Goal: Task Accomplishment & Management: Manage account settings

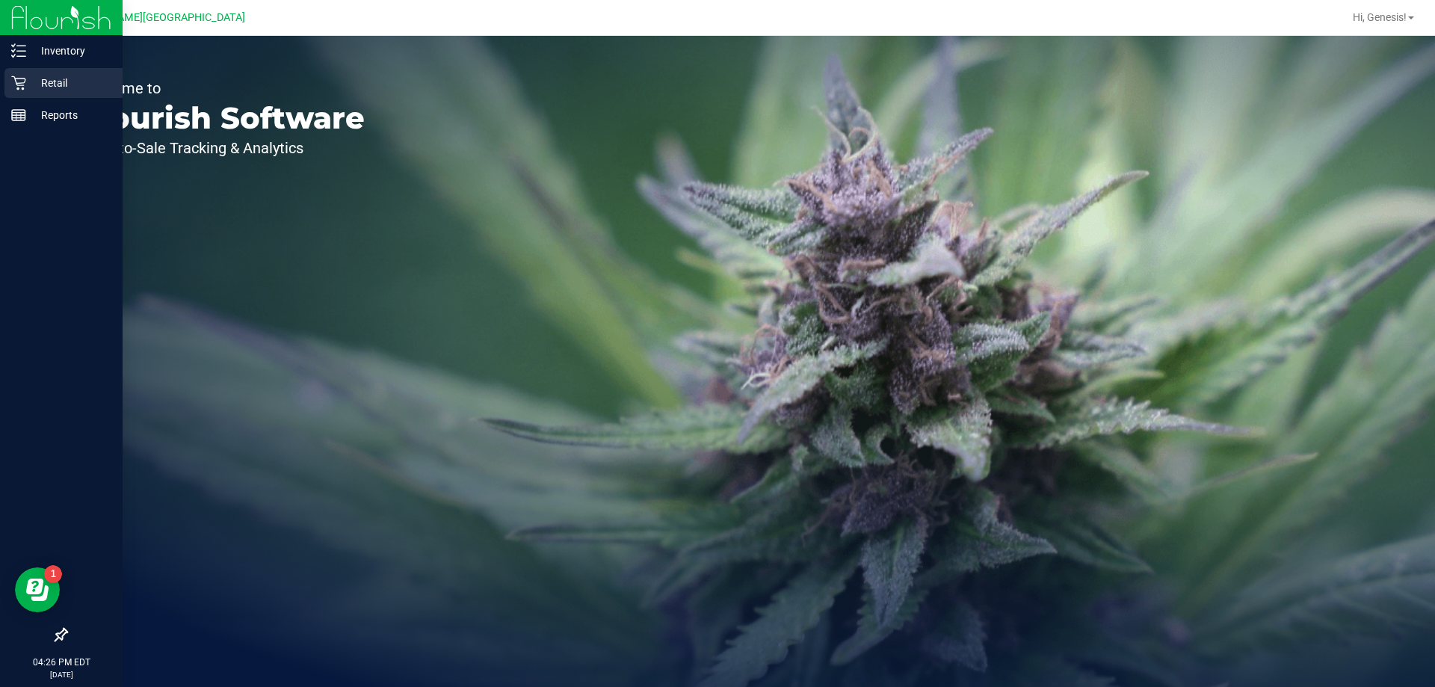
click at [44, 90] on p "Retail" at bounding box center [71, 83] width 90 height 18
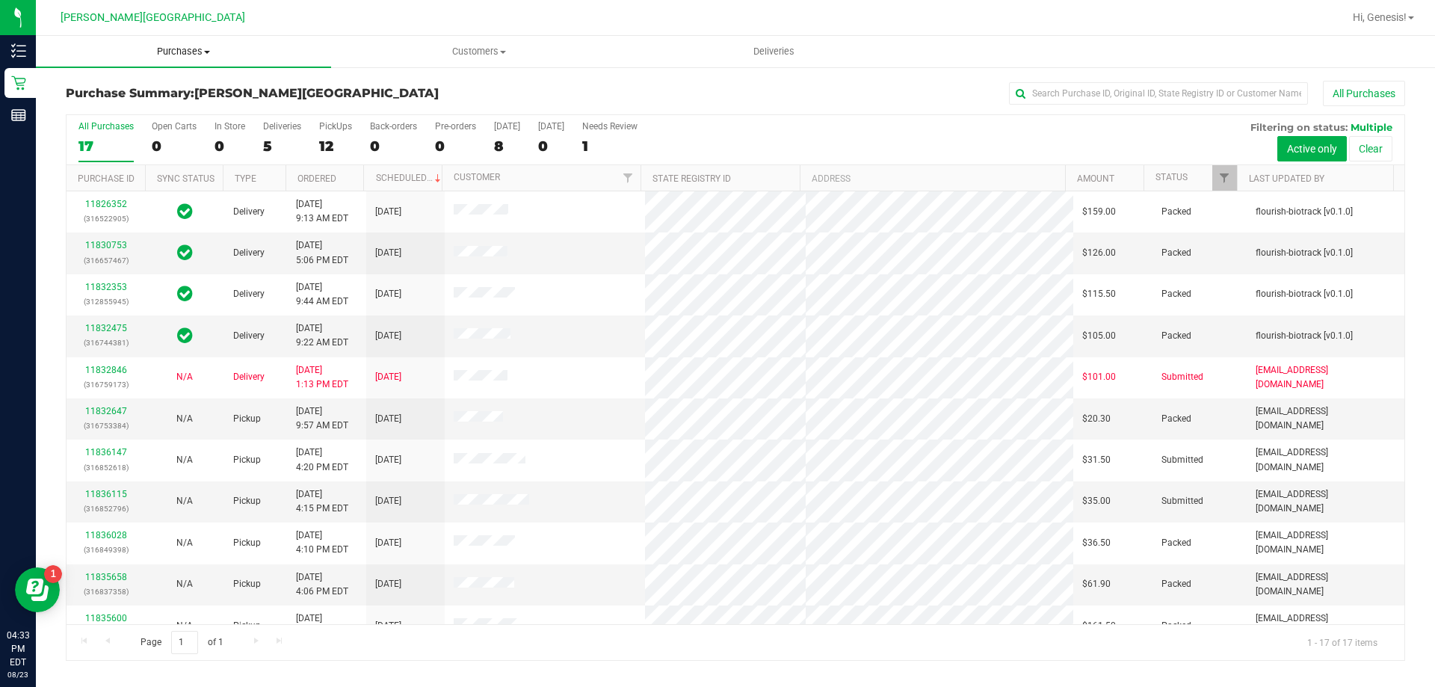
click at [195, 51] on span "Purchases" at bounding box center [183, 51] width 295 height 13
click at [102, 112] on span "Fulfillment" at bounding box center [82, 108] width 93 height 13
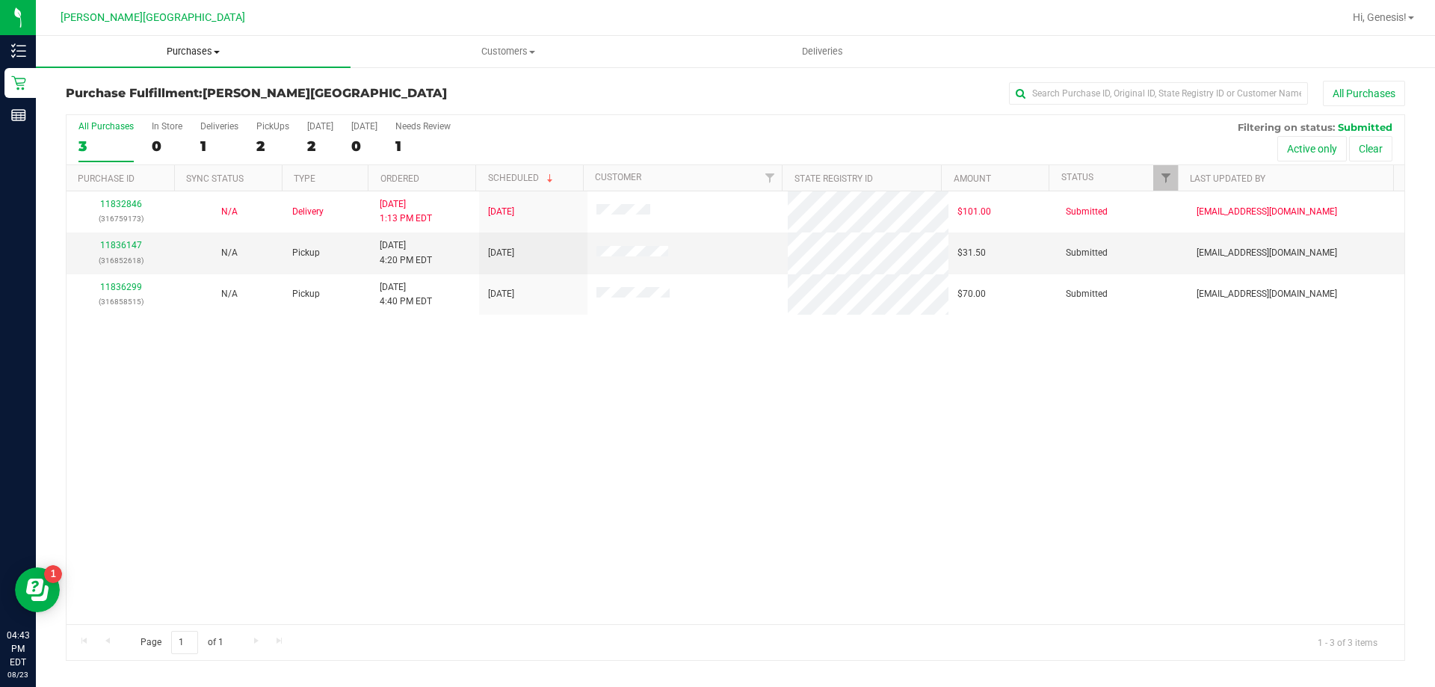
click at [195, 54] on span "Purchases" at bounding box center [193, 51] width 315 height 13
click at [134, 108] on li "Fulfillment" at bounding box center [193, 108] width 315 height 18
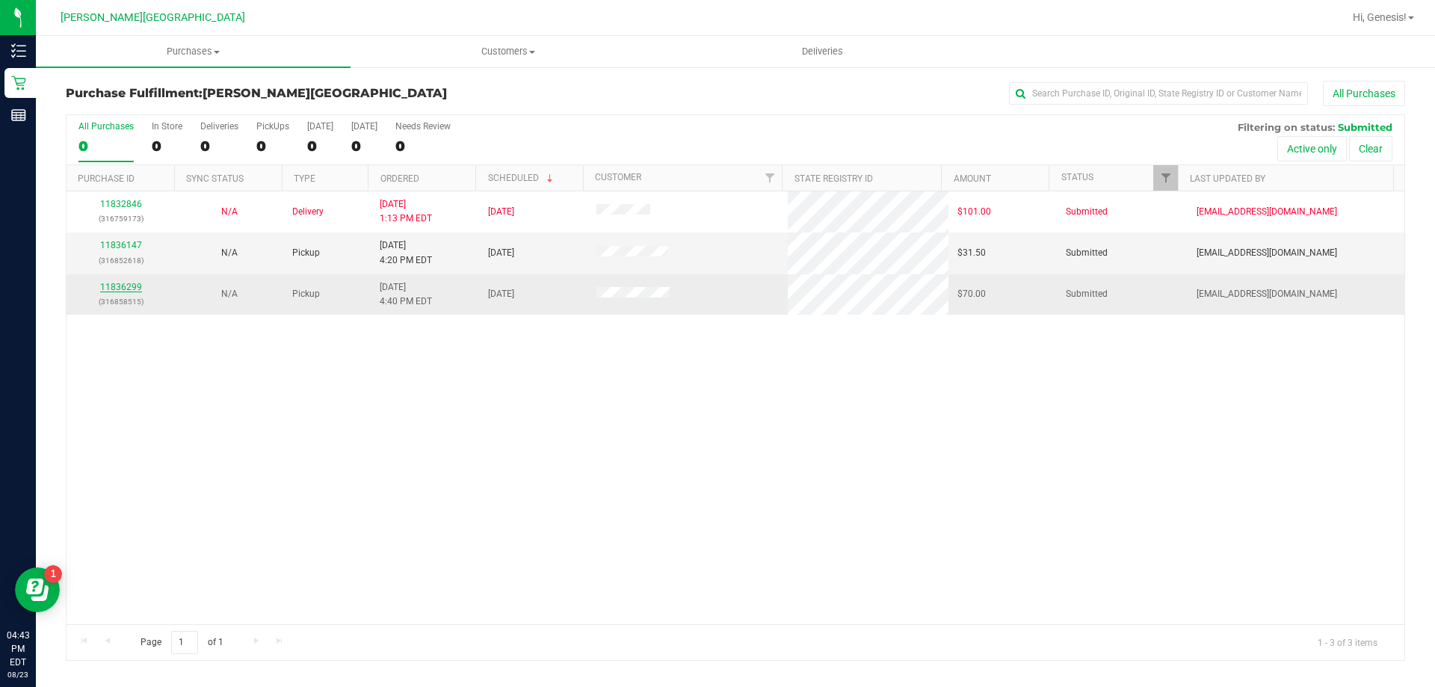
click at [113, 288] on link "11836299" at bounding box center [121, 287] width 42 height 10
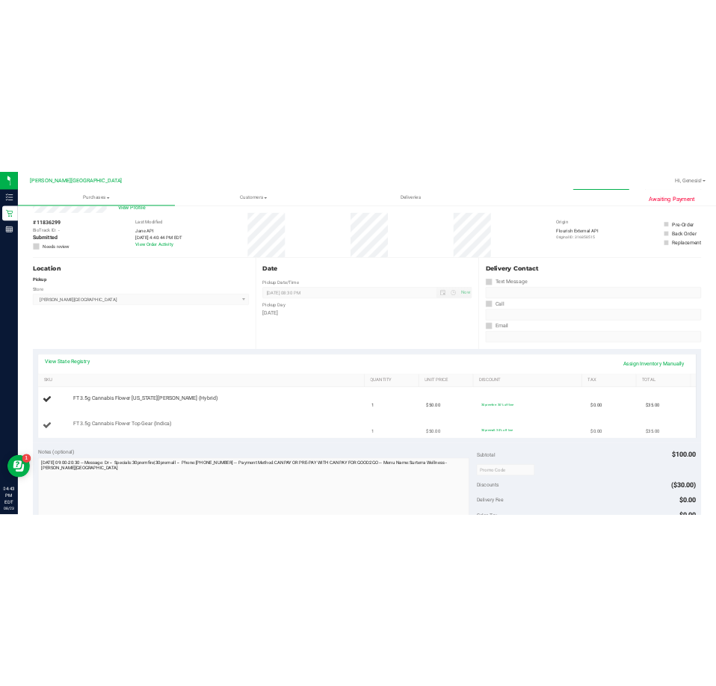
scroll to position [75, 0]
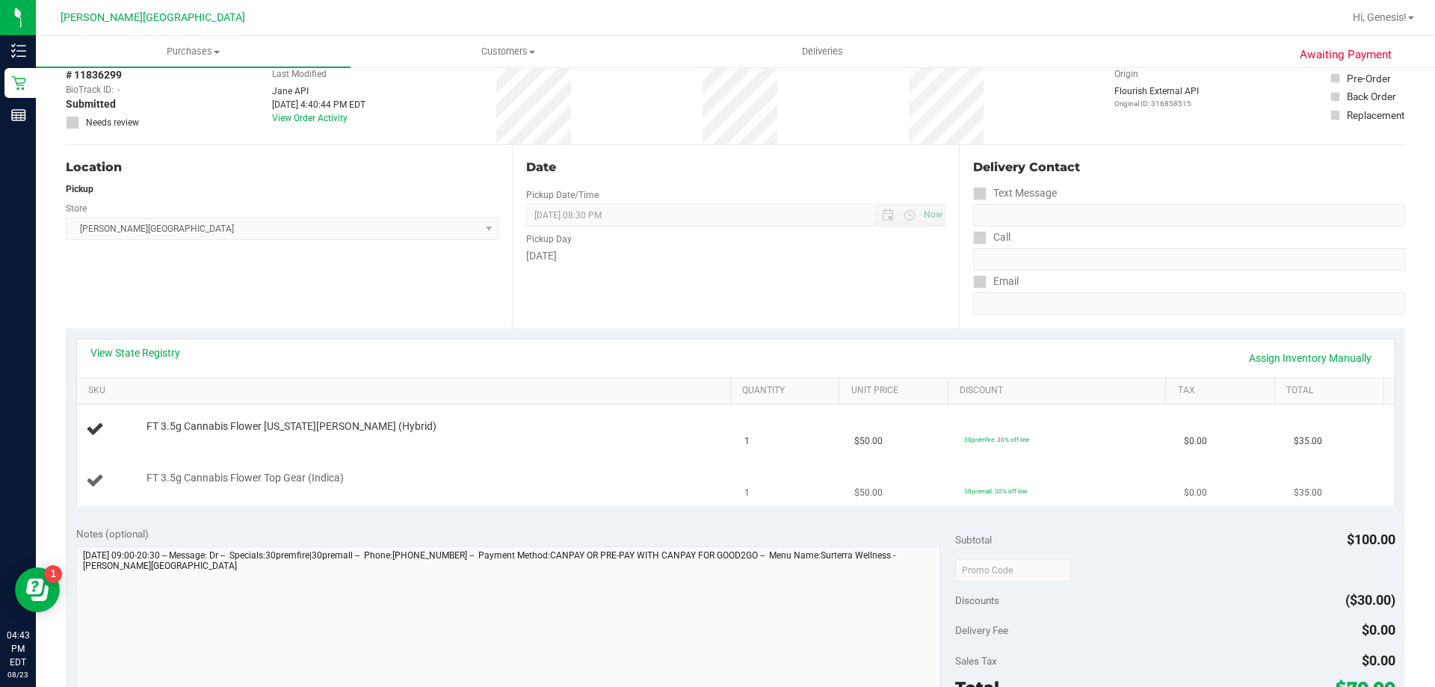
click at [448, 468] on td "FT 3.5g Cannabis Flower Top Gear (Indica)" at bounding box center [406, 481] width 659 height 50
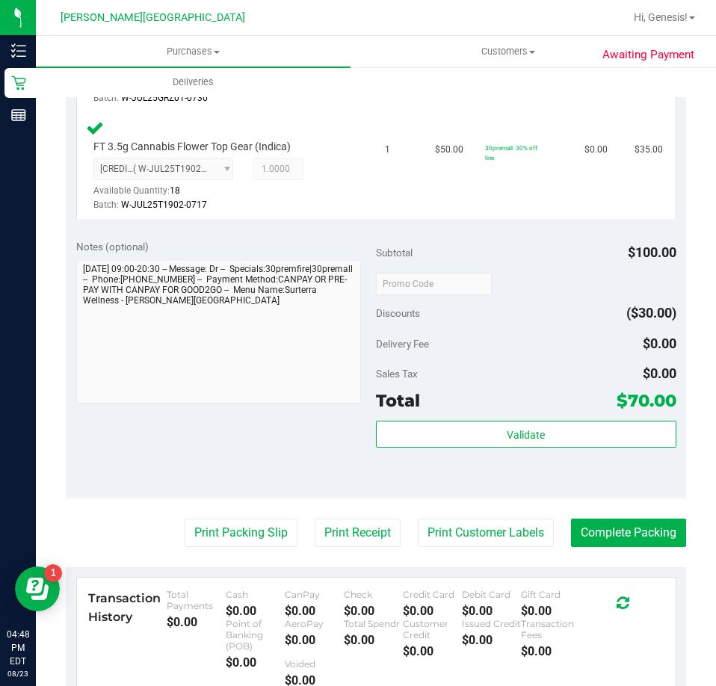
scroll to position [598, 0]
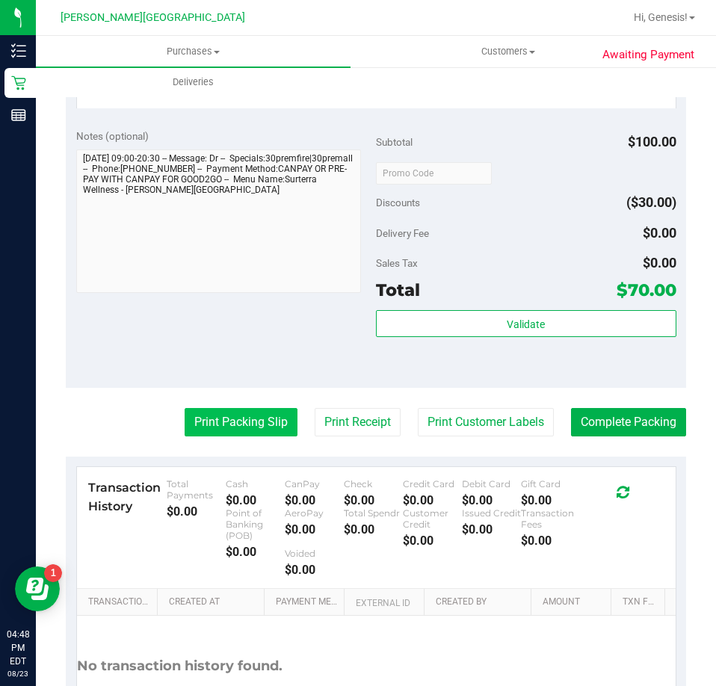
click at [242, 408] on button "Print Packing Slip" at bounding box center [241, 422] width 113 height 28
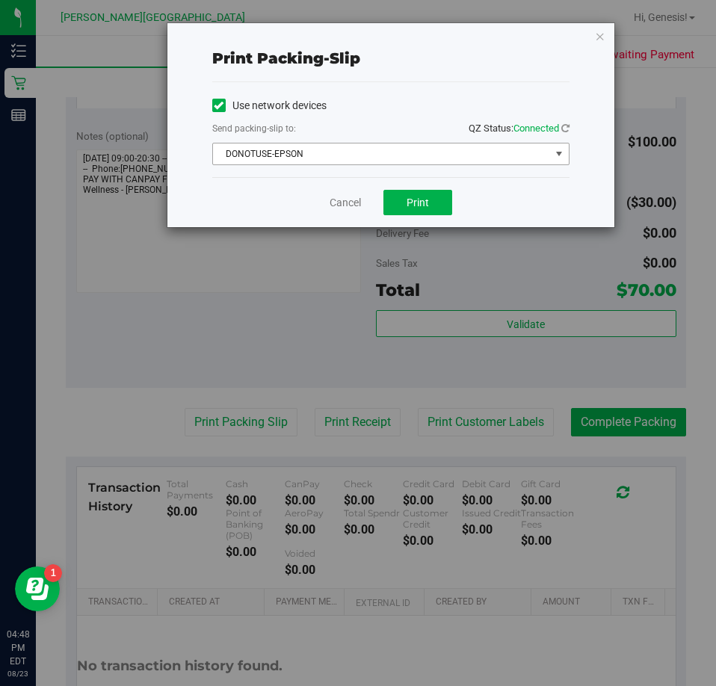
click at [392, 149] on span "DONOTUSE-EPSON" at bounding box center [381, 153] width 337 height 21
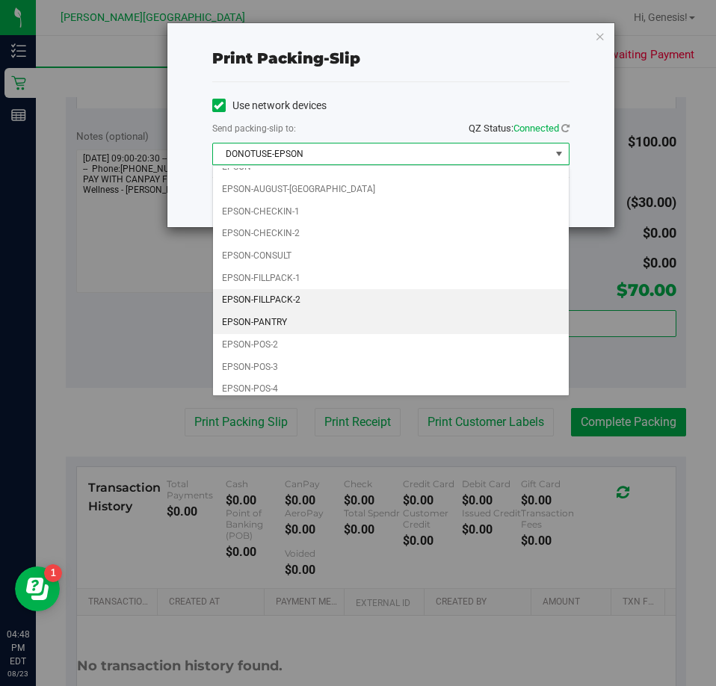
scroll to position [43, 0]
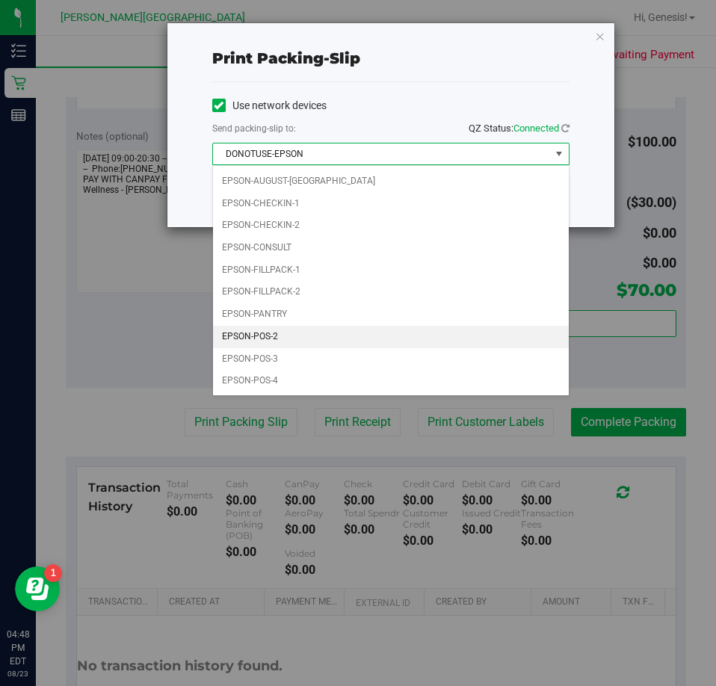
click at [282, 337] on li "EPSON-POS-2" at bounding box center [391, 337] width 356 height 22
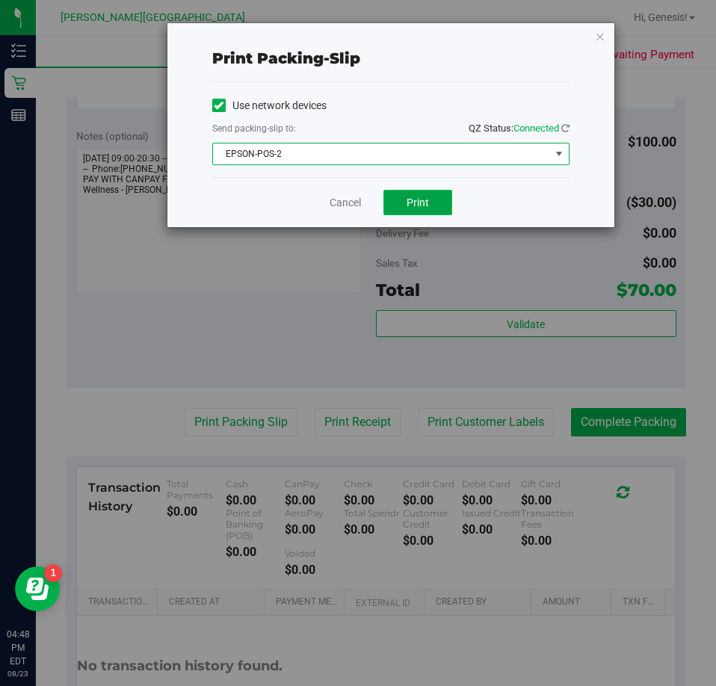
click at [413, 202] on span "Print" at bounding box center [418, 203] width 22 height 12
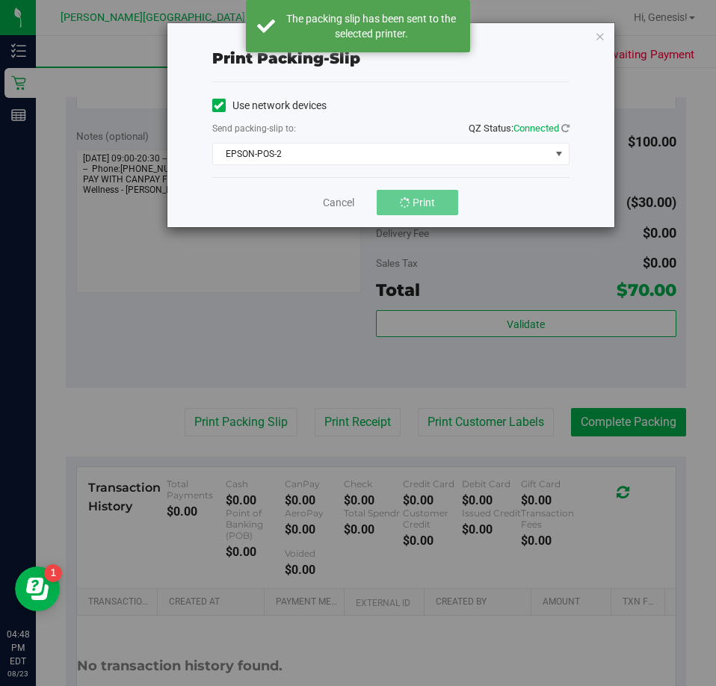
click at [603, 24] on div "Print packing-slip Use network devices Send packing-slip to: QZ Status: Connect…" at bounding box center [390, 125] width 447 height 204
click at [593, 39] on div "Print packing-slip Use network devices Send packing-slip to: QZ Status: Connect…" at bounding box center [390, 125] width 447 height 204
click at [596, 41] on icon "button" at bounding box center [600, 36] width 10 height 18
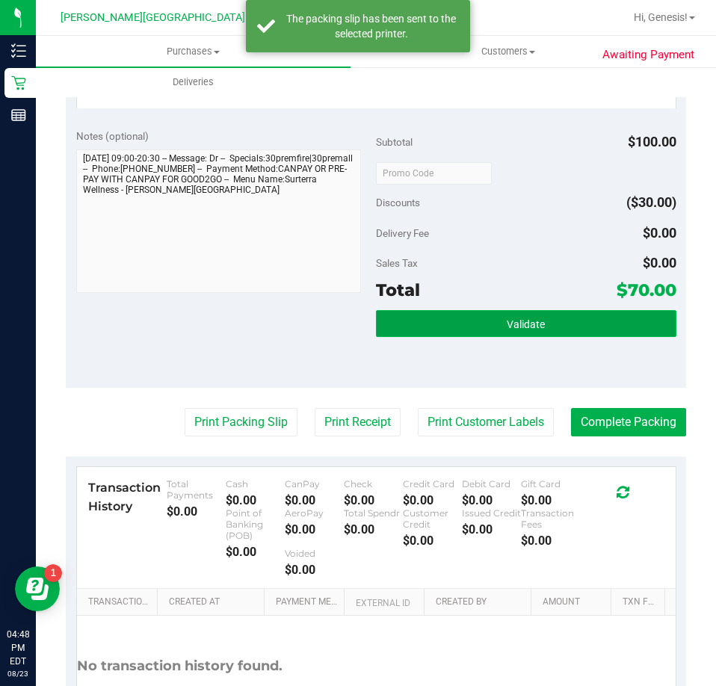
click at [511, 318] on span "Validate" at bounding box center [526, 324] width 38 height 12
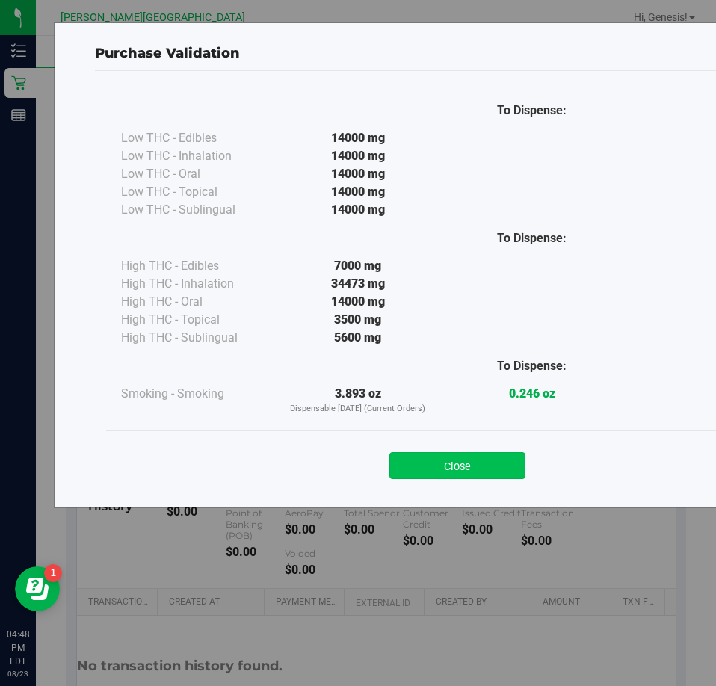
click at [496, 467] on button "Close" at bounding box center [457, 465] width 136 height 27
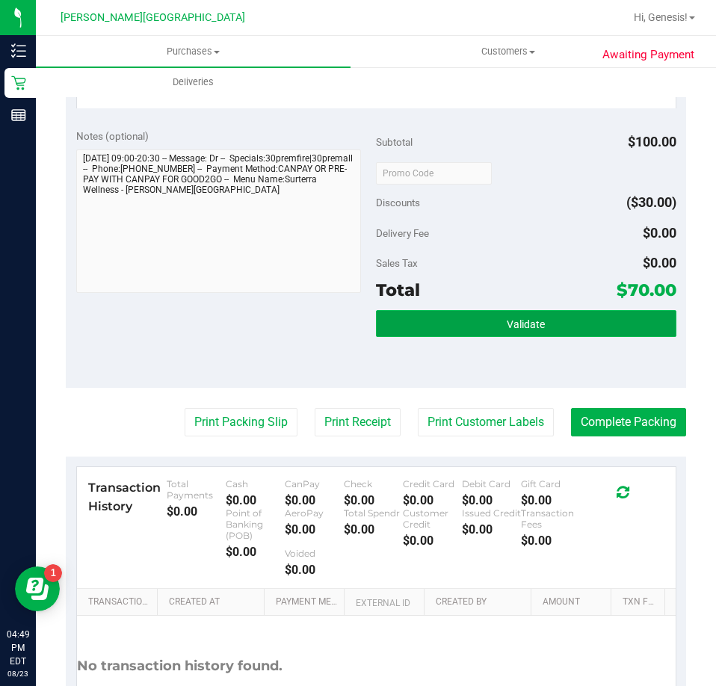
click at [503, 310] on button "Validate" at bounding box center [526, 323] width 300 height 27
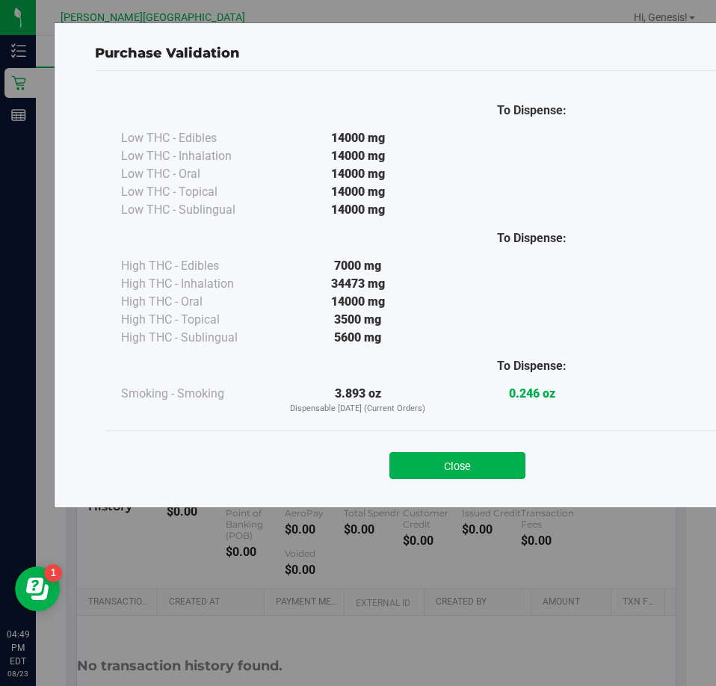
click at [491, 454] on button "Close" at bounding box center [457, 465] width 136 height 27
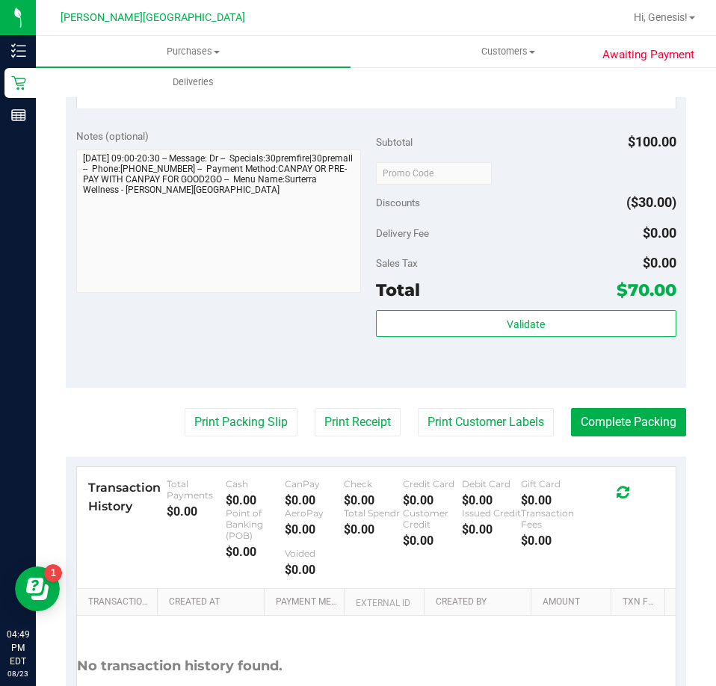
click at [490, 467] on div "Transaction History Total Payments $0.00 Cash $0.00 CanPay $0.00 Check $0.00 Cr…" at bounding box center [376, 528] width 599 height 122
click at [583, 408] on button "Complete Packing" at bounding box center [628, 422] width 115 height 28
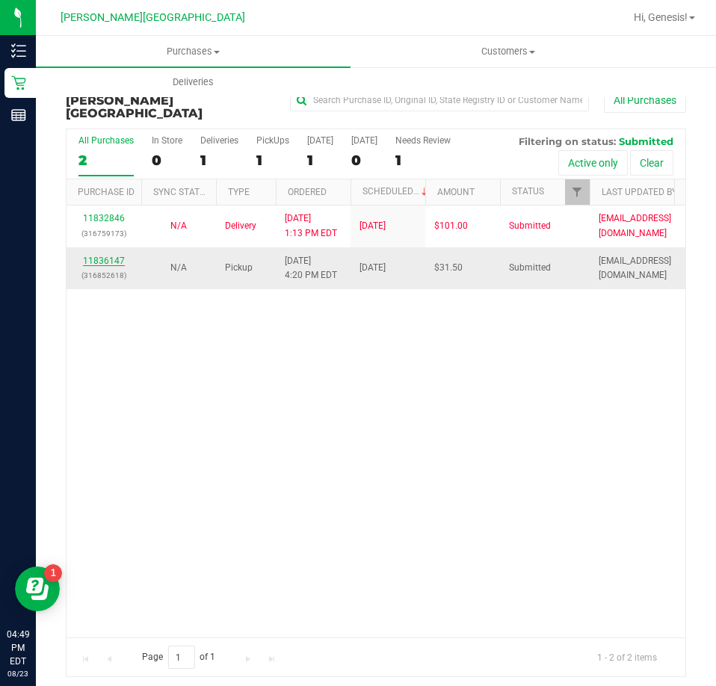
click at [119, 256] on link "11836147" at bounding box center [104, 261] width 42 height 10
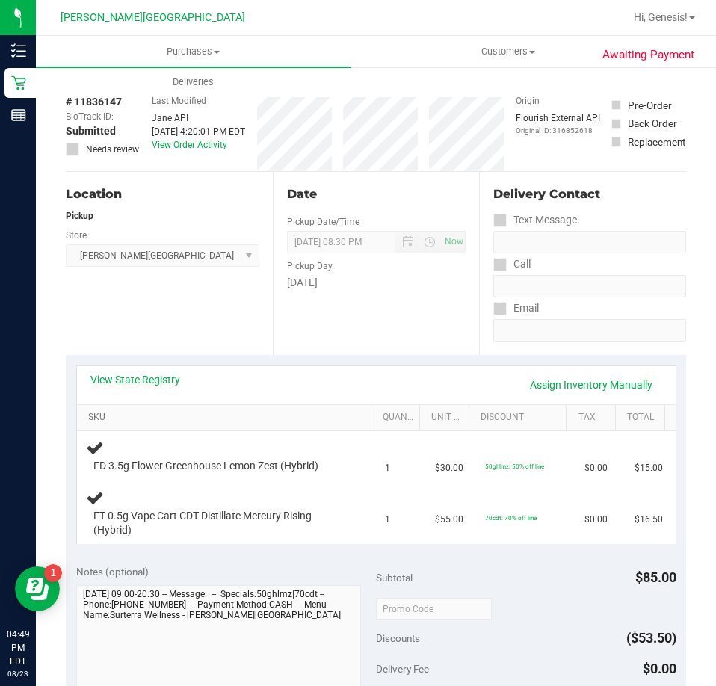
scroll to position [75, 0]
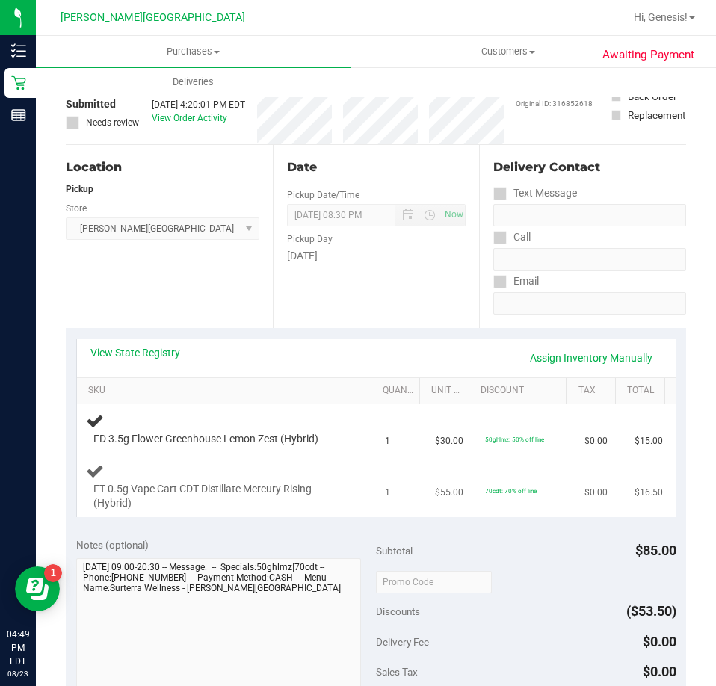
click at [328, 458] on td "FT 0.5g Vape Cart CDT Distillate Mercury Rising (Hybrid)" at bounding box center [227, 487] width 300 height 62
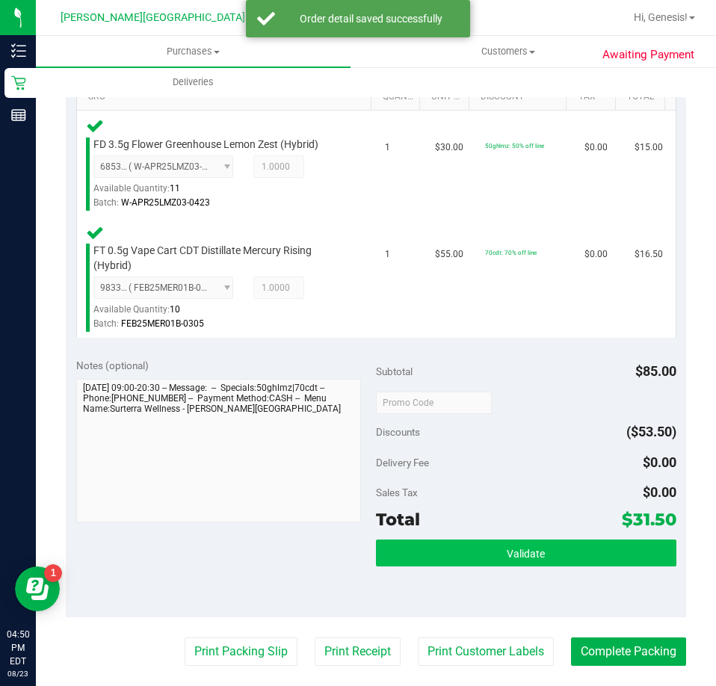
scroll to position [374, 0]
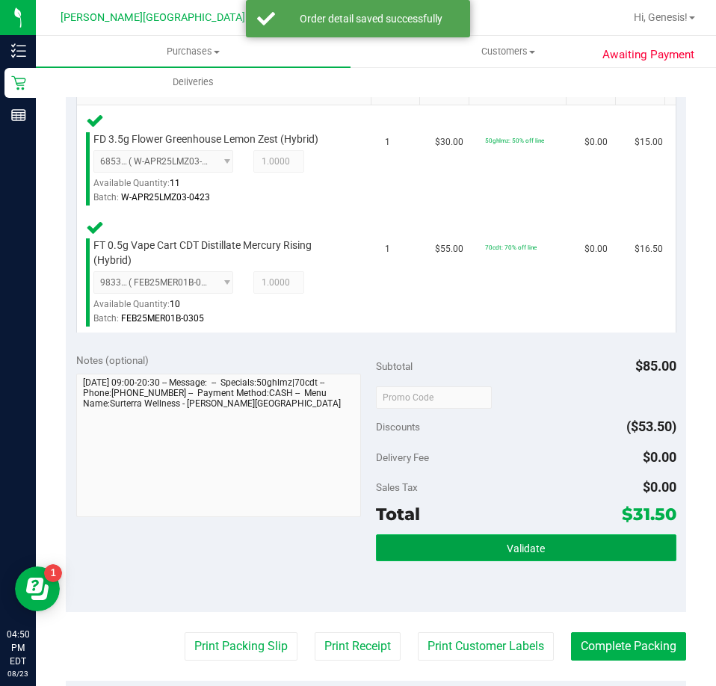
click at [580, 551] on button "Validate" at bounding box center [526, 547] width 300 height 27
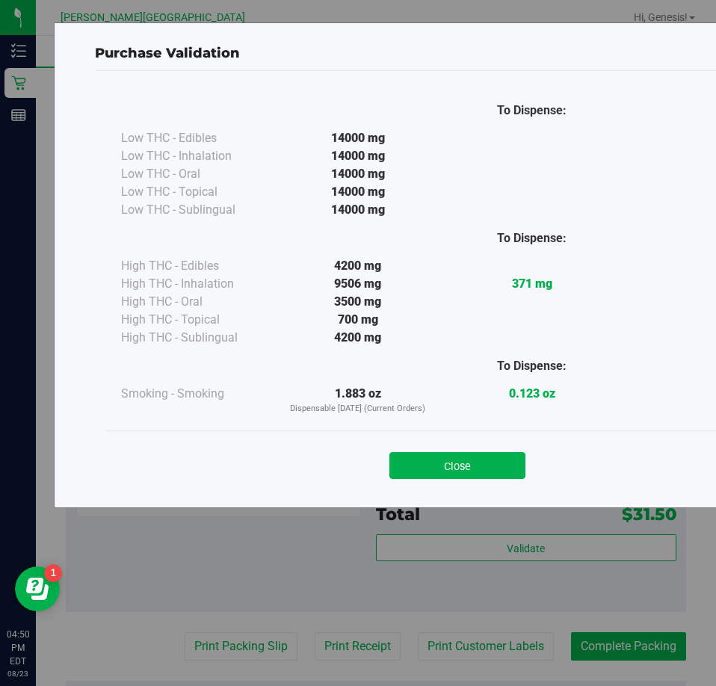
click at [424, 449] on div "Close" at bounding box center [457, 460] width 680 height 37
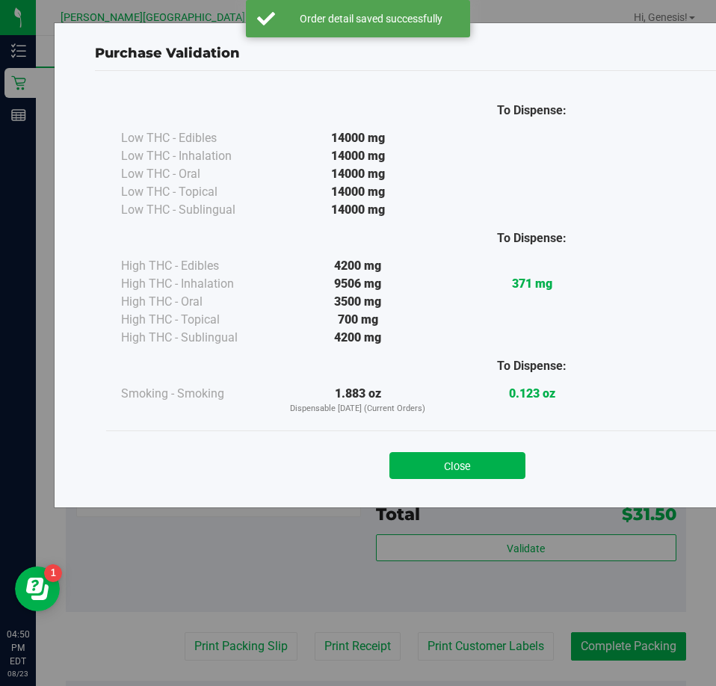
click at [420, 470] on button "Close" at bounding box center [457, 465] width 136 height 27
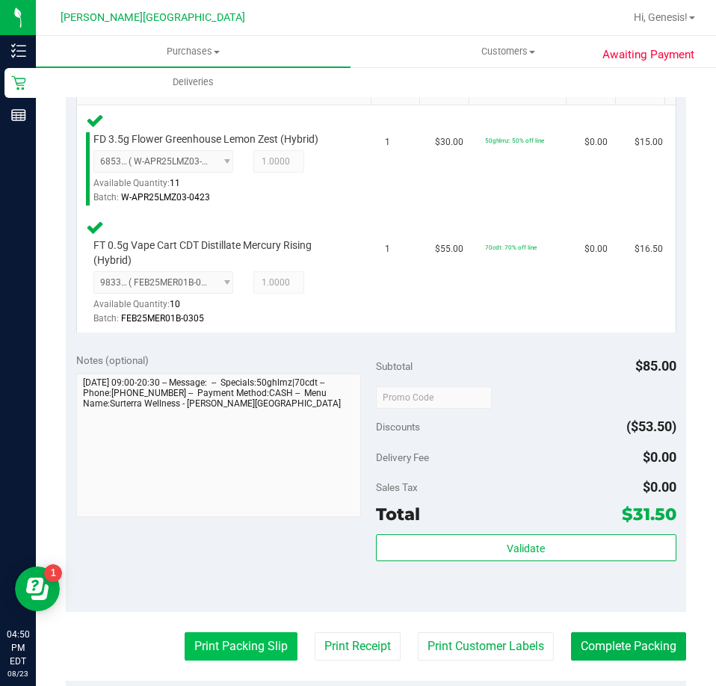
click at [203, 638] on button "Print Packing Slip" at bounding box center [241, 646] width 113 height 28
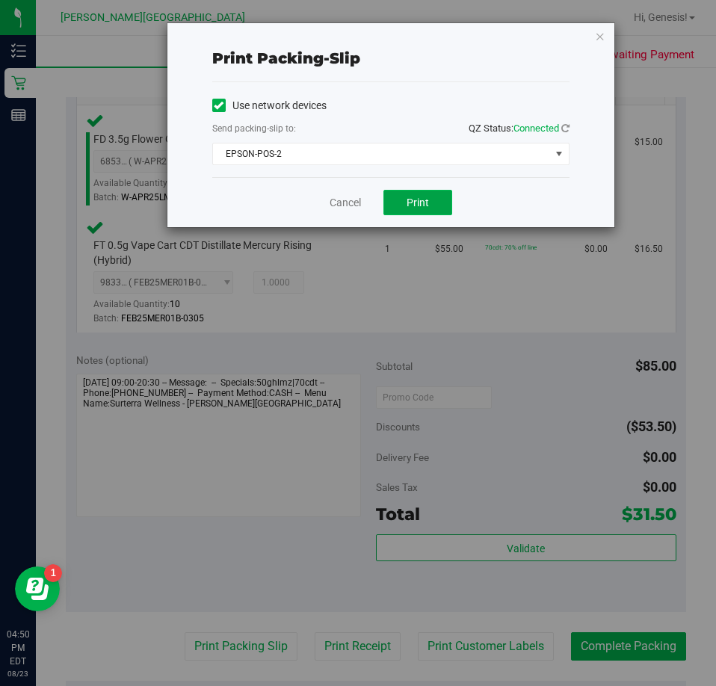
click at [435, 209] on button "Print" at bounding box center [417, 202] width 69 height 25
click at [603, 37] on icon "button" at bounding box center [600, 36] width 10 height 18
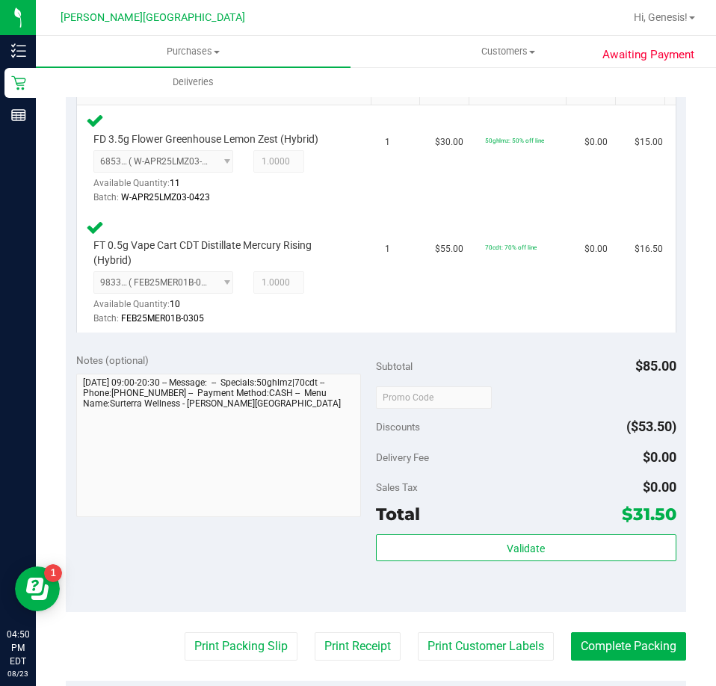
scroll to position [598, 0]
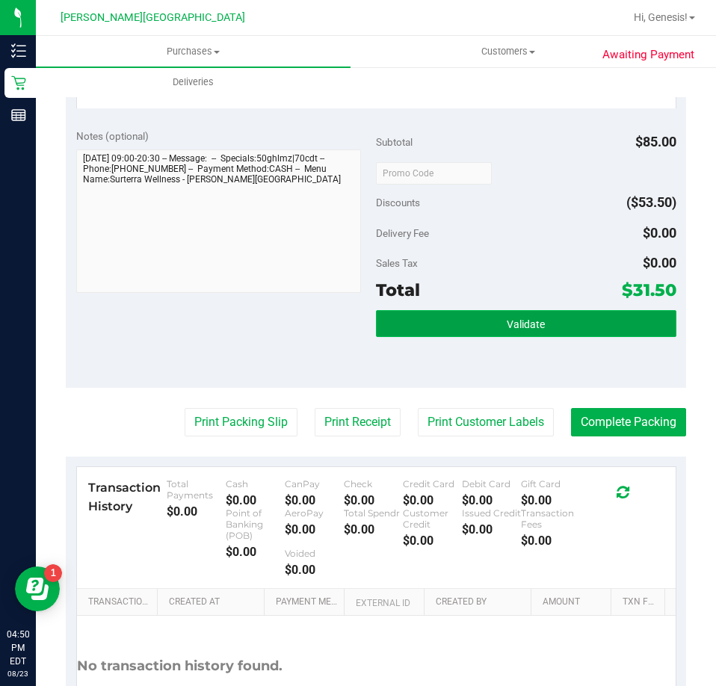
click at [559, 336] on button "Validate" at bounding box center [526, 323] width 300 height 27
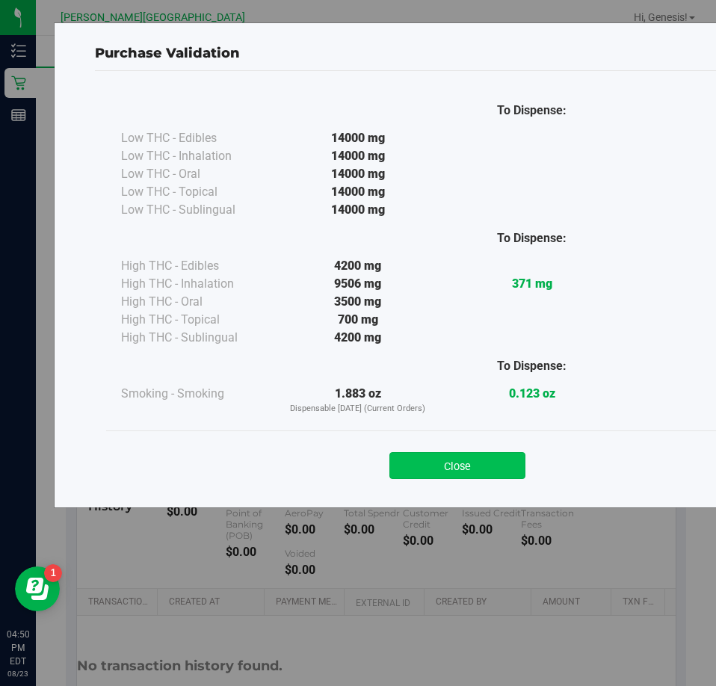
click at [464, 463] on button "Close" at bounding box center [457, 465] width 136 height 27
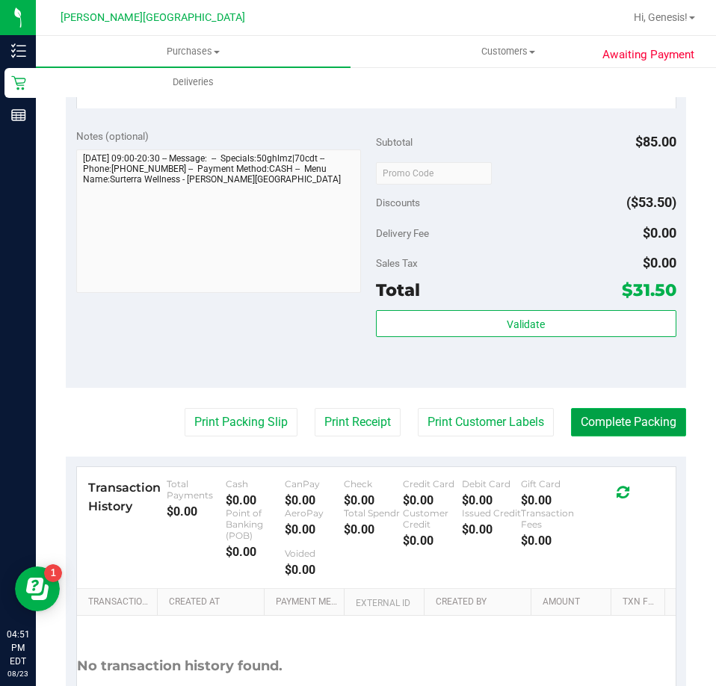
click at [633, 430] on button "Complete Packing" at bounding box center [628, 422] width 115 height 28
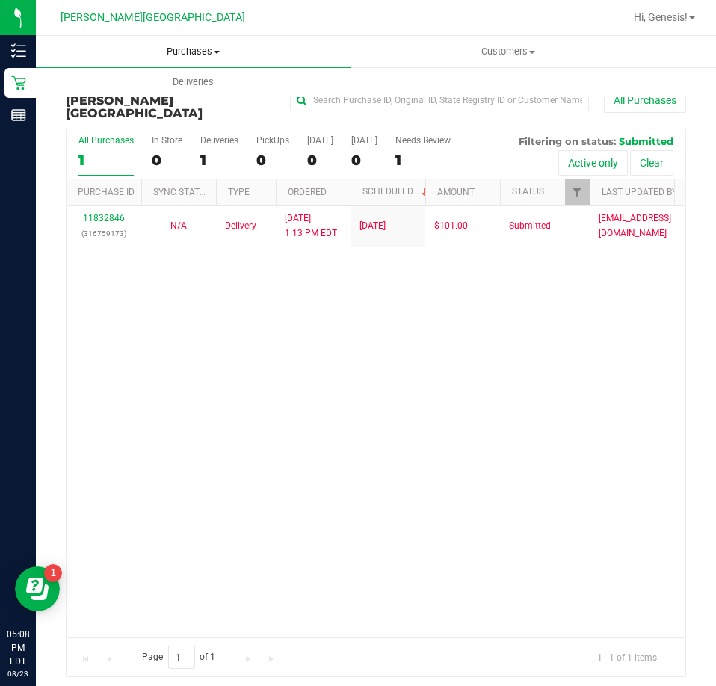
click at [244, 59] on uib-tab-heading "Purchases Summary of purchases Fulfillment All purchases" at bounding box center [193, 51] width 315 height 31
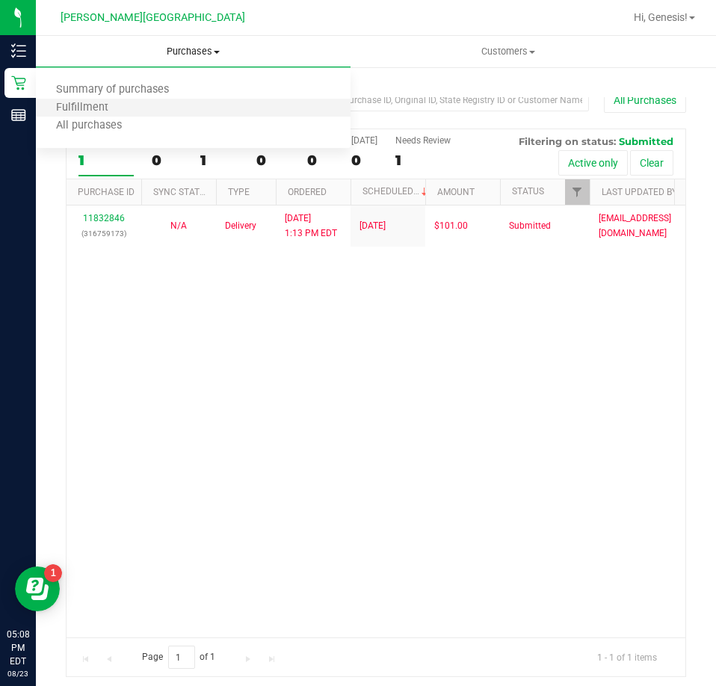
click at [142, 108] on li "Fulfillment" at bounding box center [193, 108] width 315 height 18
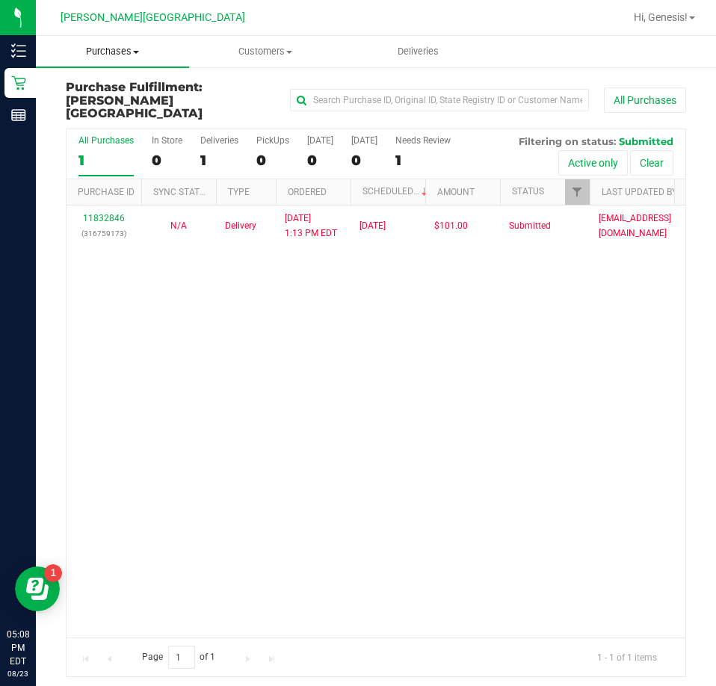
click at [139, 58] on span "Purchases" at bounding box center [112, 51] width 153 height 13
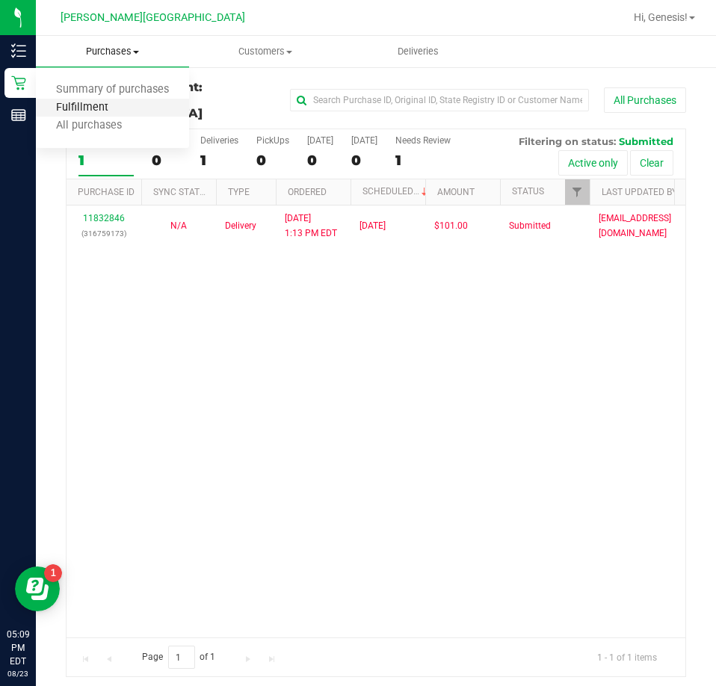
click at [99, 102] on span "Fulfillment" at bounding box center [82, 108] width 93 height 13
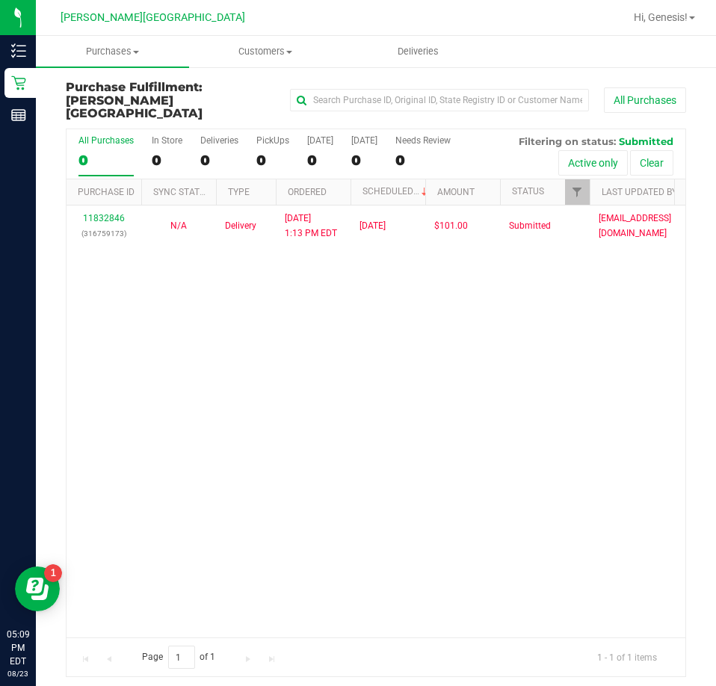
drag, startPoint x: 278, startPoint y: 309, endPoint x: 286, endPoint y: 303, distance: 9.6
click at [286, 303] on div "11832846 (316759173) N/A Delivery [DATE] 1:13 PM EDT 8/25/2025 $101.00 Submitte…" at bounding box center [376, 422] width 619 height 432
click at [146, 46] on span "Purchases" at bounding box center [112, 51] width 153 height 13
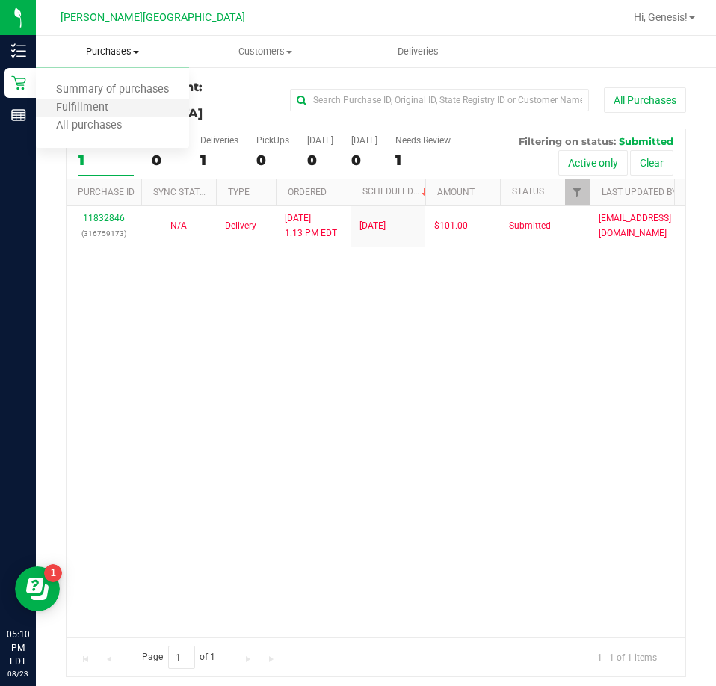
click at [76, 100] on li "Fulfillment" at bounding box center [112, 108] width 153 height 18
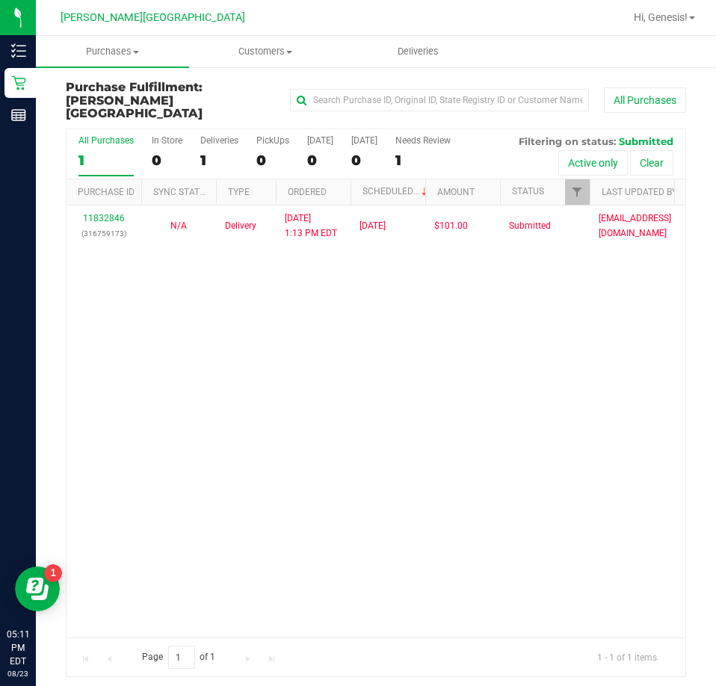
click at [307, 338] on div "11832846 (316759173) N/A Delivery [DATE] 1:13 PM EDT 8/25/2025 $101.00 Submitte…" at bounding box center [376, 422] width 619 height 432
click at [97, 49] on span "Purchases" at bounding box center [112, 51] width 153 height 13
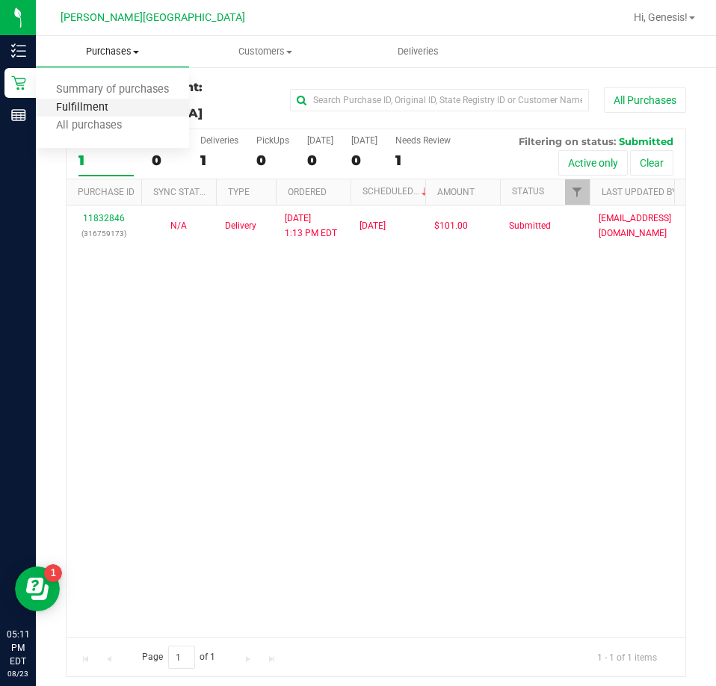
click at [100, 107] on span "Fulfillment" at bounding box center [82, 108] width 93 height 13
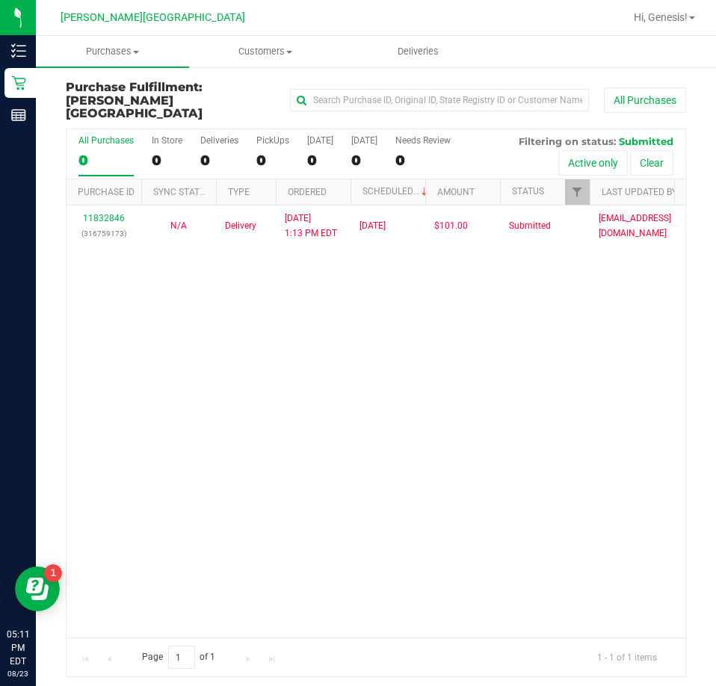
click at [259, 413] on div "11832846 (316759173) N/A Delivery [DATE] 1:13 PM EDT 8/25/2025 $101.00 Submitte…" at bounding box center [376, 422] width 619 height 432
click at [191, 278] on div "11832846 (316759173) N/A Delivery [DATE] 1:13 PM EDT 8/25/2025 $101.00 Submitte…" at bounding box center [376, 422] width 619 height 432
click at [97, 47] on span "Purchases" at bounding box center [112, 51] width 153 height 13
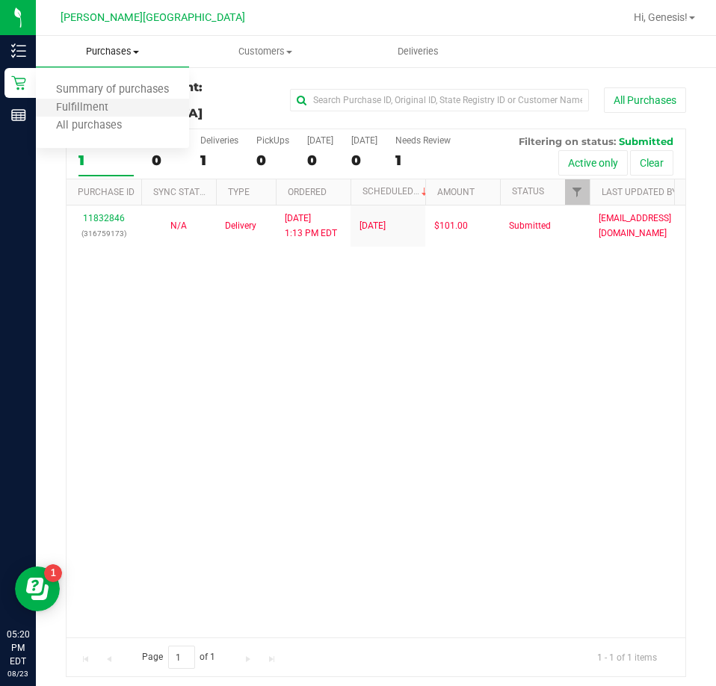
click at [93, 99] on li "Fulfillment" at bounding box center [112, 108] width 153 height 18
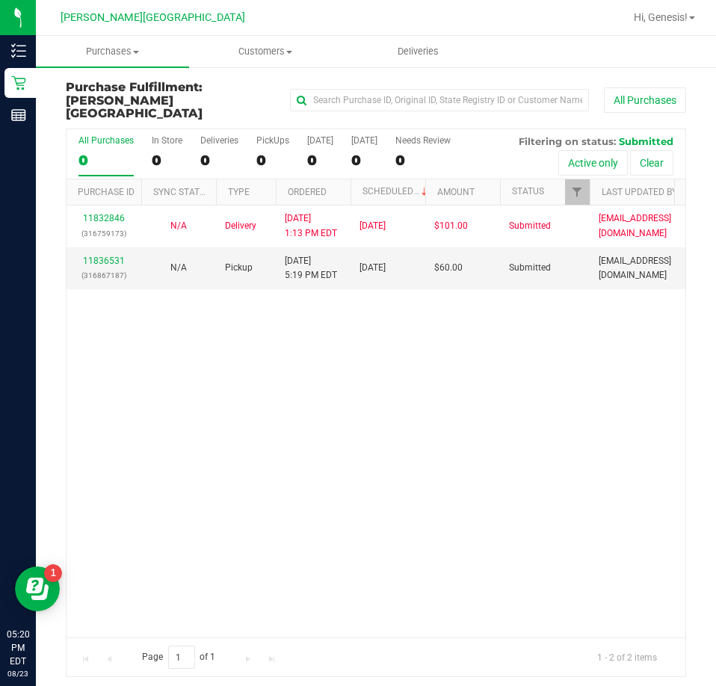
click at [374, 381] on div "11832846 (316759173) N/A Delivery 8/23/2025 1:13 PM EDT 8/25/2025 $101.00 Submi…" at bounding box center [376, 422] width 619 height 432
click at [96, 256] on link "11836531" at bounding box center [104, 261] width 42 height 10
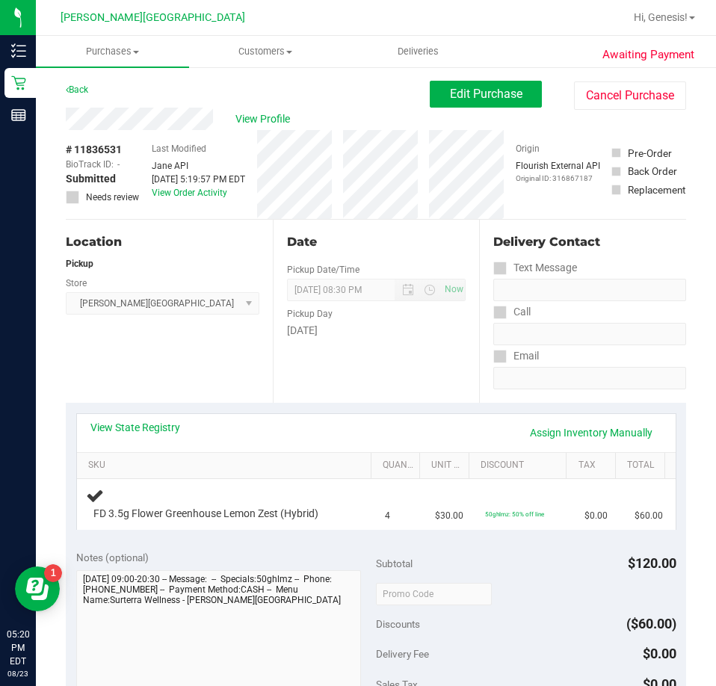
click at [384, 536] on div "View State Registry Assign Inventory Manually SKU Quantity Unit Price Discount …" at bounding box center [376, 471] width 620 height 137
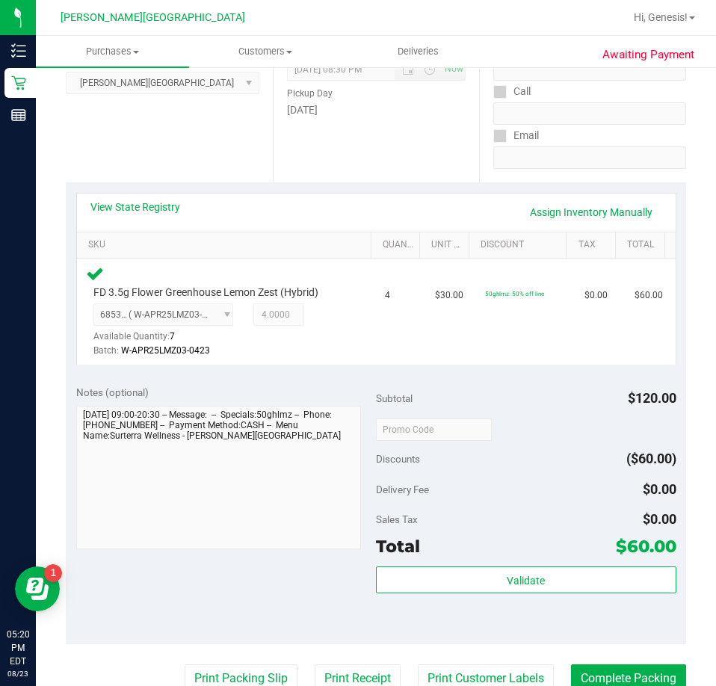
scroll to position [224, 0]
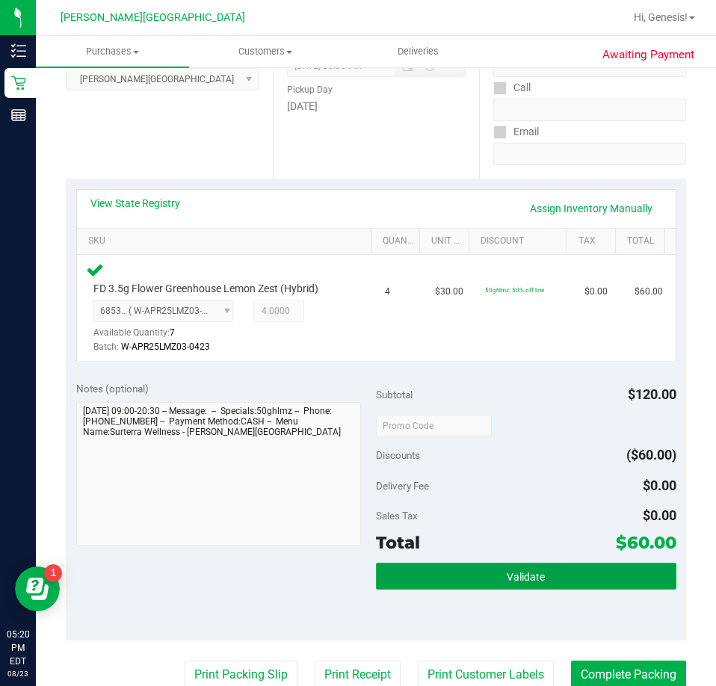
click at [411, 586] on button "Validate" at bounding box center [526, 576] width 300 height 27
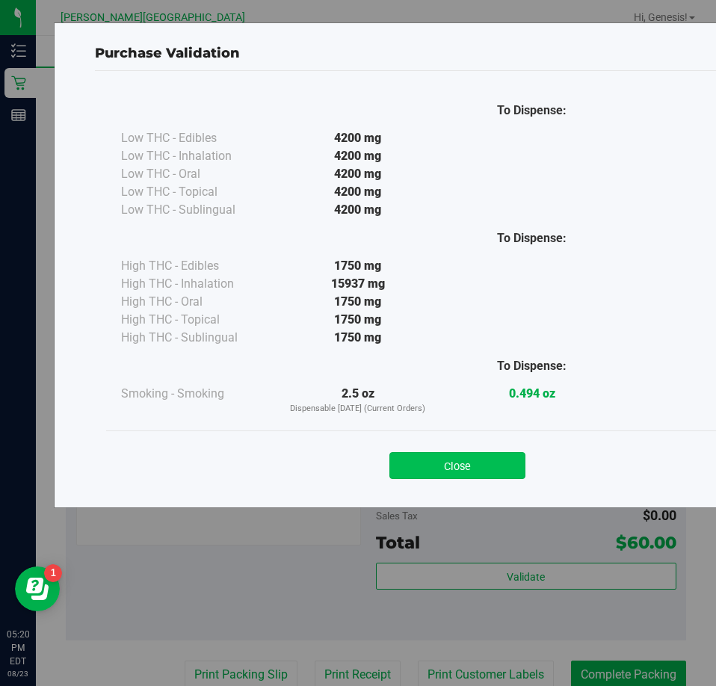
click at [425, 457] on button "Close" at bounding box center [457, 465] width 136 height 27
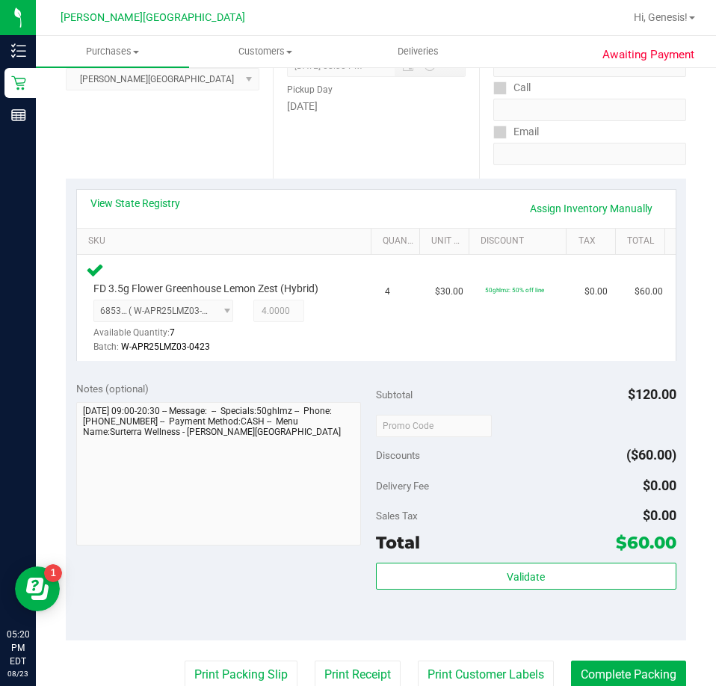
scroll to position [448, 0]
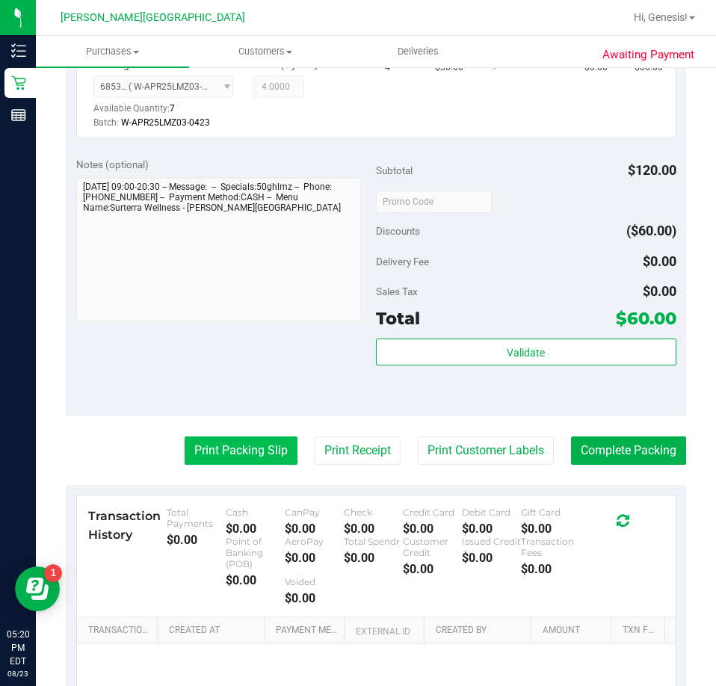
click at [237, 448] on button "Print Packing Slip" at bounding box center [241, 450] width 113 height 28
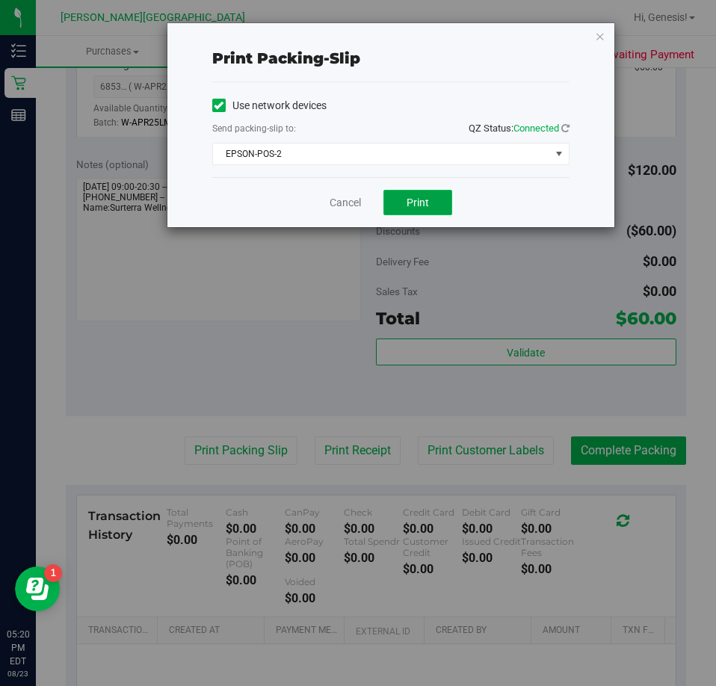
click at [409, 209] on button "Print" at bounding box center [417, 202] width 69 height 25
click at [351, 209] on link "Cancel" at bounding box center [345, 203] width 31 height 16
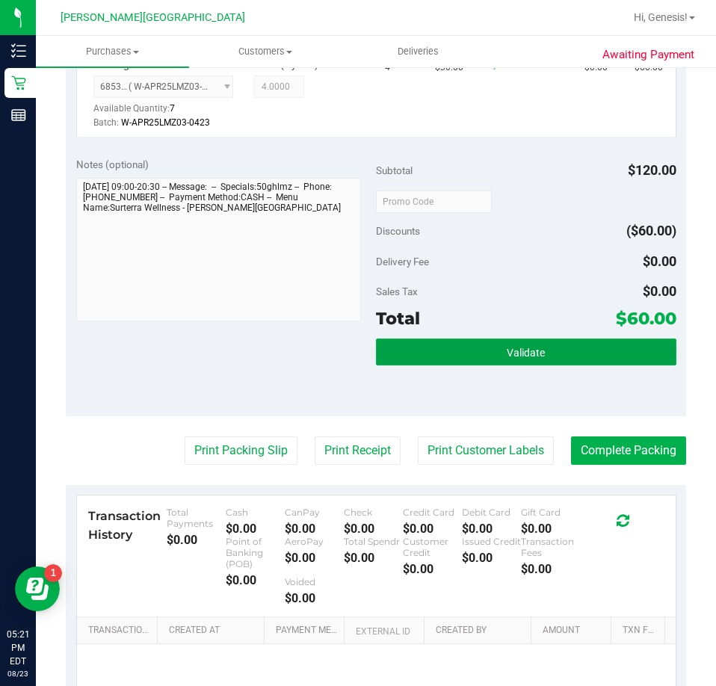
click at [436, 357] on button "Validate" at bounding box center [526, 352] width 300 height 27
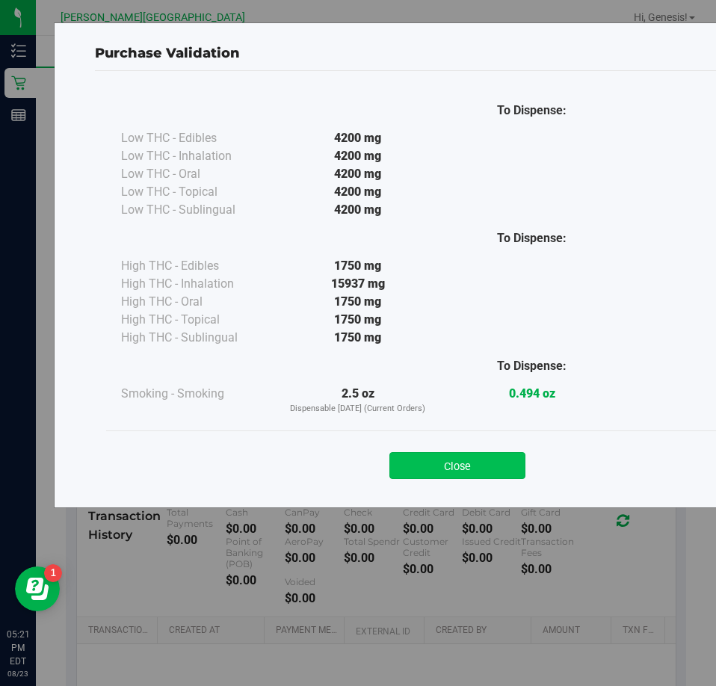
click at [444, 465] on button "Close" at bounding box center [457, 465] width 136 height 27
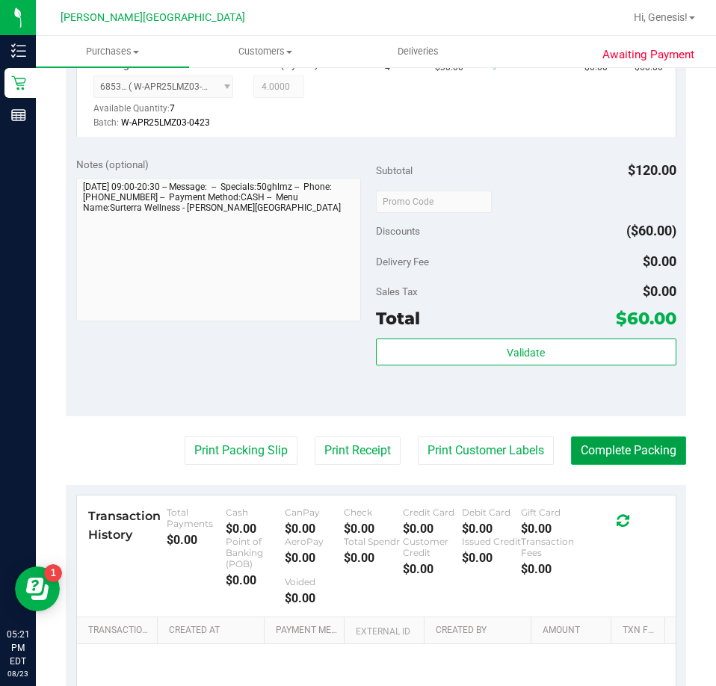
click at [618, 453] on button "Complete Packing" at bounding box center [628, 450] width 115 height 28
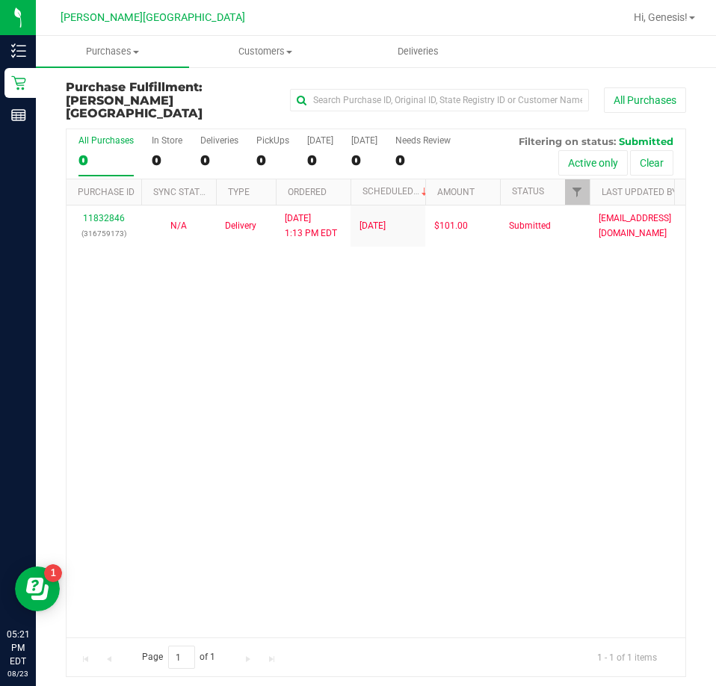
click at [303, 302] on div "11832846 (316759173) N/A Delivery [DATE] 1:13 PM EDT 8/25/2025 $101.00 Submitte…" at bounding box center [376, 422] width 619 height 432
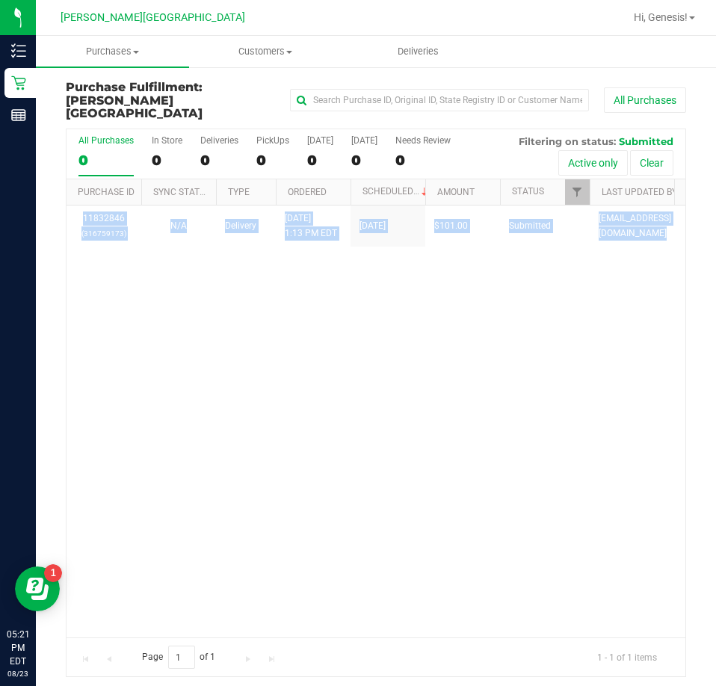
click at [303, 302] on div "11832846 (316759173) N/A Delivery [DATE] 1:13 PM EDT 8/25/2025 $101.00 Submitte…" at bounding box center [376, 422] width 619 height 432
click at [250, 354] on div "11832846 (316759173) N/A Delivery [DATE] 1:13 PM EDT 8/25/2025 $101.00 Submitte…" at bounding box center [376, 422] width 619 height 432
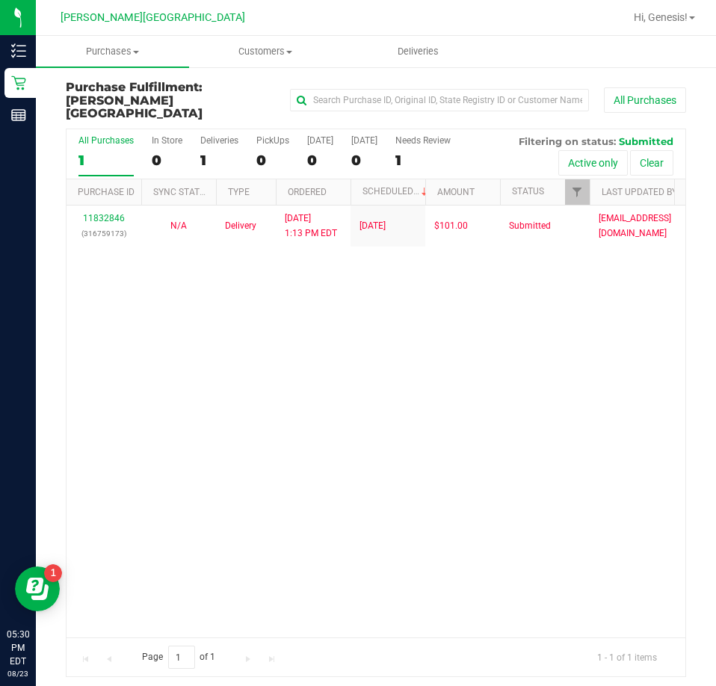
click at [151, 441] on div "11832846 (316759173) N/A Delivery [DATE] 1:13 PM EDT 8/25/2025 $101.00 Submitte…" at bounding box center [376, 422] width 619 height 432
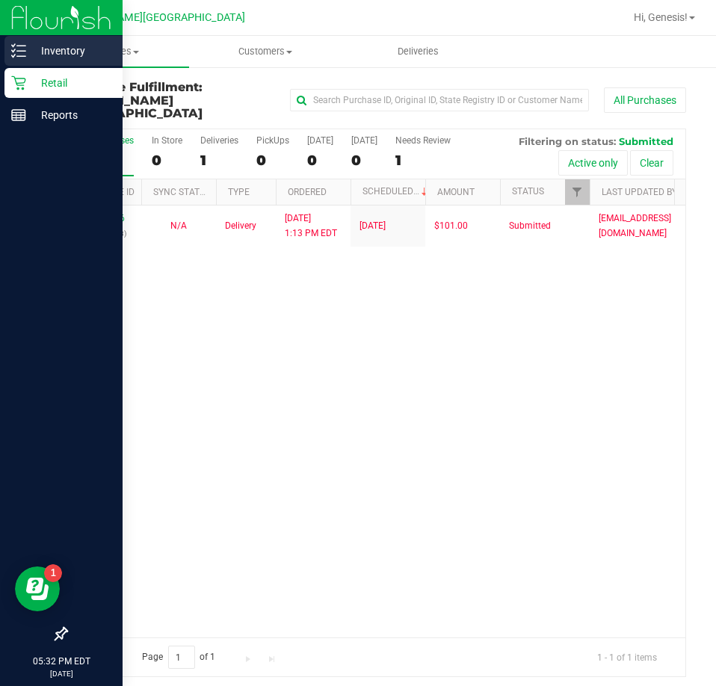
click at [53, 52] on p "Inventory" at bounding box center [71, 51] width 90 height 18
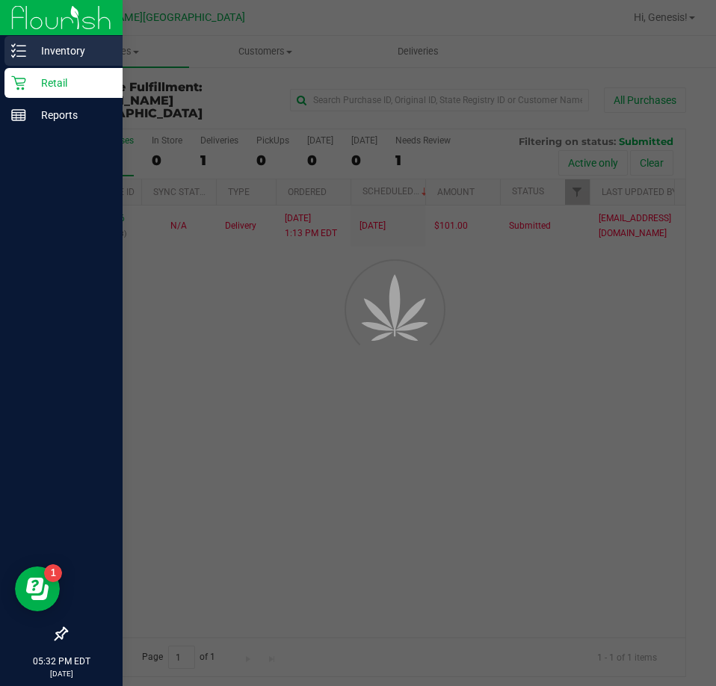
click at [53, 52] on p "Inventory" at bounding box center [71, 51] width 90 height 18
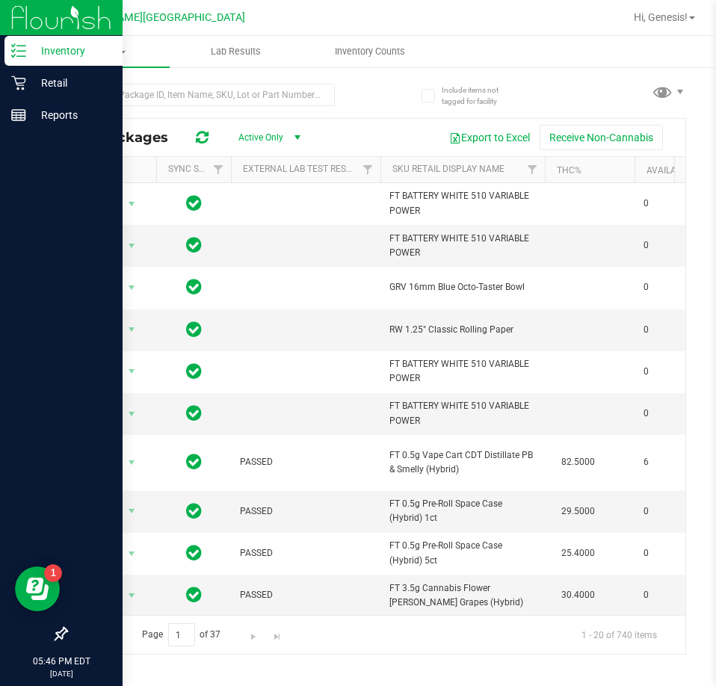
click at [391, 107] on div "All Packages Active Only Active Only Lab Samples Locked All External Internal E…" at bounding box center [376, 362] width 620 height 585
click at [122, 52] on span at bounding box center [123, 52] width 6 height 3
click at [93, 114] on span "All inventory" at bounding box center [86, 108] width 101 height 13
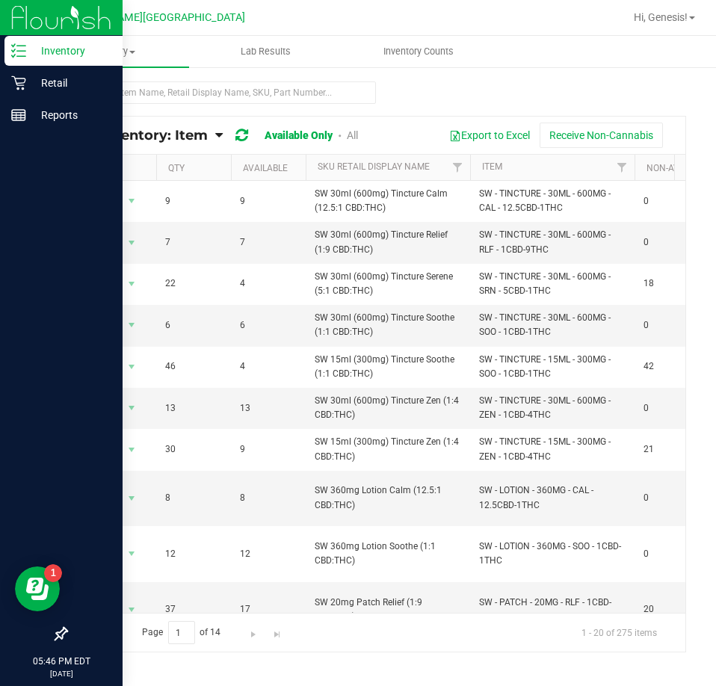
click at [633, 79] on div "All Inventory: Item Item Summary Item (default) Item by Strain Item by Location" at bounding box center [376, 299] width 680 height 467
click at [31, 67] on link "Inventory" at bounding box center [61, 52] width 123 height 32
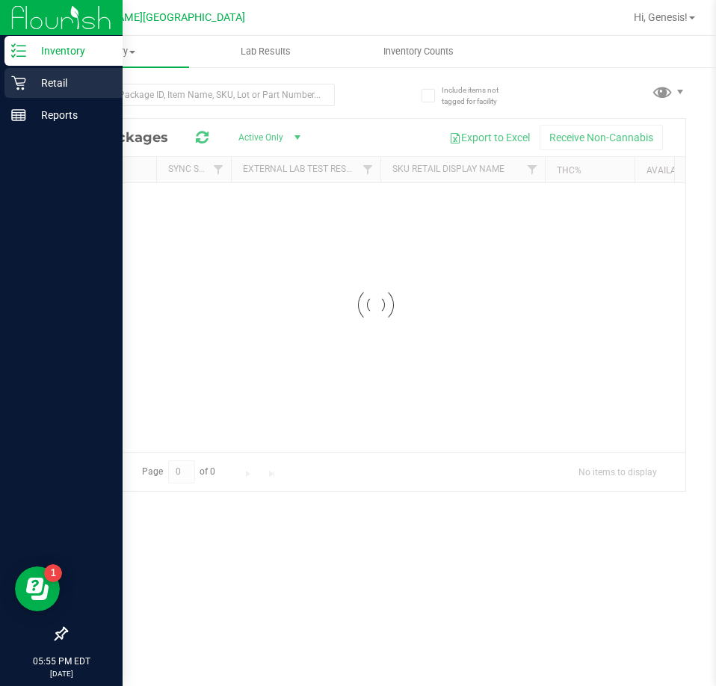
click at [36, 95] on div "Retail" at bounding box center [63, 83] width 118 height 30
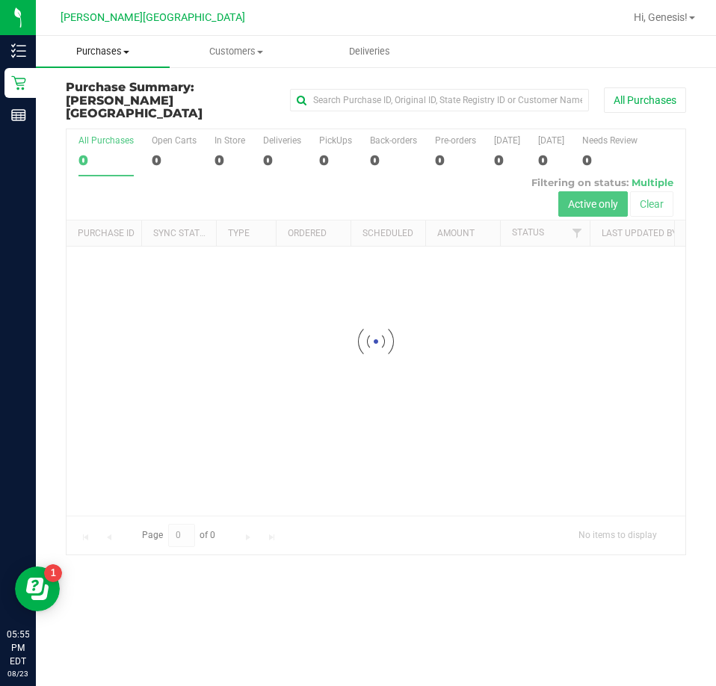
click at [84, 46] on span "Purchases" at bounding box center [103, 51] width 134 height 13
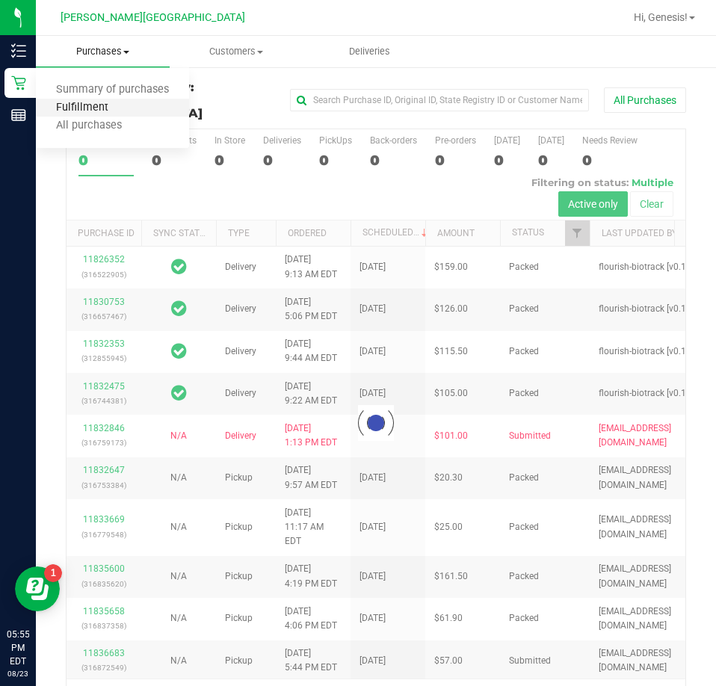
click at [74, 103] on span "Fulfillment" at bounding box center [82, 108] width 93 height 13
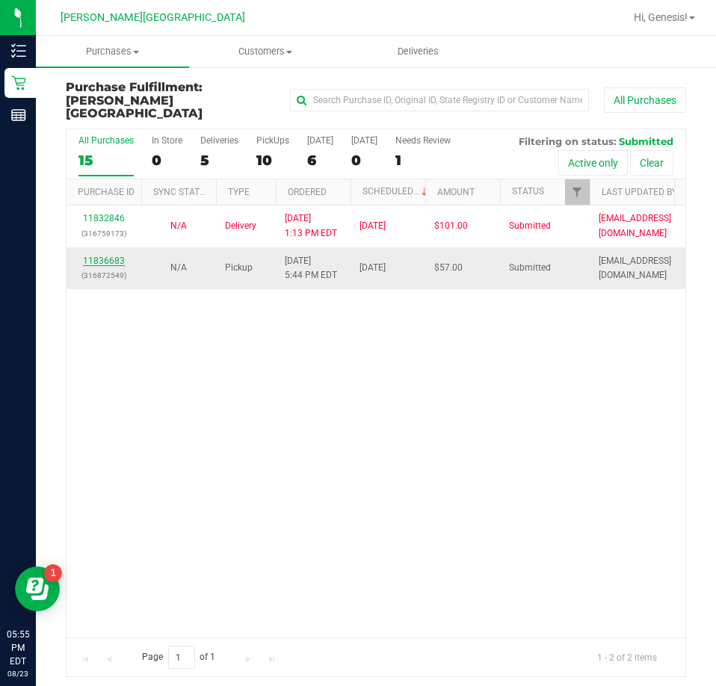
click at [105, 256] on link "11836683" at bounding box center [104, 261] width 42 height 10
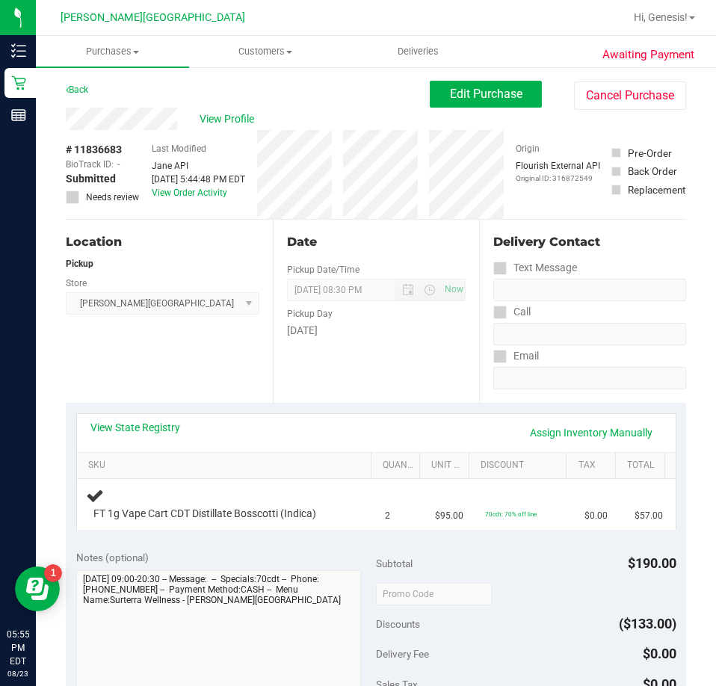
click at [148, 392] on div "Location Pickup Store Bonita Springs WC Select Store Bonita Springs WC Boynton …" at bounding box center [169, 311] width 207 height 183
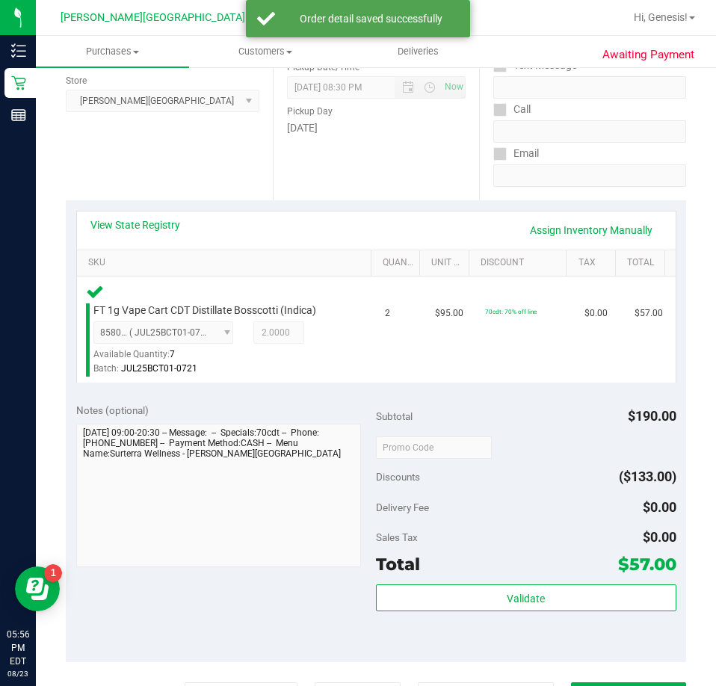
scroll to position [224, 0]
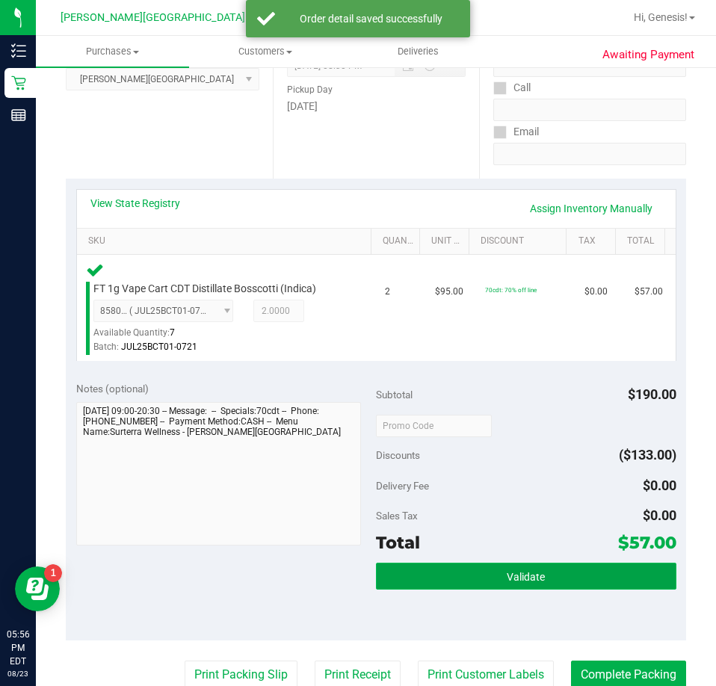
click at [518, 583] on span "Validate" at bounding box center [526, 577] width 38 height 12
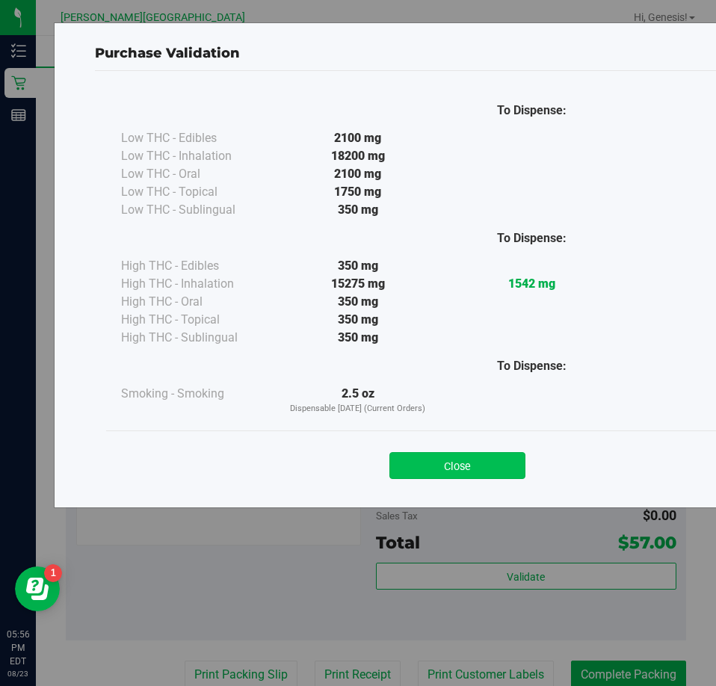
click at [478, 463] on button "Close" at bounding box center [457, 465] width 136 height 27
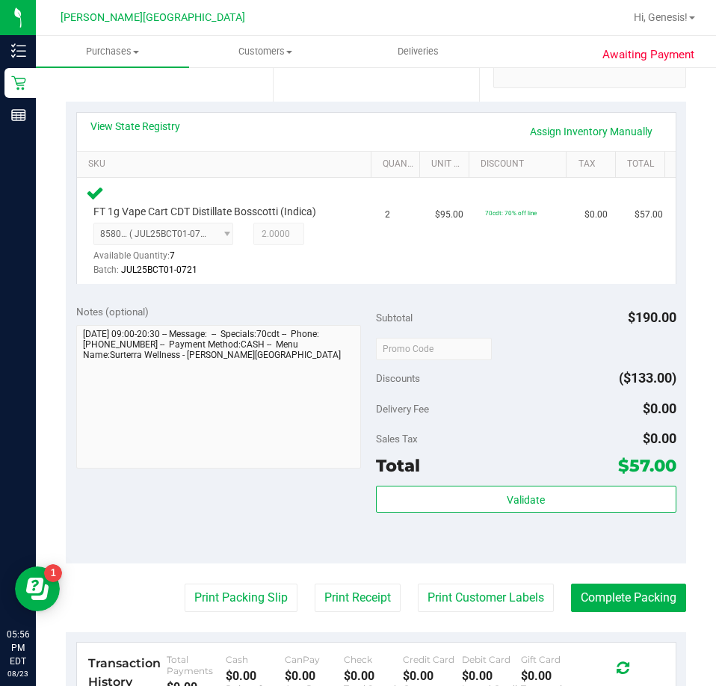
scroll to position [374, 0]
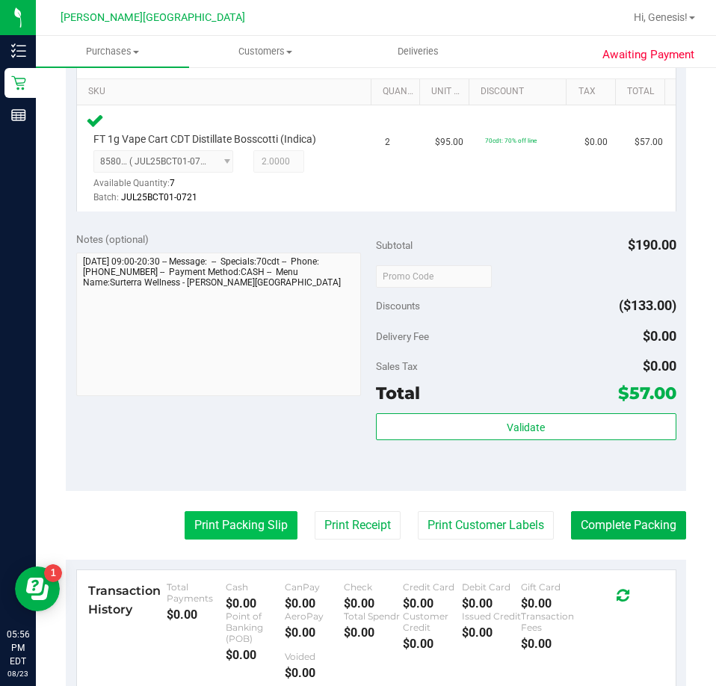
click at [252, 531] on button "Print Packing Slip" at bounding box center [241, 525] width 113 height 28
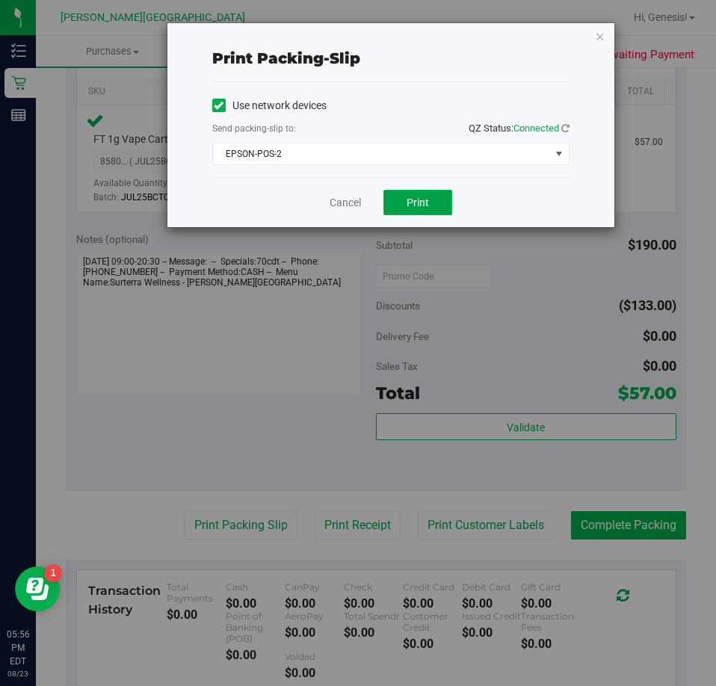
click at [414, 197] on span "Print" at bounding box center [418, 203] width 22 height 12
click at [353, 199] on link "Cancel" at bounding box center [345, 203] width 31 height 16
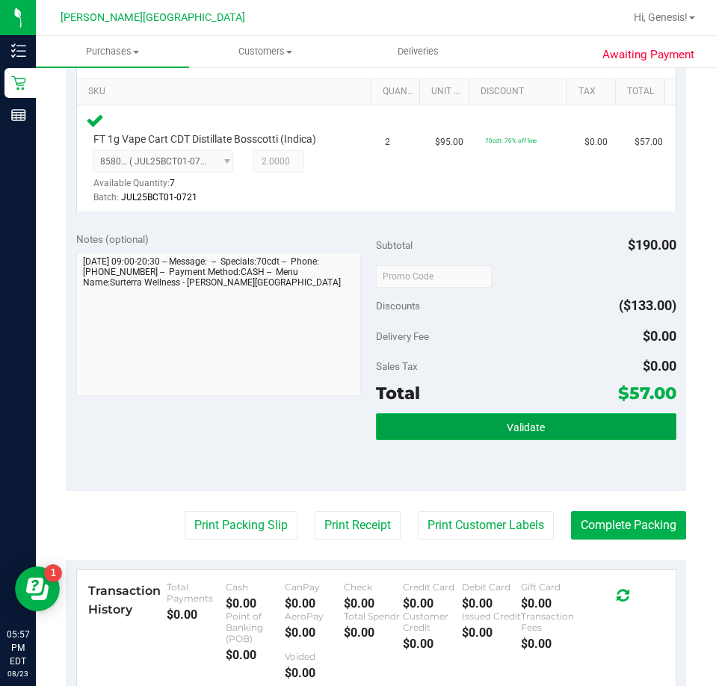
click at [487, 436] on button "Validate" at bounding box center [526, 426] width 300 height 27
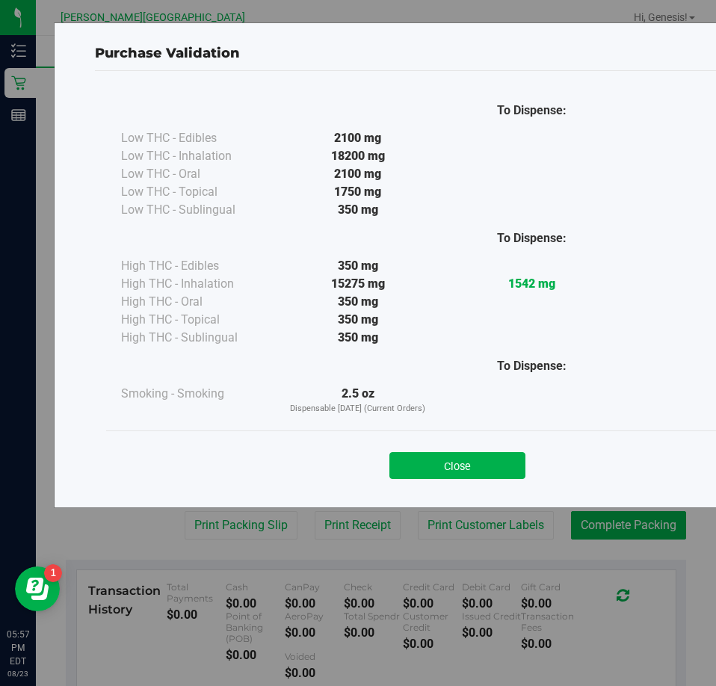
click at [478, 447] on div "Close" at bounding box center [457, 460] width 680 height 37
click at [474, 437] on div "Close" at bounding box center [457, 460] width 703 height 61
click at [475, 467] on button "Close" at bounding box center [457, 465] width 136 height 27
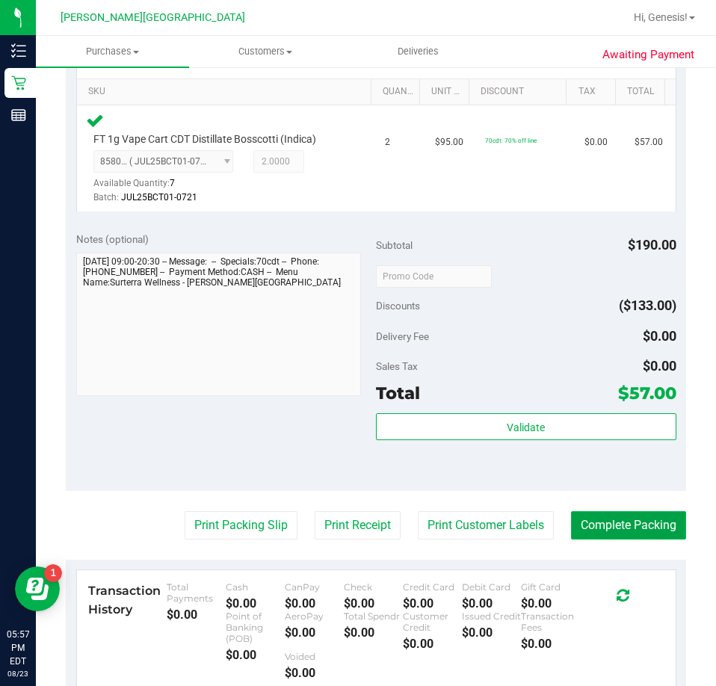
click at [624, 528] on button "Complete Packing" at bounding box center [628, 525] width 115 height 28
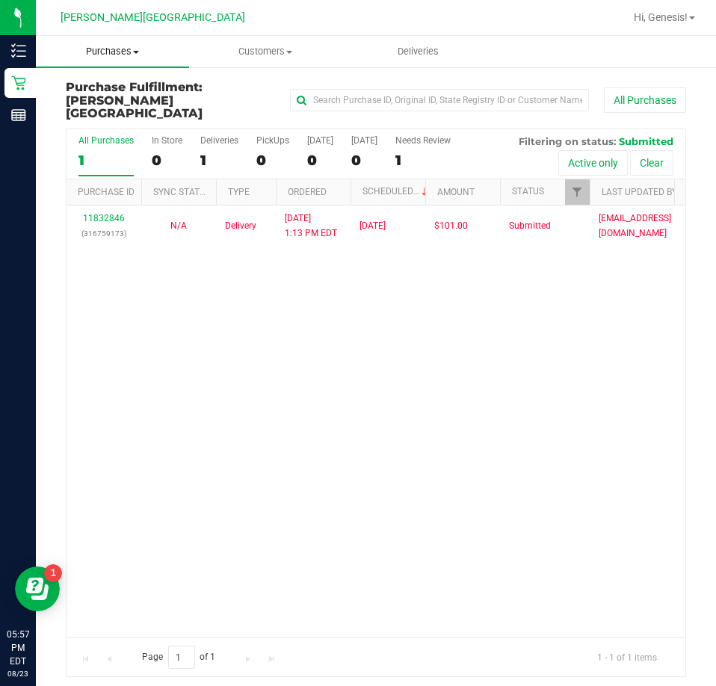
click at [126, 61] on uib-tab-heading "Purchases Summary of purchases Fulfillment All purchases" at bounding box center [112, 51] width 153 height 31
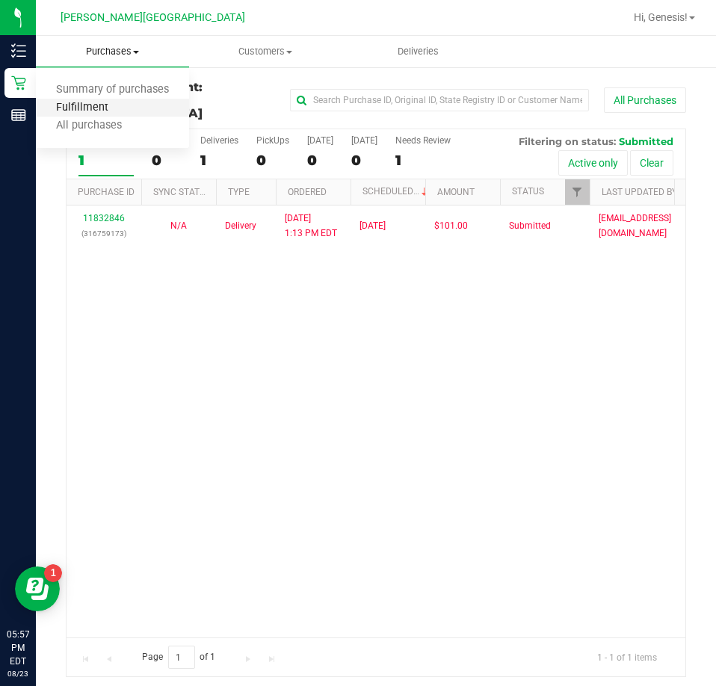
click at [105, 105] on span "Fulfillment" at bounding box center [82, 108] width 93 height 13
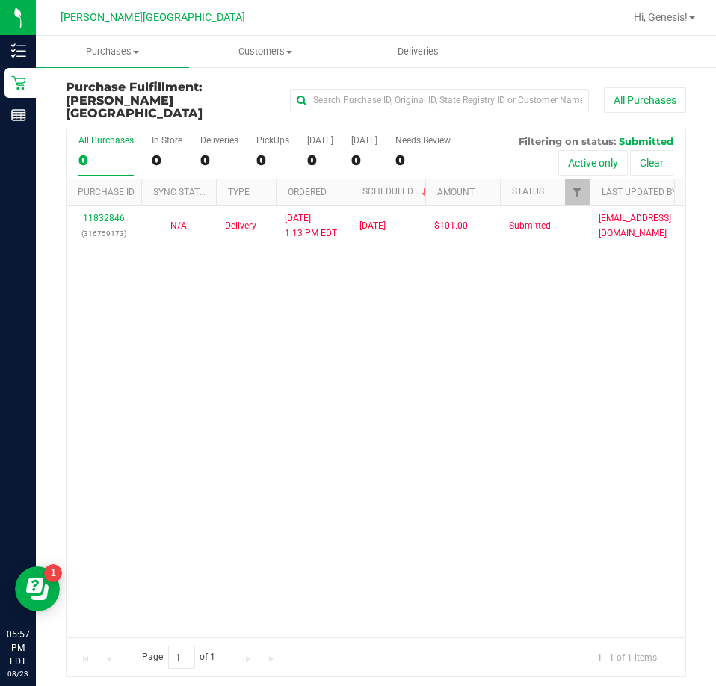
click at [306, 419] on div "11832846 (316759173) N/A Delivery [DATE] 1:13 PM EDT 8/25/2025 $101.00 Submitte…" at bounding box center [376, 422] width 619 height 432
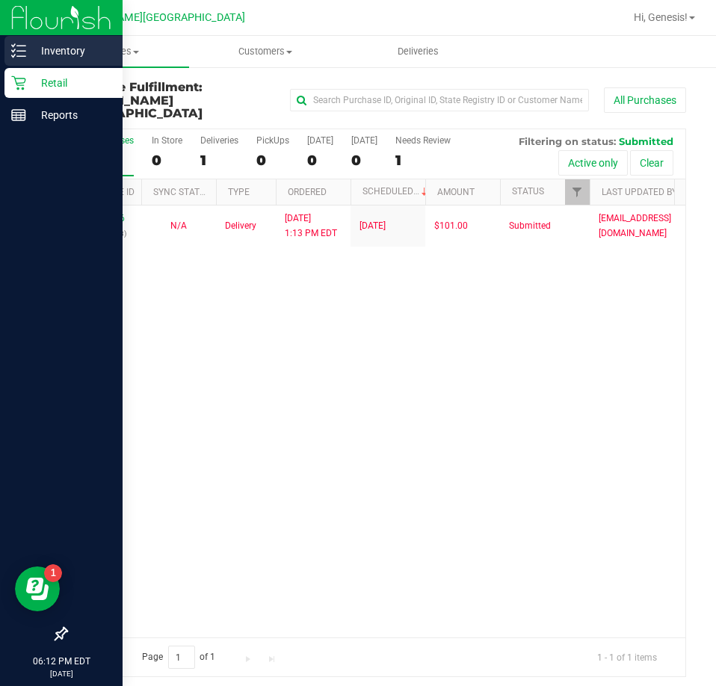
click at [15, 46] on icon at bounding box center [18, 50] width 15 height 15
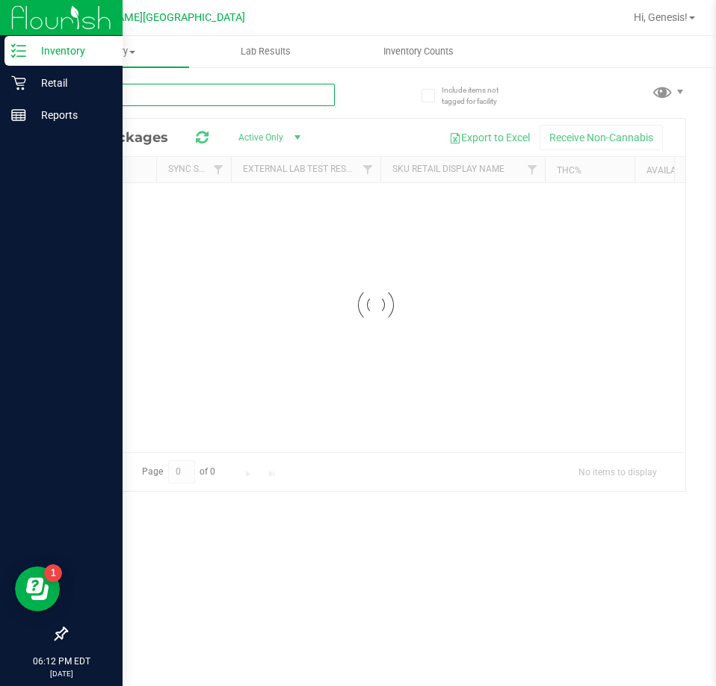
click at [204, 103] on input "text" at bounding box center [200, 95] width 269 height 22
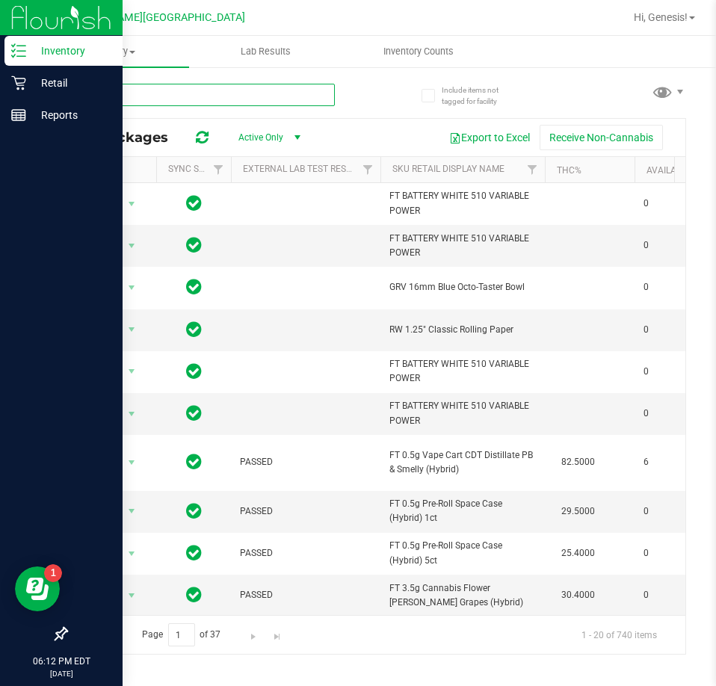
click at [83, 99] on input "text" at bounding box center [200, 95] width 269 height 22
type input "gss"
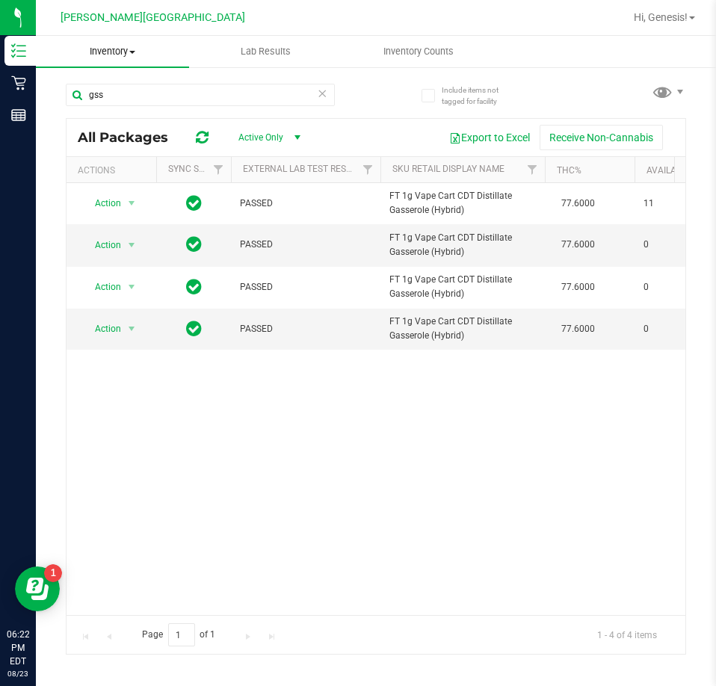
click at [106, 49] on span "Inventory" at bounding box center [112, 51] width 153 height 13
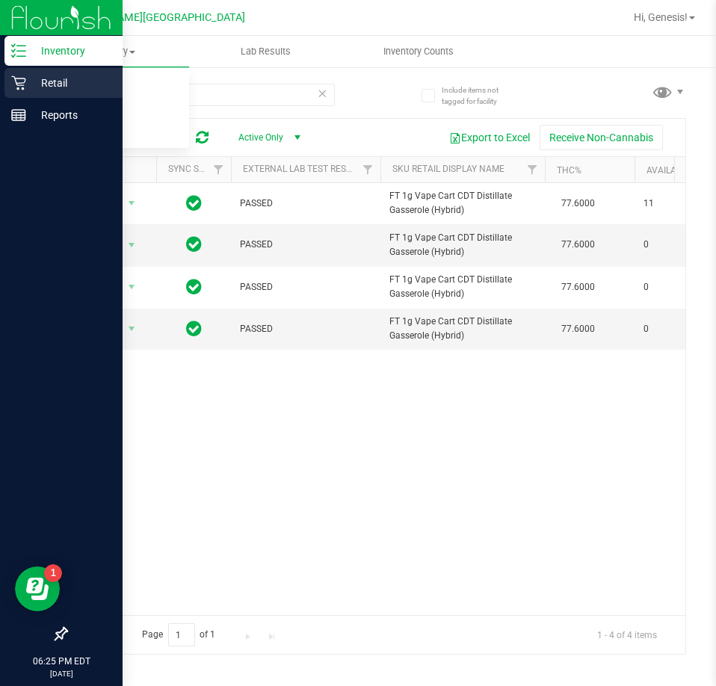
click at [37, 85] on p "Retail" at bounding box center [71, 83] width 90 height 18
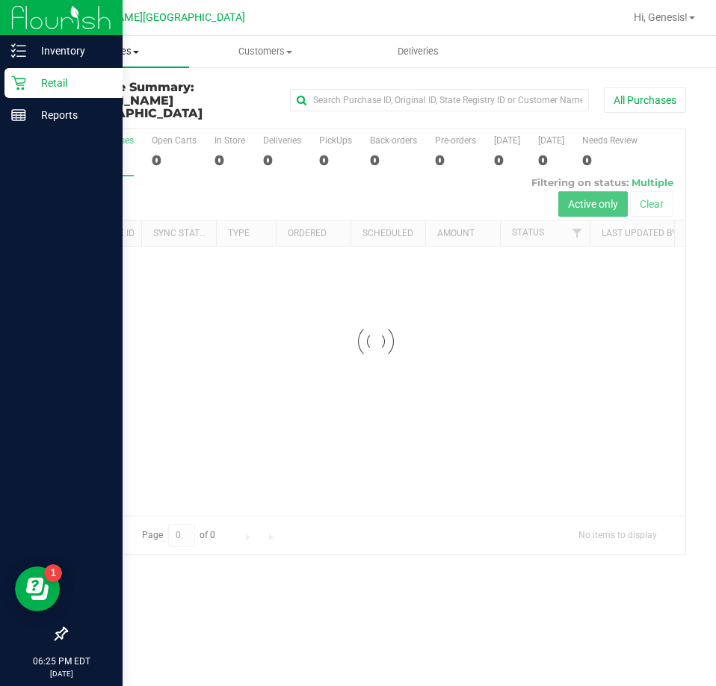
click at [108, 61] on uib-tab-heading "Purchases Summary of purchases Fulfillment All purchases" at bounding box center [112, 51] width 153 height 31
click at [98, 113] on span "Fulfillment" at bounding box center [82, 108] width 93 height 13
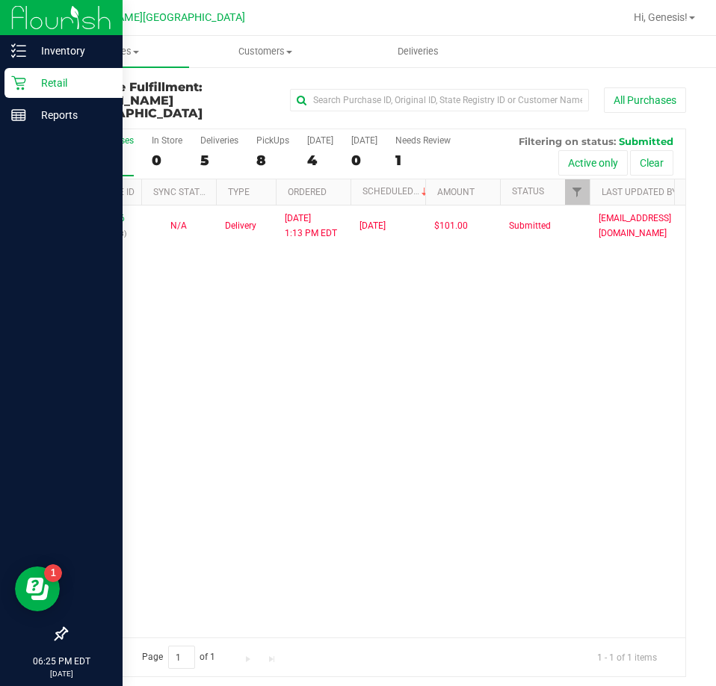
click at [261, 297] on div "11832846 (316759173) N/A Delivery [DATE] 1:13 PM EDT 8/25/2025 $101.00 Submitte…" at bounding box center [376, 422] width 619 height 432
click at [238, 405] on div "11832846 (316759173) N/A Delivery [DATE] 1:13 PM EDT 8/25/2025 $101.00 Submitte…" at bounding box center [376, 422] width 619 height 432
click at [22, 83] on icon at bounding box center [18, 83] width 14 height 14
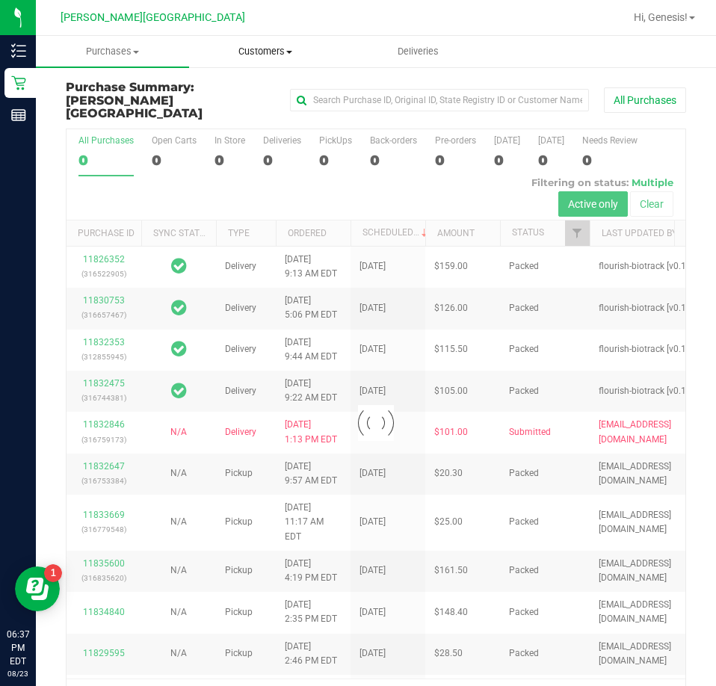
click at [262, 59] on uib-tab-heading "Customers All customers Add a new customer All physicians" at bounding box center [266, 52] width 152 height 30
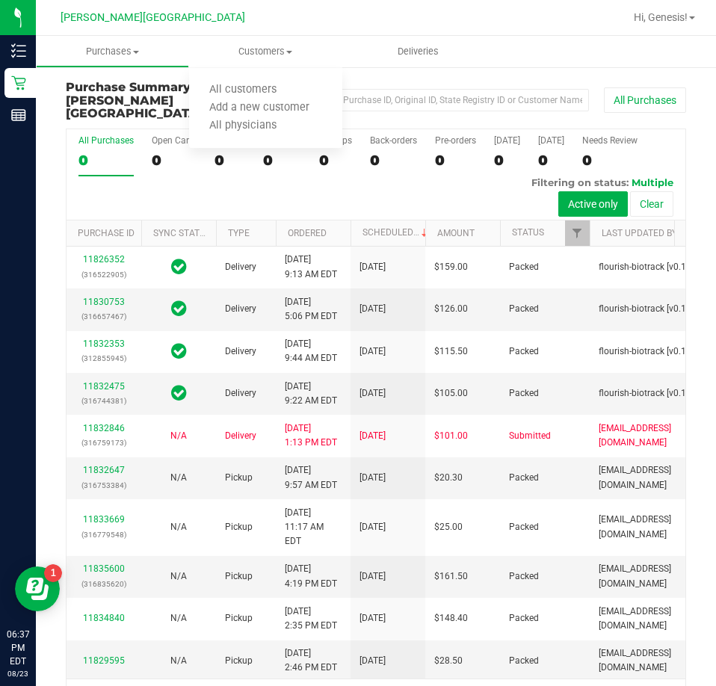
click at [368, 188] on div "All Purchases 0 Open Carts 0 In Store 0 Deliveries 0 PickUps 0 Back-orders 0 Pr…" at bounding box center [376, 174] width 619 height 91
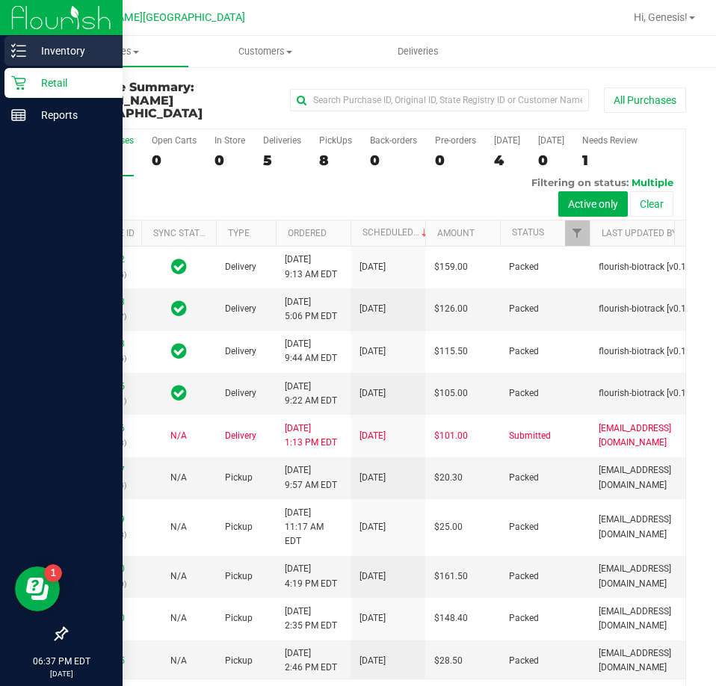
click at [57, 57] on p "Inventory" at bounding box center [71, 51] width 90 height 18
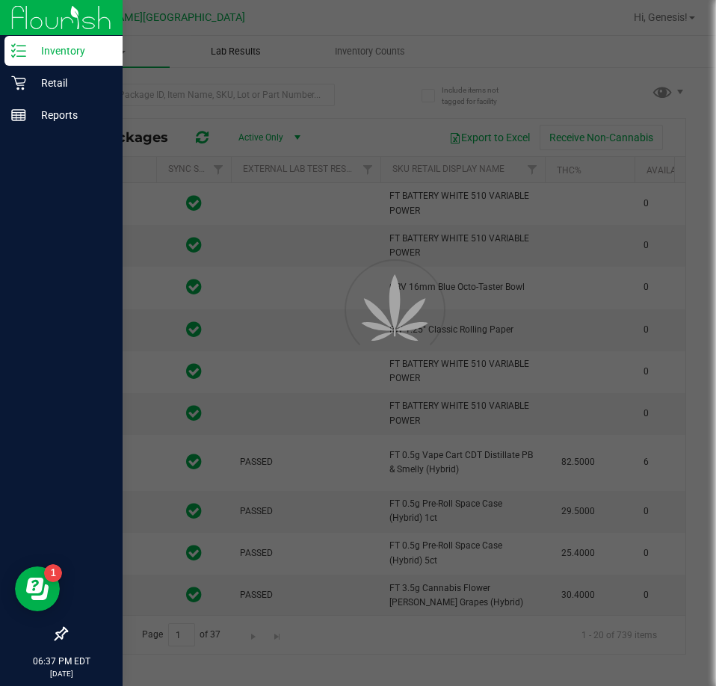
click at [140, 49] on div at bounding box center [358, 343] width 716 height 686
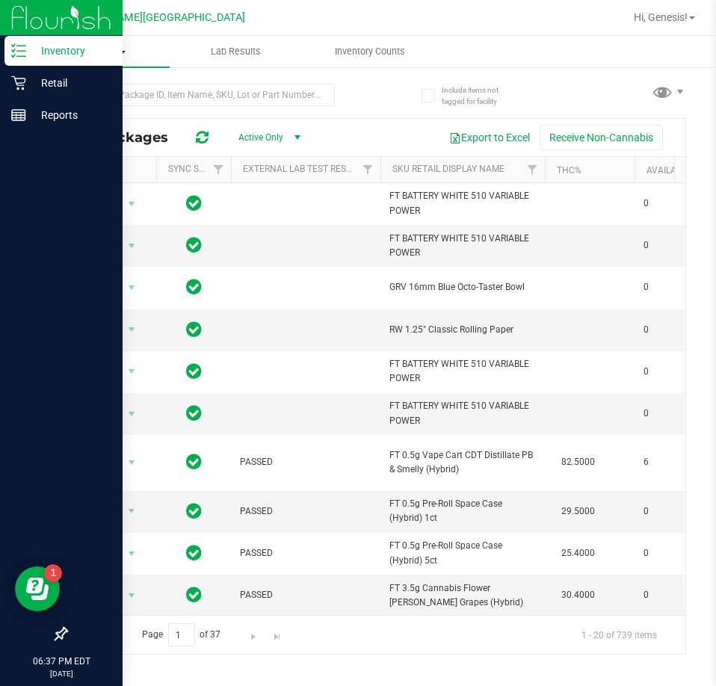
click at [107, 37] on uib-tab-heading "Inventory All packages All inventory Waste log" at bounding box center [103, 51] width 134 height 31
click at [187, 61] on uib-tab-heading "Lab Results" at bounding box center [236, 52] width 132 height 30
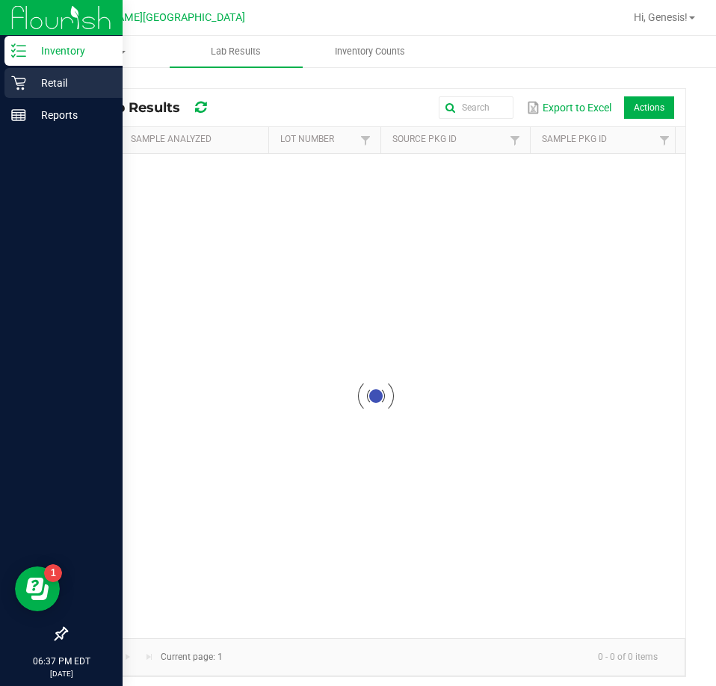
click at [29, 82] on p "Retail" at bounding box center [71, 83] width 90 height 18
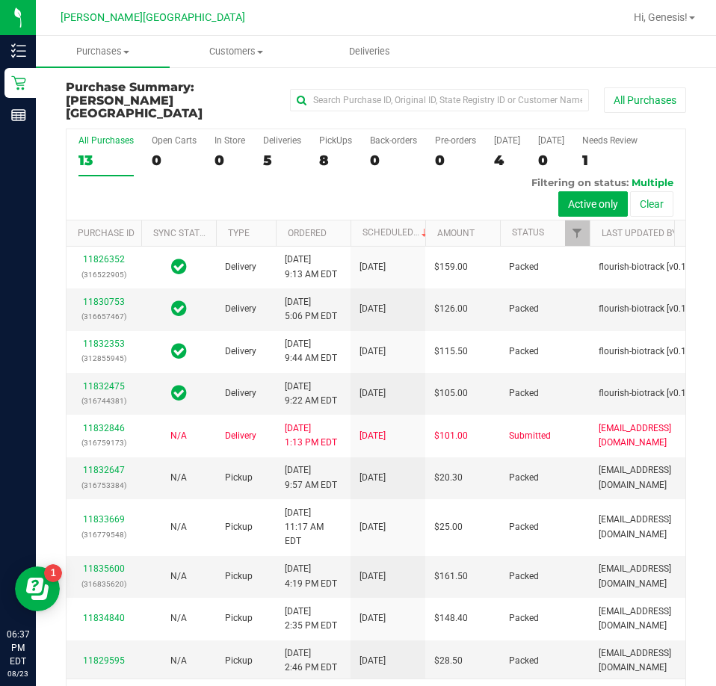
click at [335, 158] on label "PickUps 8" at bounding box center [335, 155] width 33 height 41
click at [0, 0] on input "PickUps 8" at bounding box center [0, 0] width 0 height 0
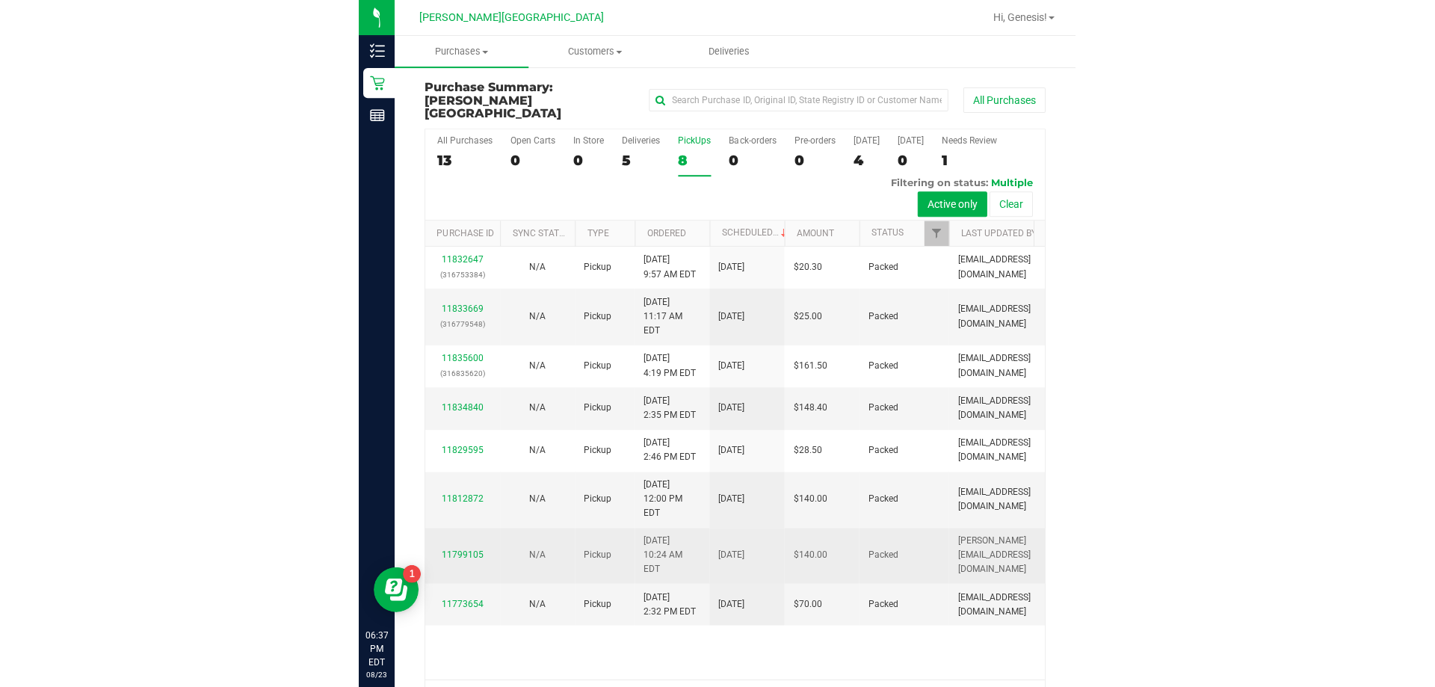
scroll to position [34, 0]
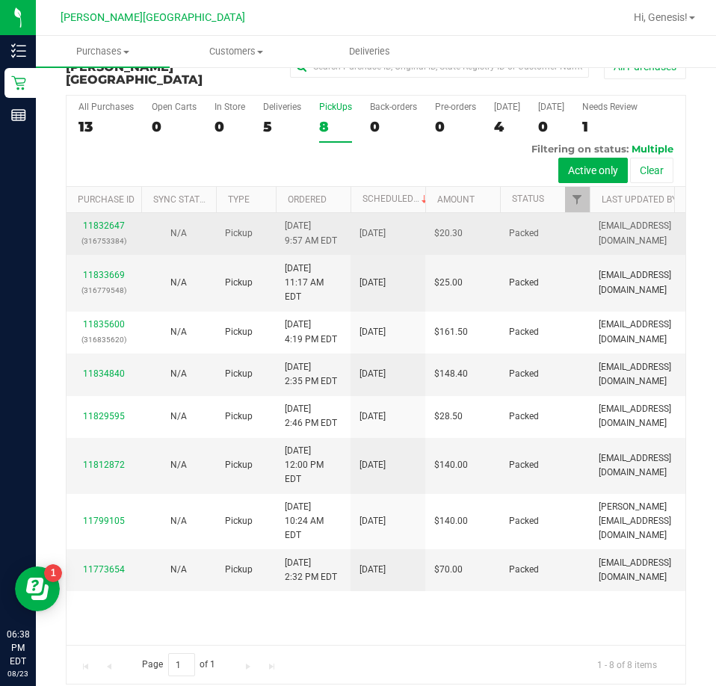
click at [177, 213] on tbody "11832647 (316753384) N/A Pickup 8/23/2025 9:57 AM EDT 8/23/2025 $20.30 Packed c…" at bounding box center [403, 402] width 673 height 378
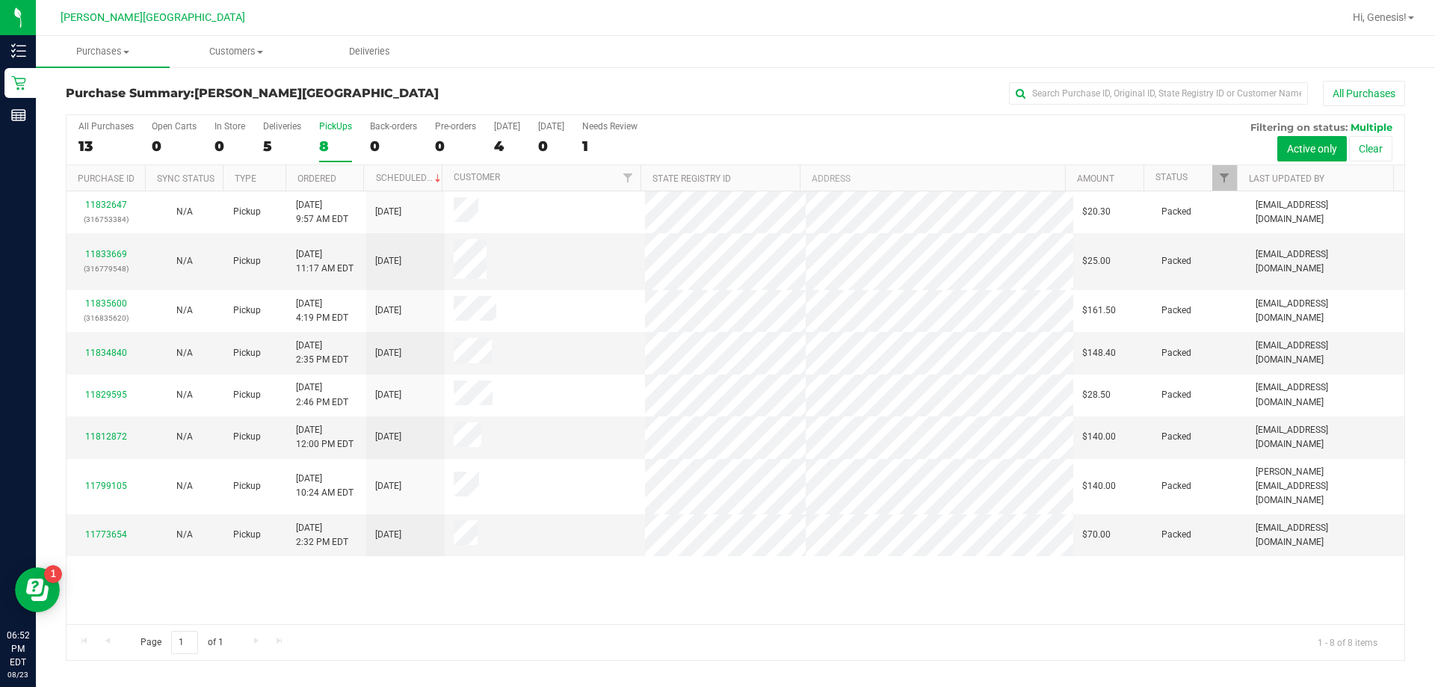
scroll to position [0, 0]
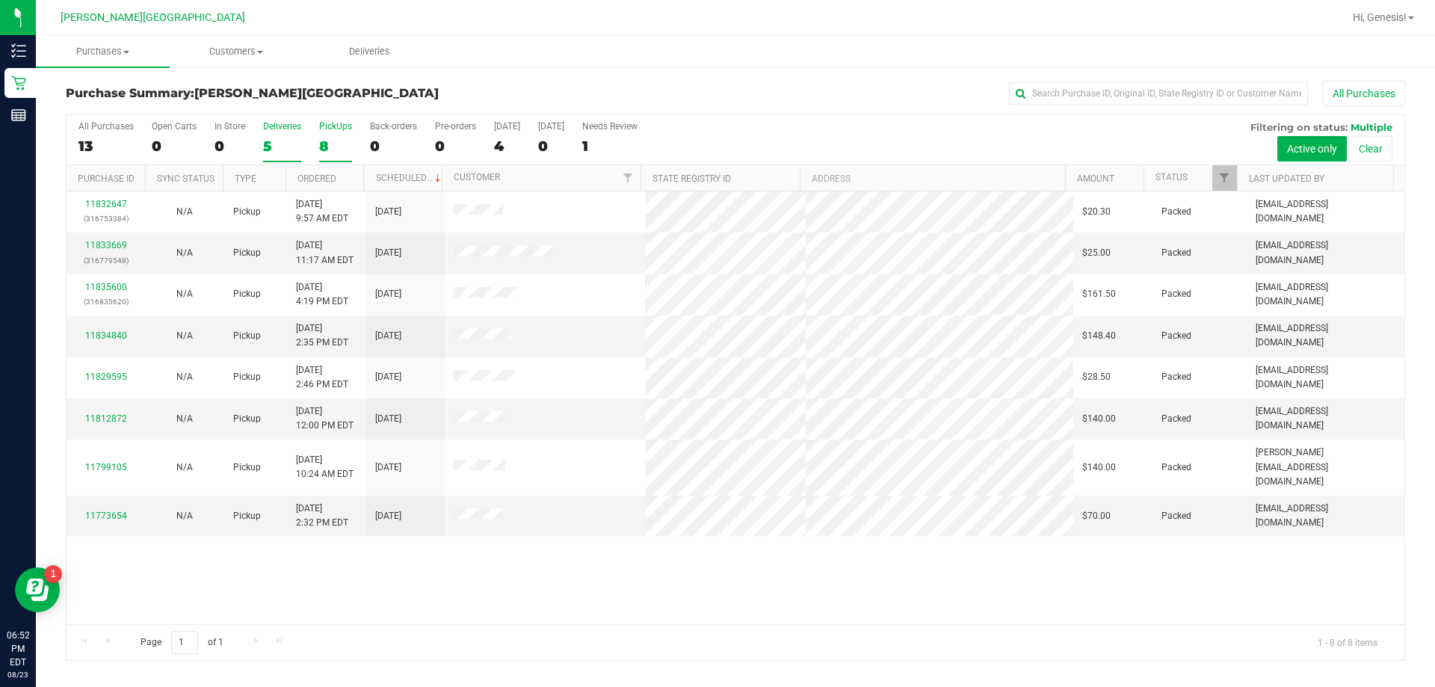
click at [271, 145] on div "5" at bounding box center [282, 146] width 38 height 17
click at [0, 0] on input "Deliveries 5" at bounding box center [0, 0] width 0 height 0
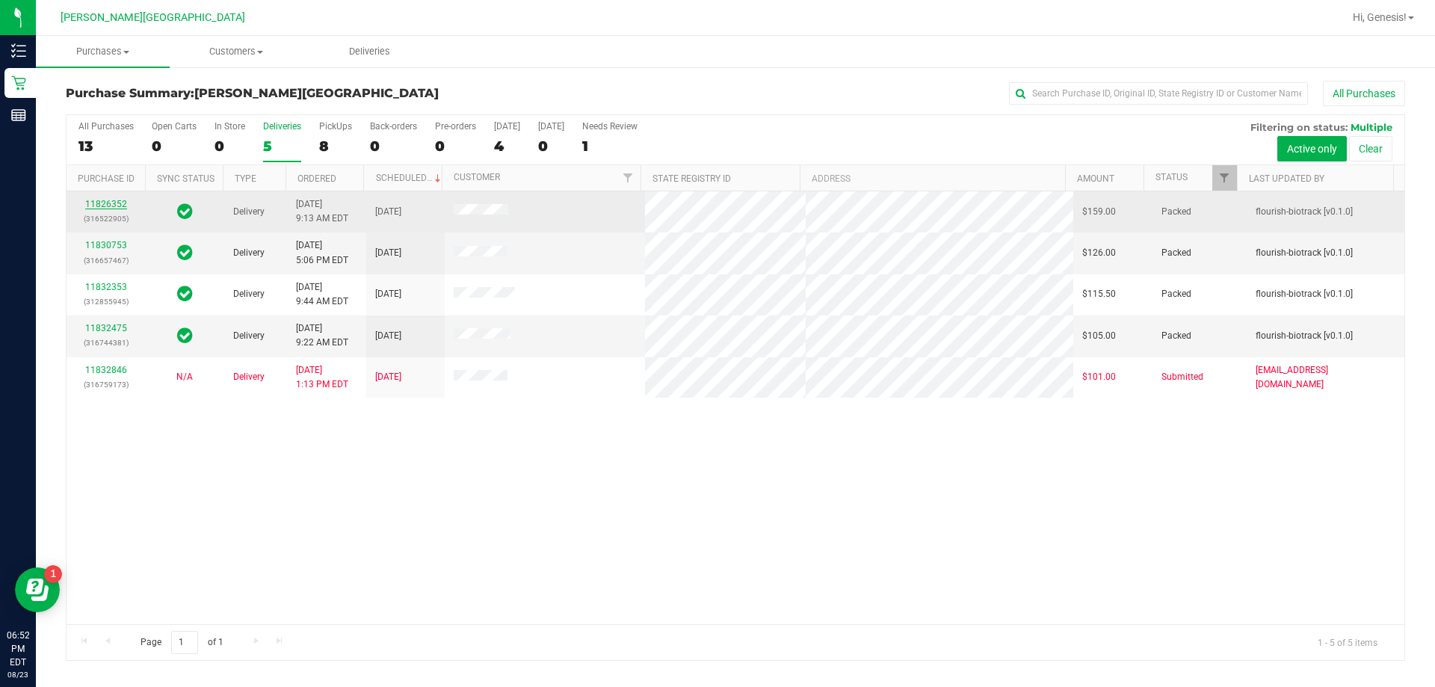
click at [104, 206] on link "11826352" at bounding box center [106, 204] width 42 height 10
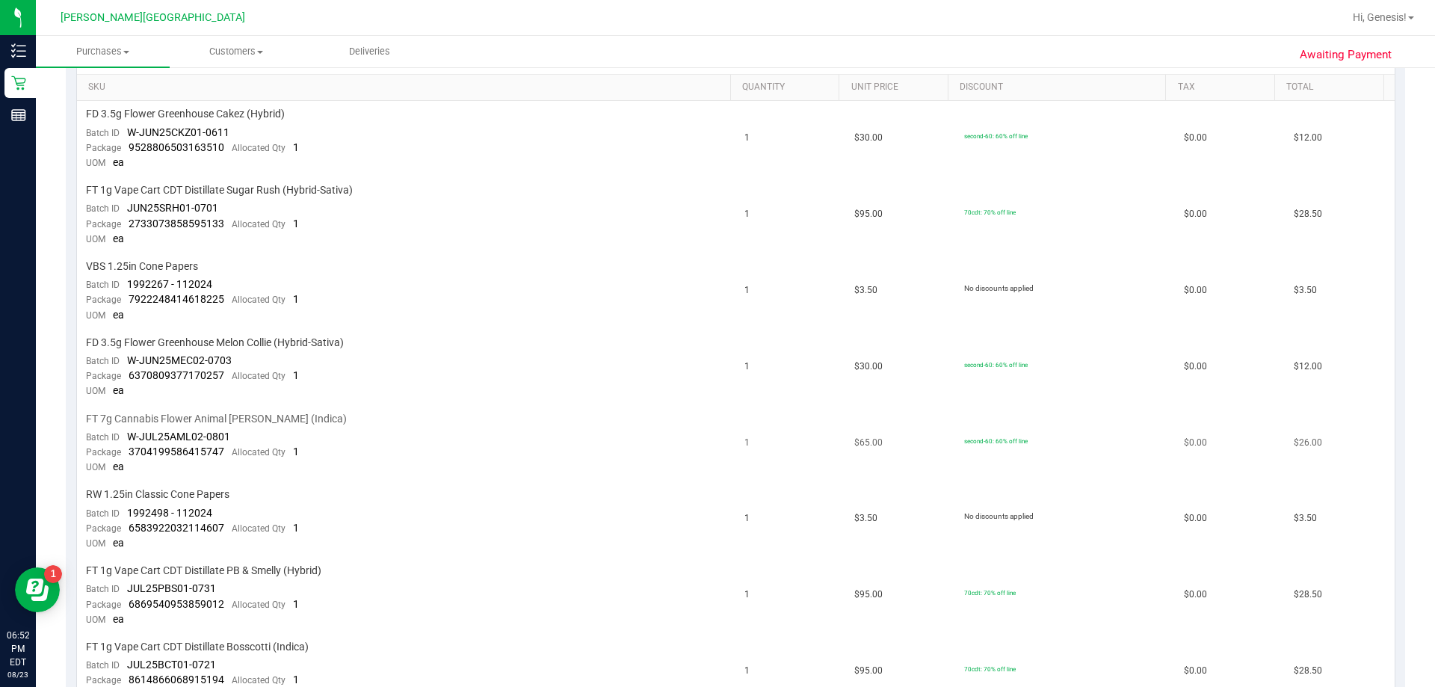
scroll to position [374, 0]
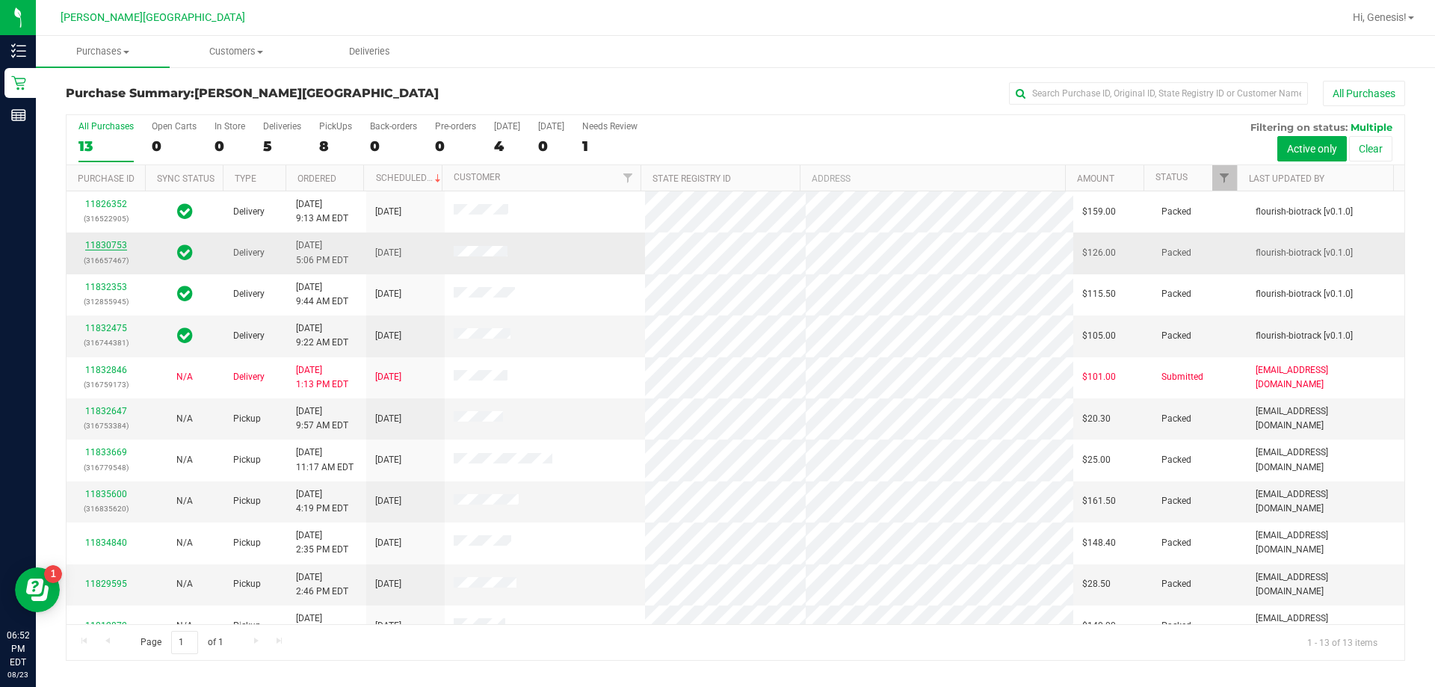
click at [113, 242] on link "11830753" at bounding box center [106, 245] width 42 height 10
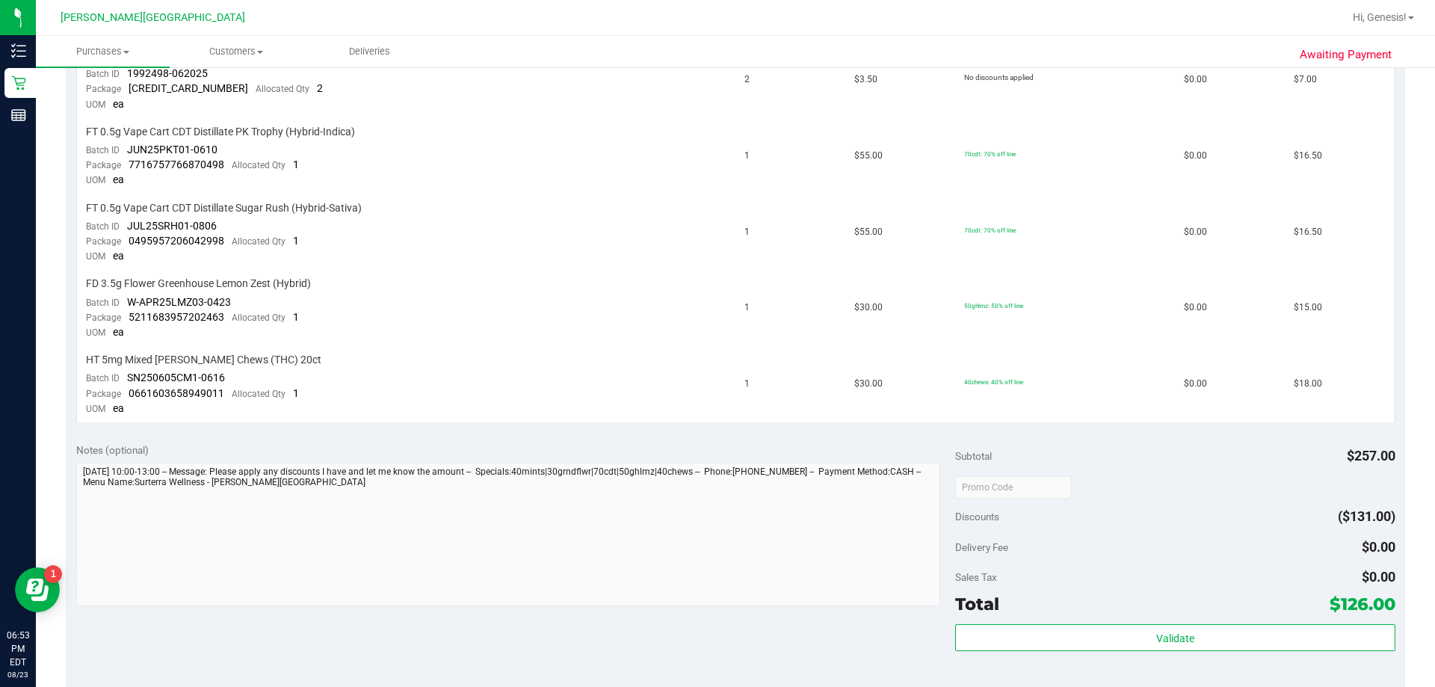
scroll to position [598, 0]
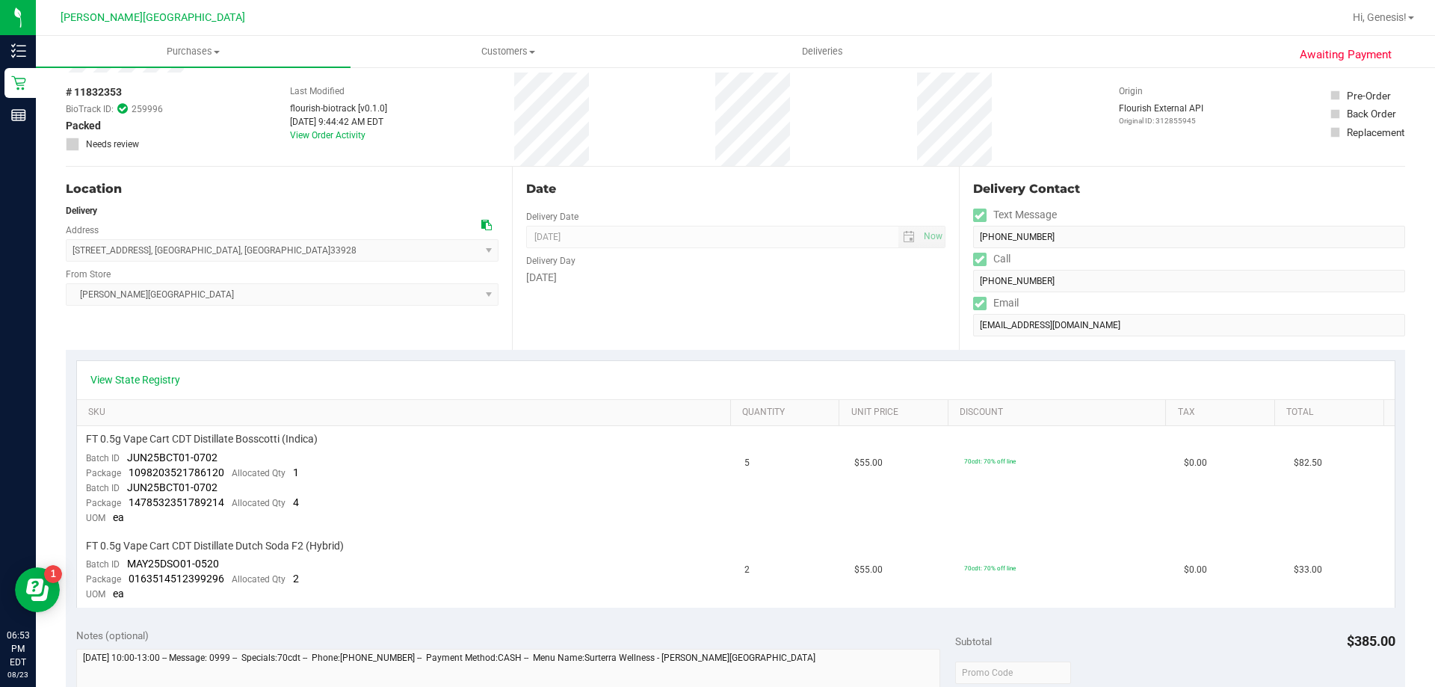
scroll to position [75, 0]
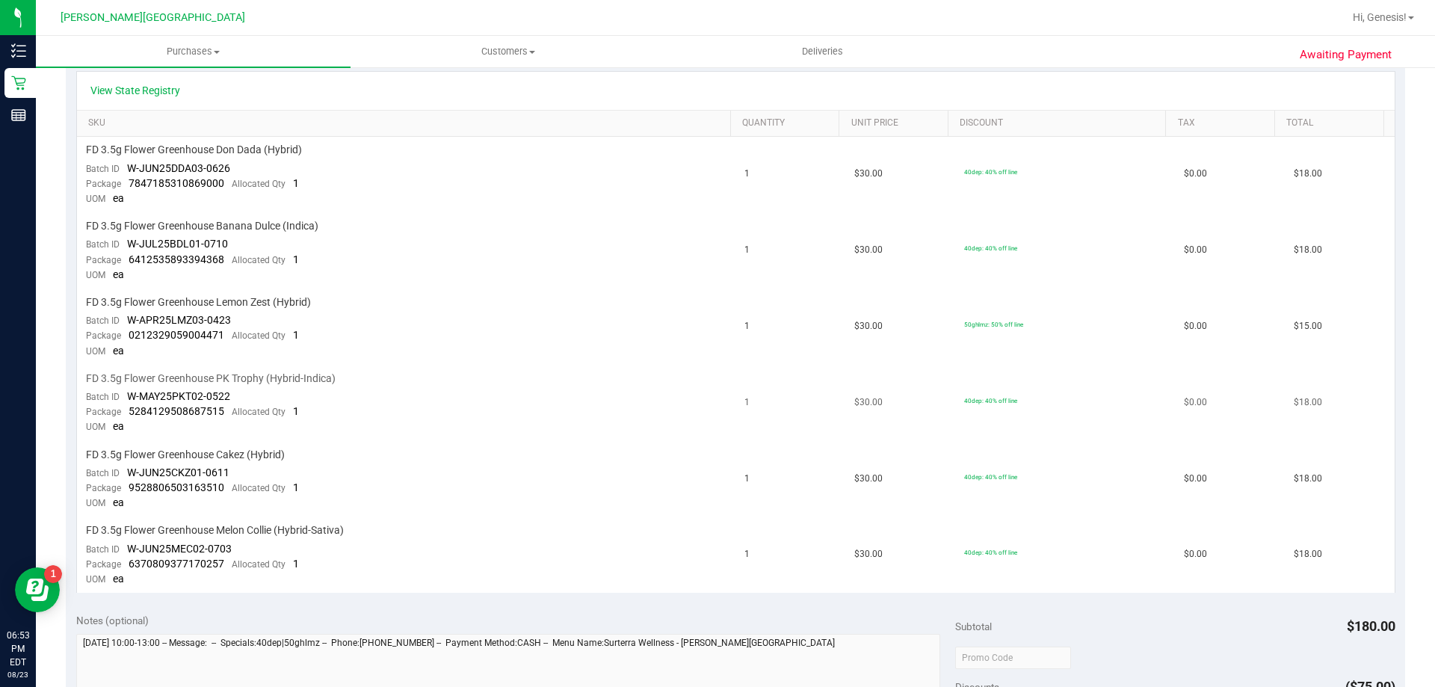
scroll to position [374, 0]
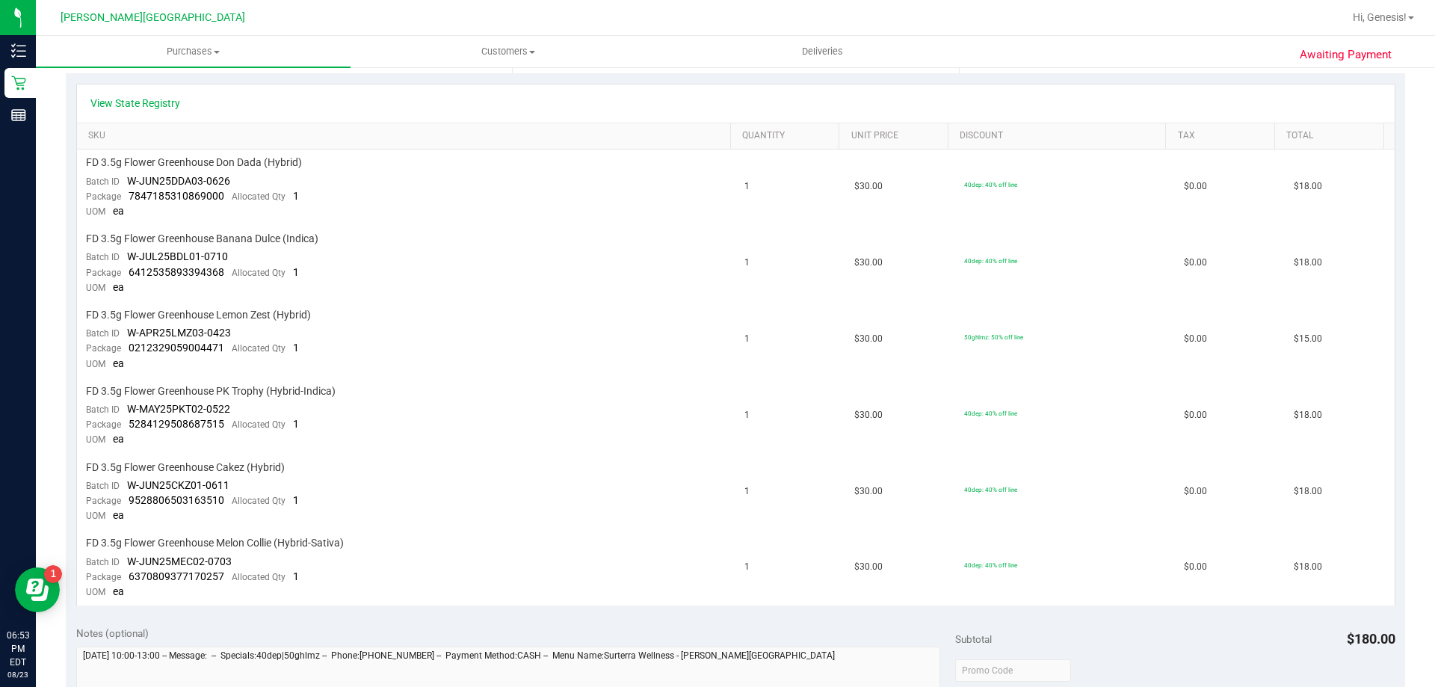
scroll to position [149, 0]
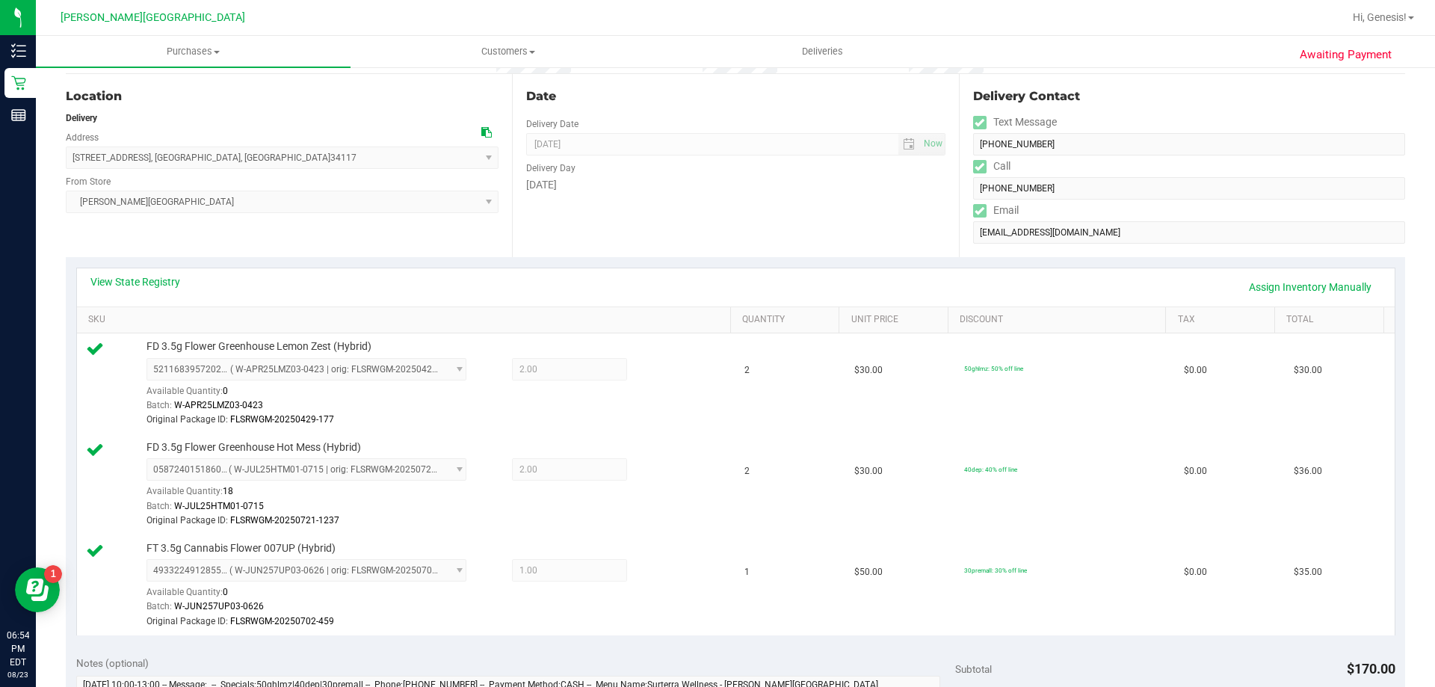
scroll to position [149, 0]
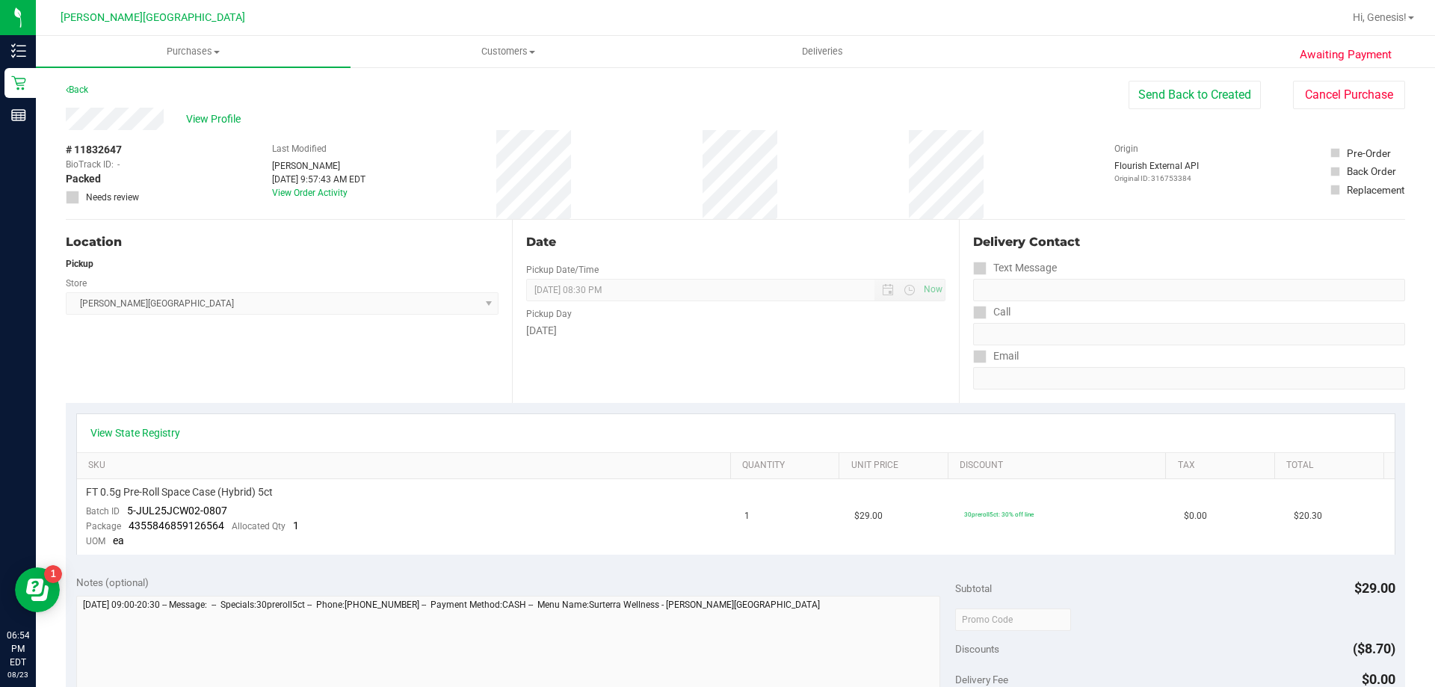
click at [69, 84] on div "Back" at bounding box center [77, 90] width 22 height 18
click at [75, 87] on link "Back" at bounding box center [77, 89] width 22 height 10
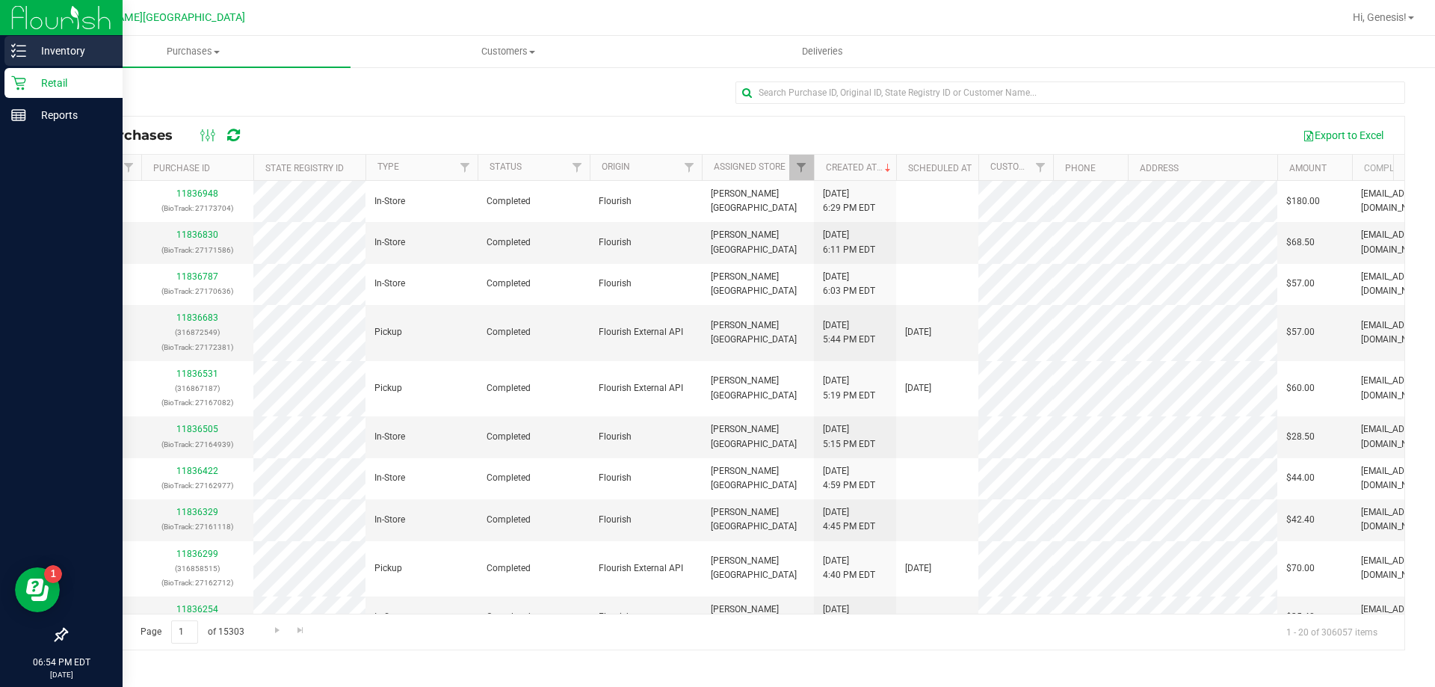
click at [34, 53] on p "Inventory" at bounding box center [71, 51] width 90 height 18
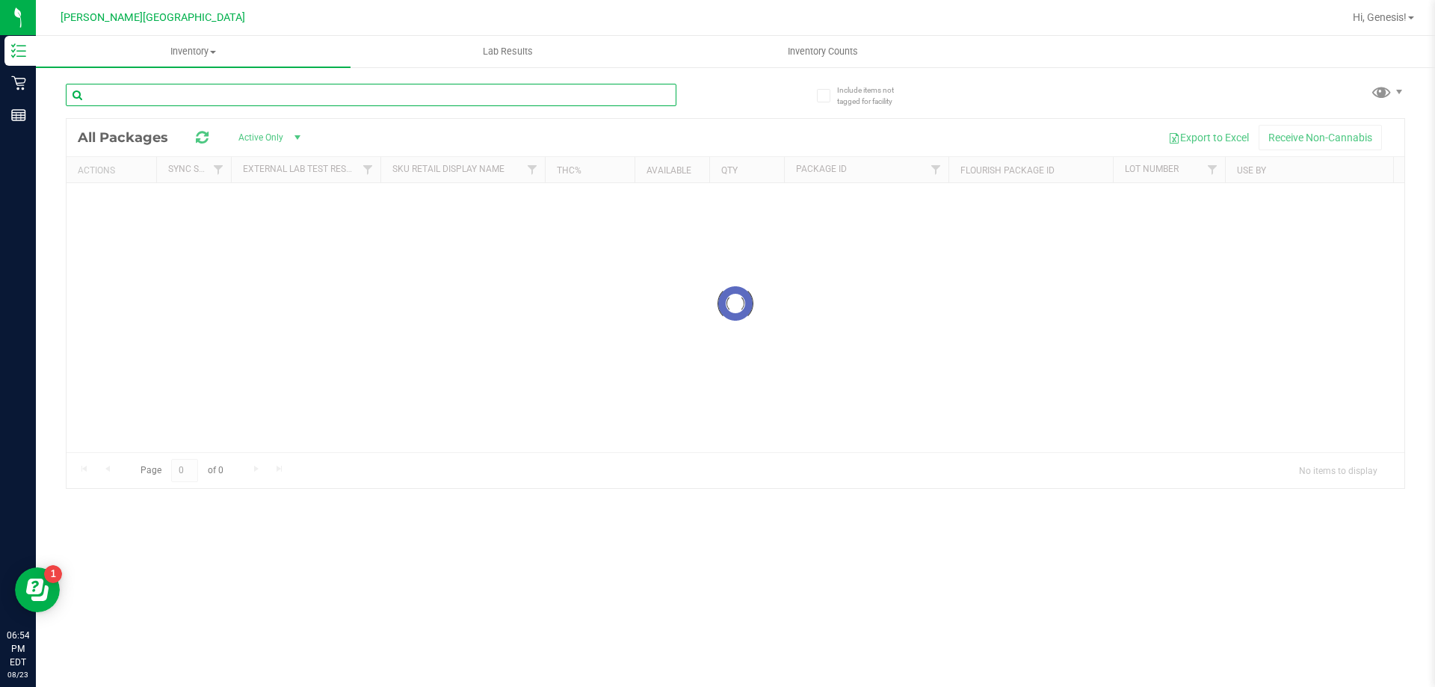
click at [128, 87] on div "Inventory All packages All inventory Waste log Lab Results Inventory Counts" at bounding box center [735, 361] width 1399 height 651
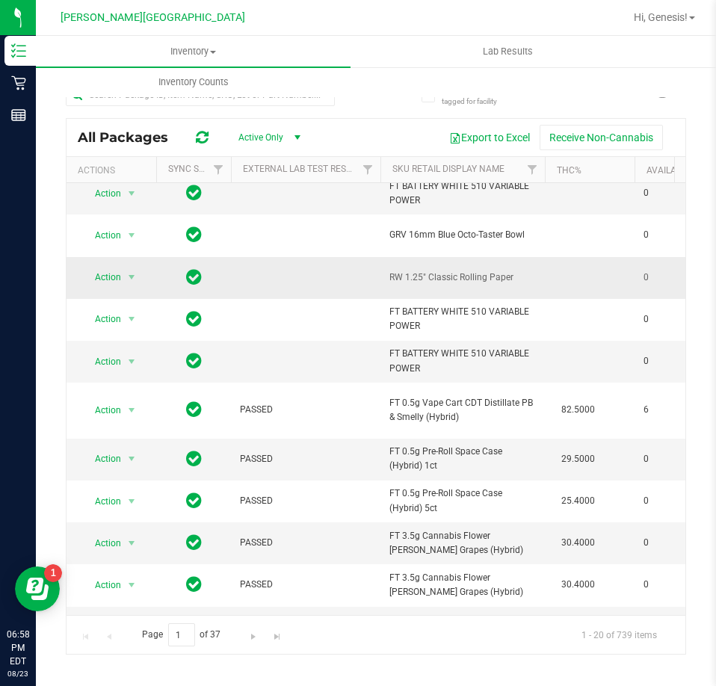
scroll to position [75, 0]
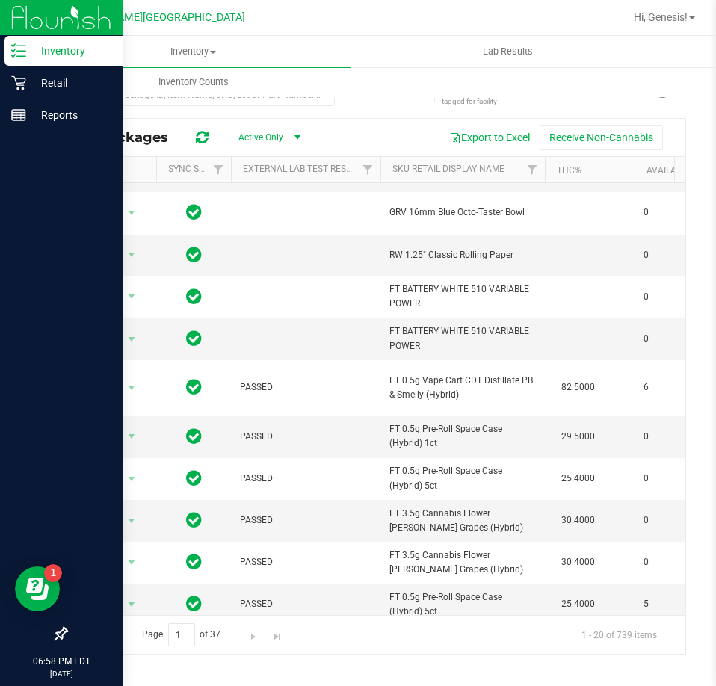
click at [34, 47] on p "Inventory" at bounding box center [71, 51] width 90 height 18
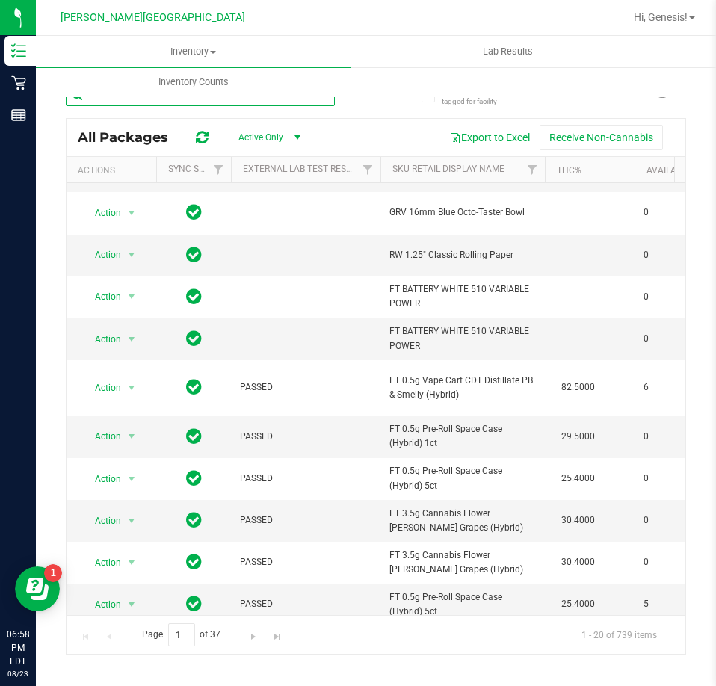
drag, startPoint x: 212, startPoint y: 100, endPoint x: 216, endPoint y: 108, distance: 9.0
click at [213, 100] on input "text" at bounding box center [200, 95] width 269 height 22
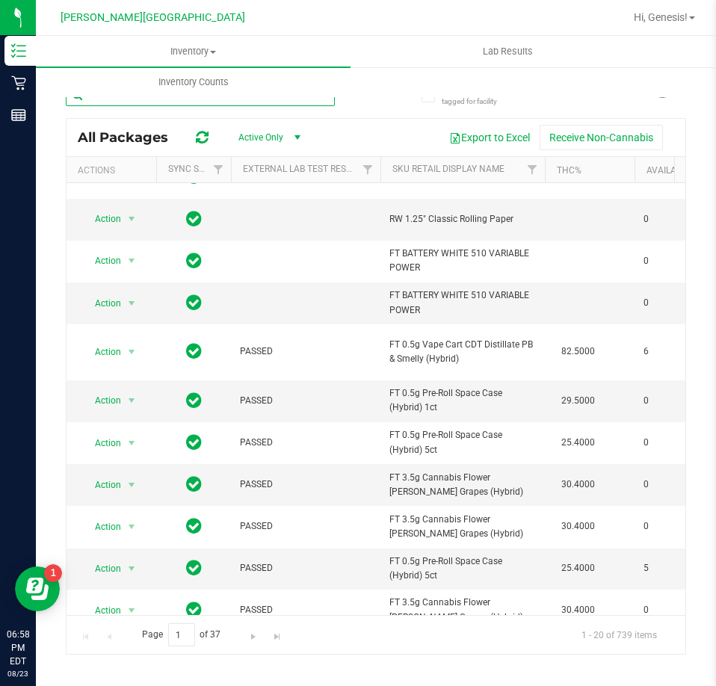
scroll to position [0, 0]
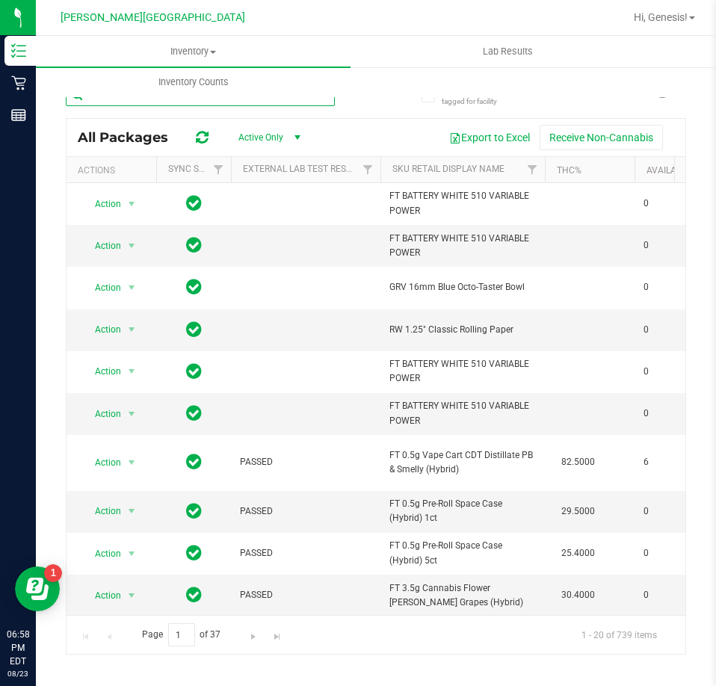
click at [182, 101] on input "text" at bounding box center [200, 95] width 269 height 22
click at [223, 56] on span "Inventory" at bounding box center [193, 51] width 315 height 13
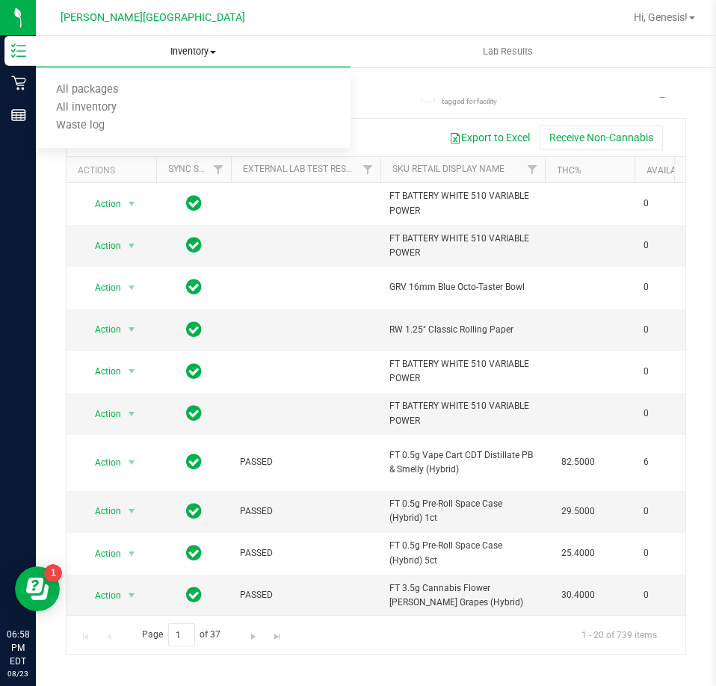
click at [208, 54] on span "Inventory" at bounding box center [193, 51] width 315 height 13
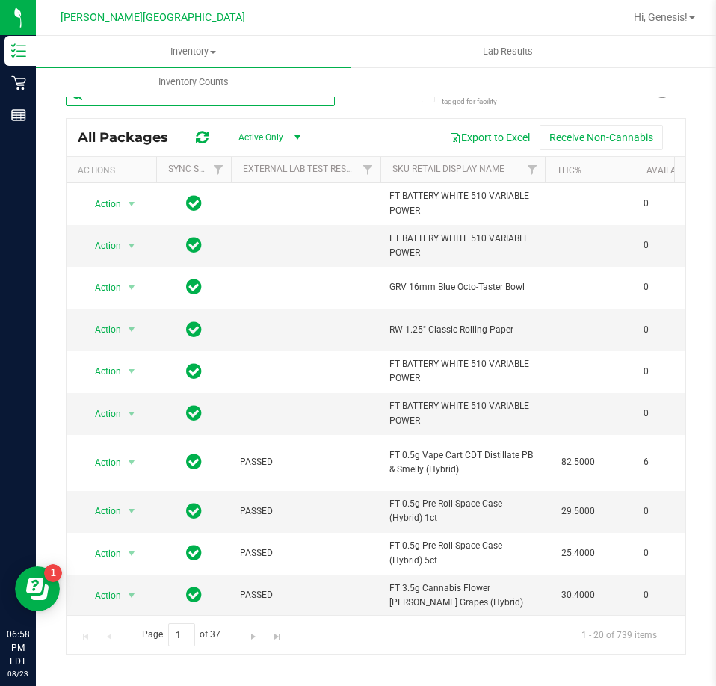
click at [270, 101] on input "text" at bounding box center [200, 95] width 269 height 22
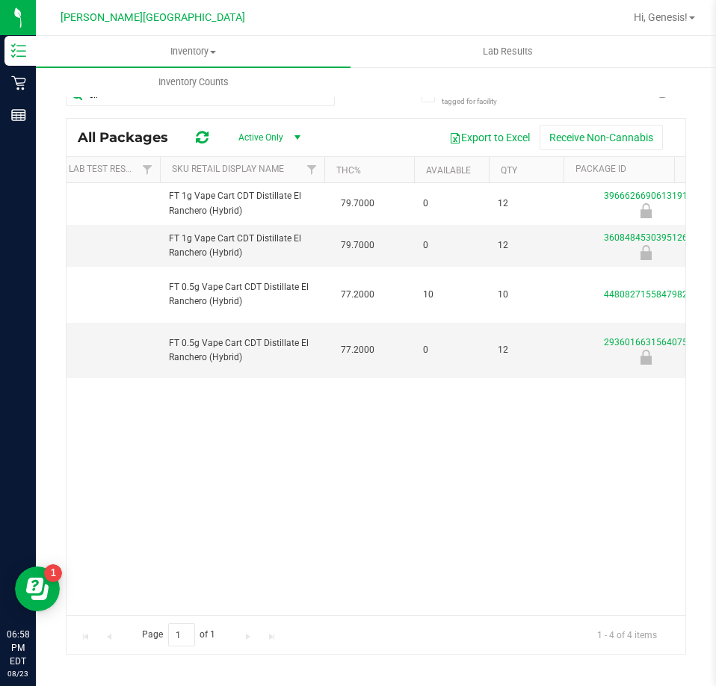
click at [388, 409] on div "Action Action Global inventory Package audit log Print package label Print prod…" at bounding box center [376, 399] width 619 height 432
click at [119, 102] on input "elr" at bounding box center [200, 95] width 269 height 22
type input "dda"
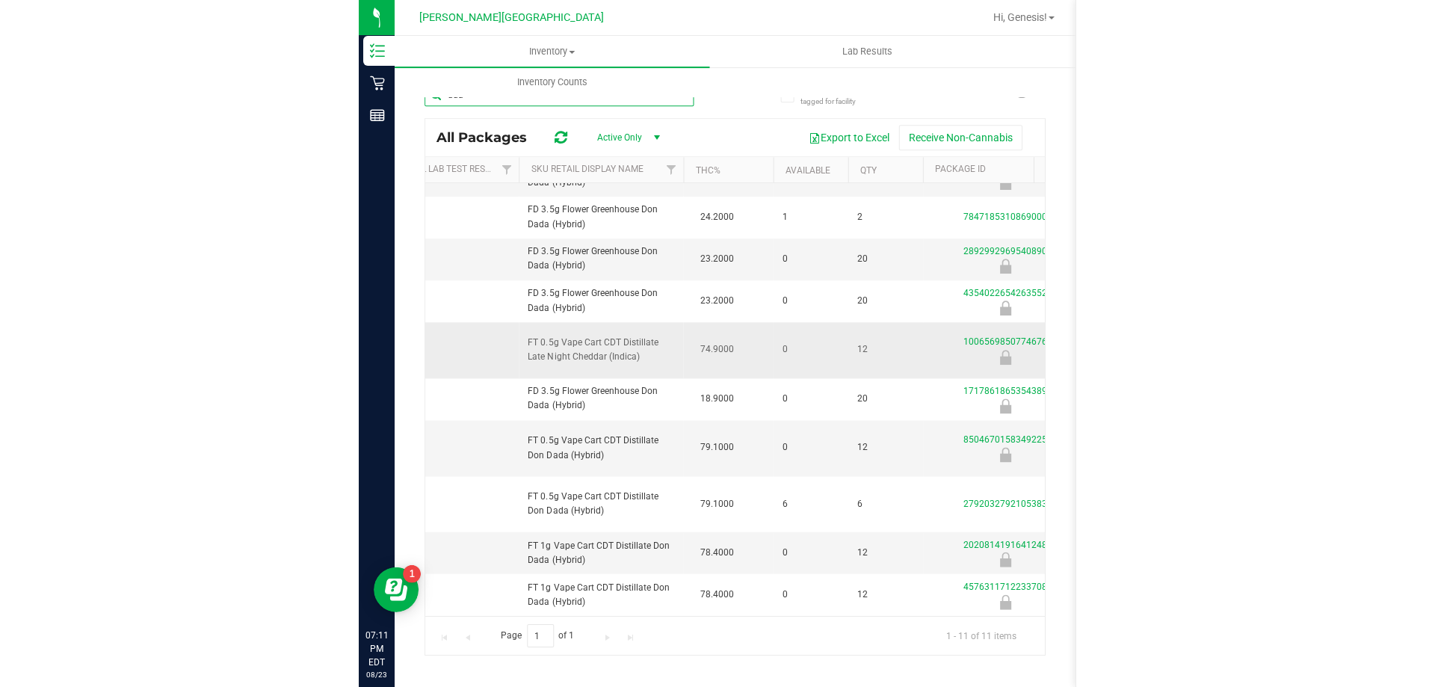
scroll to position [136, 220]
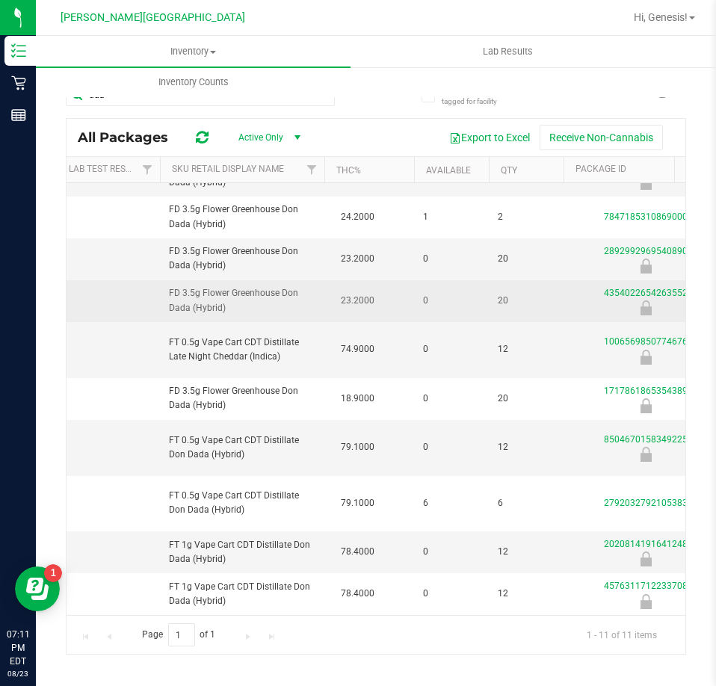
click at [514, 280] on td "20" at bounding box center [526, 301] width 75 height 42
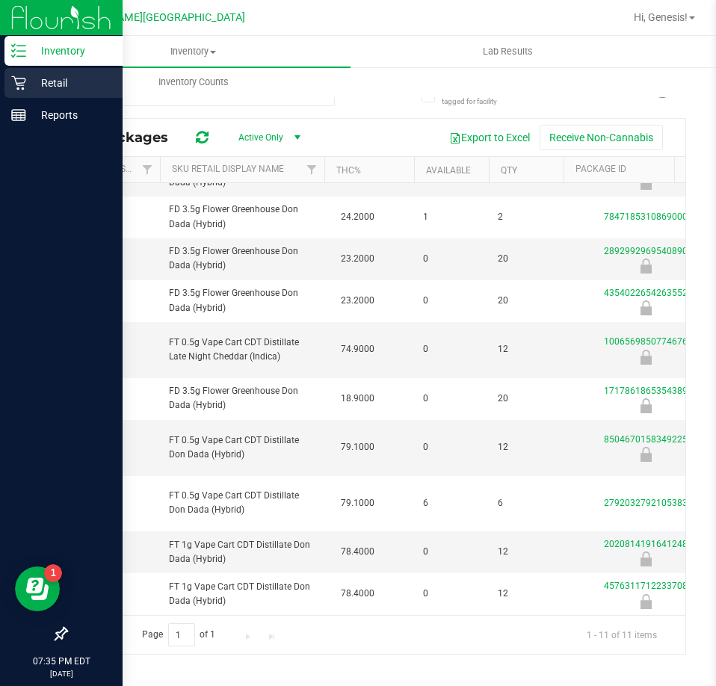
click at [24, 97] on div "Retail" at bounding box center [63, 83] width 118 height 30
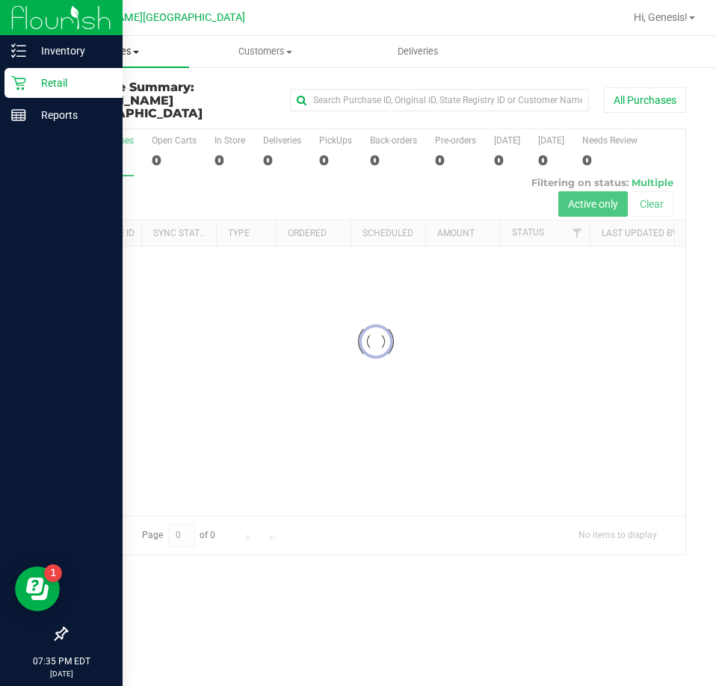
click at [127, 40] on uib-tab-heading "Purchases Summary of purchases Fulfillment All purchases" at bounding box center [112, 51] width 153 height 31
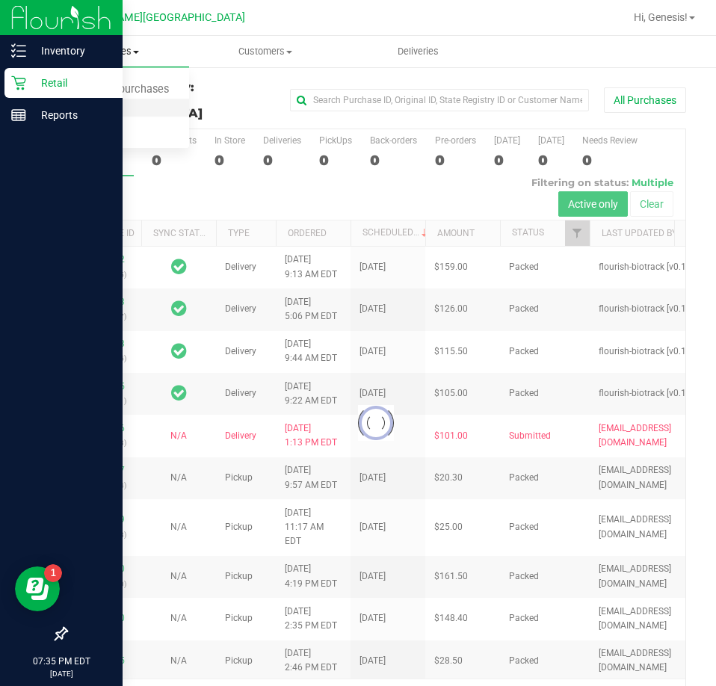
click at [104, 113] on span "Fulfillment" at bounding box center [82, 108] width 93 height 13
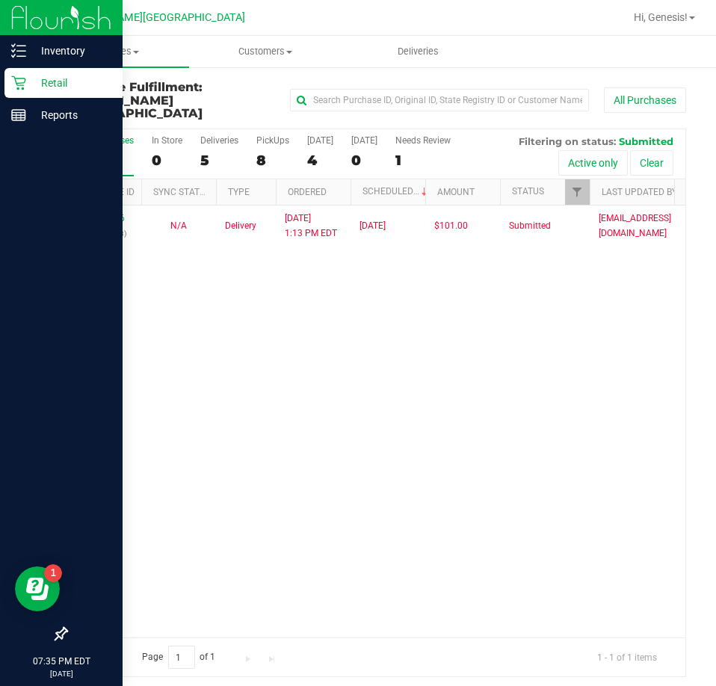
click at [88, 380] on div "11832846 (316759173) N/A Delivery [DATE] 1:13 PM EDT 8/25/2025 $101.00 Submitte…" at bounding box center [376, 422] width 619 height 432
click at [106, 52] on span "Purchases" at bounding box center [112, 51] width 153 height 13
click at [80, 109] on span "Fulfillment" at bounding box center [82, 108] width 93 height 13
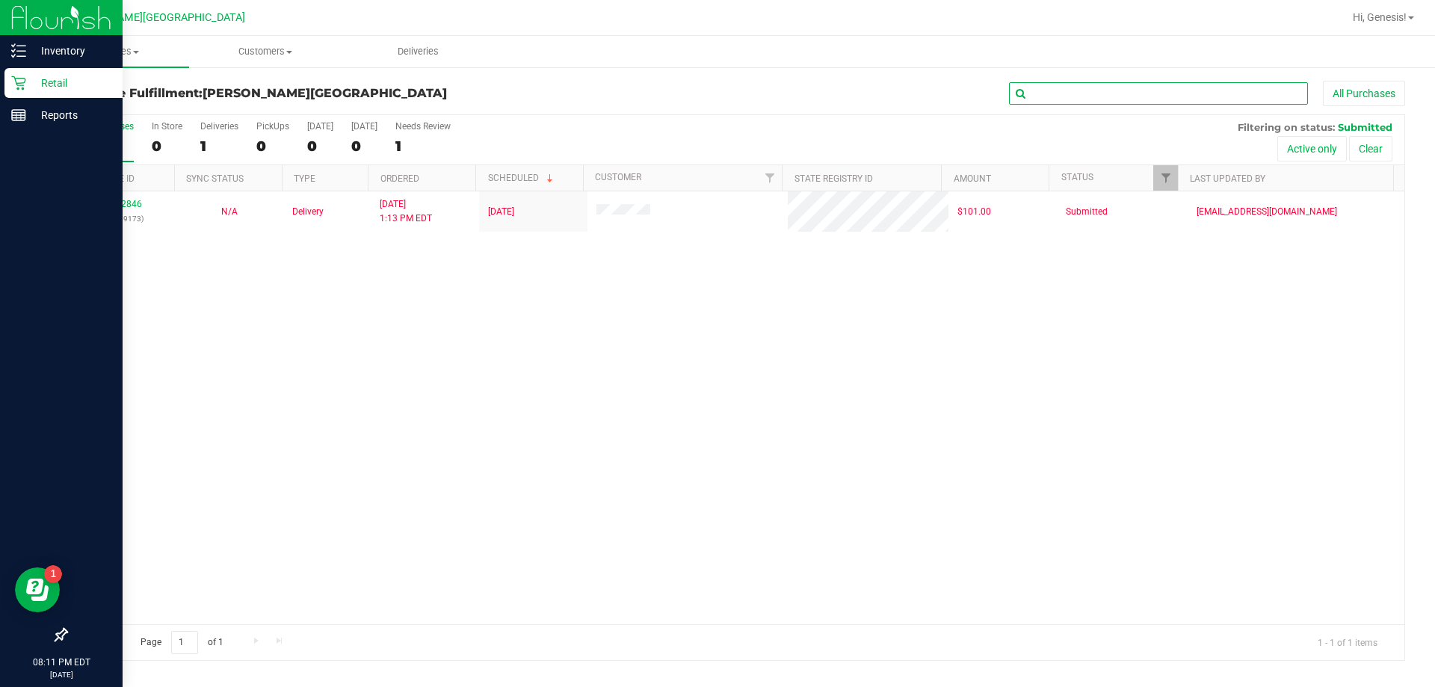
click at [1076, 92] on input "text" at bounding box center [1158, 93] width 299 height 22
type input "11835600"
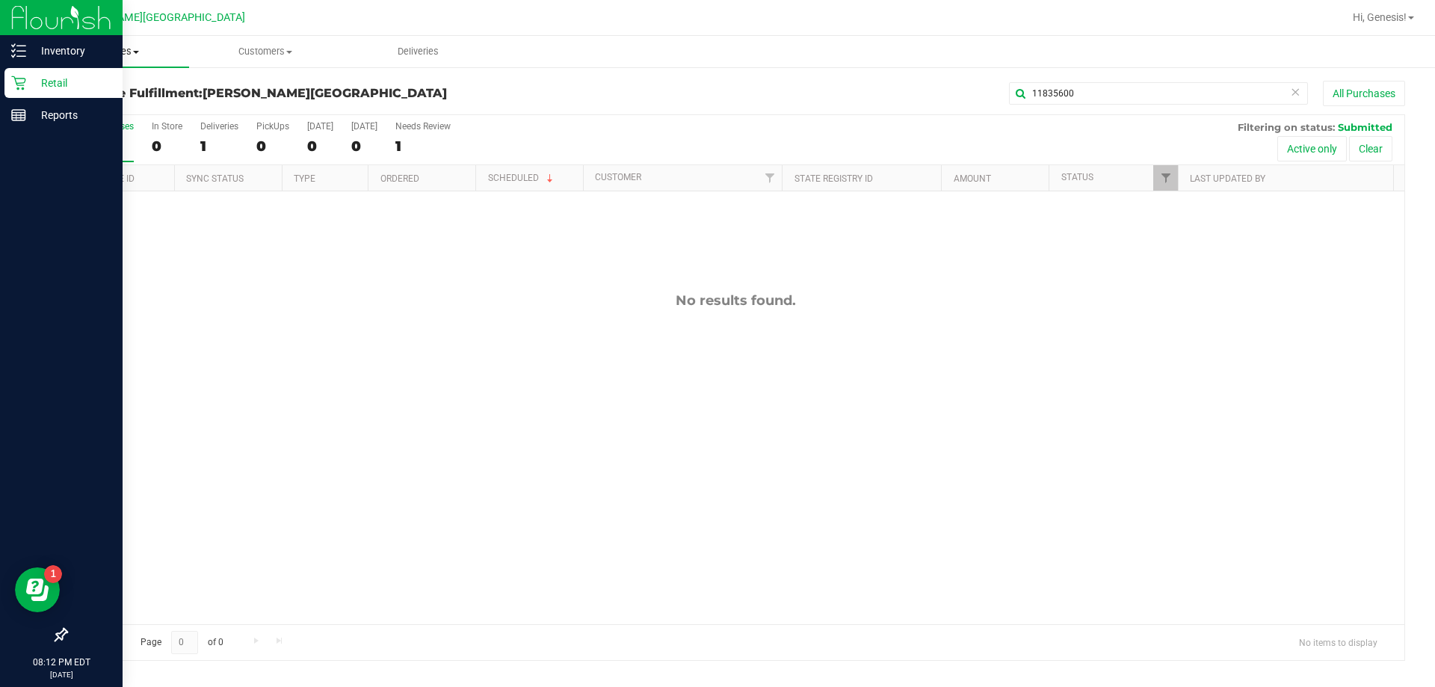
click at [120, 52] on span "Purchases" at bounding box center [112, 51] width 153 height 13
click at [132, 123] on span "All purchases" at bounding box center [89, 126] width 106 height 13
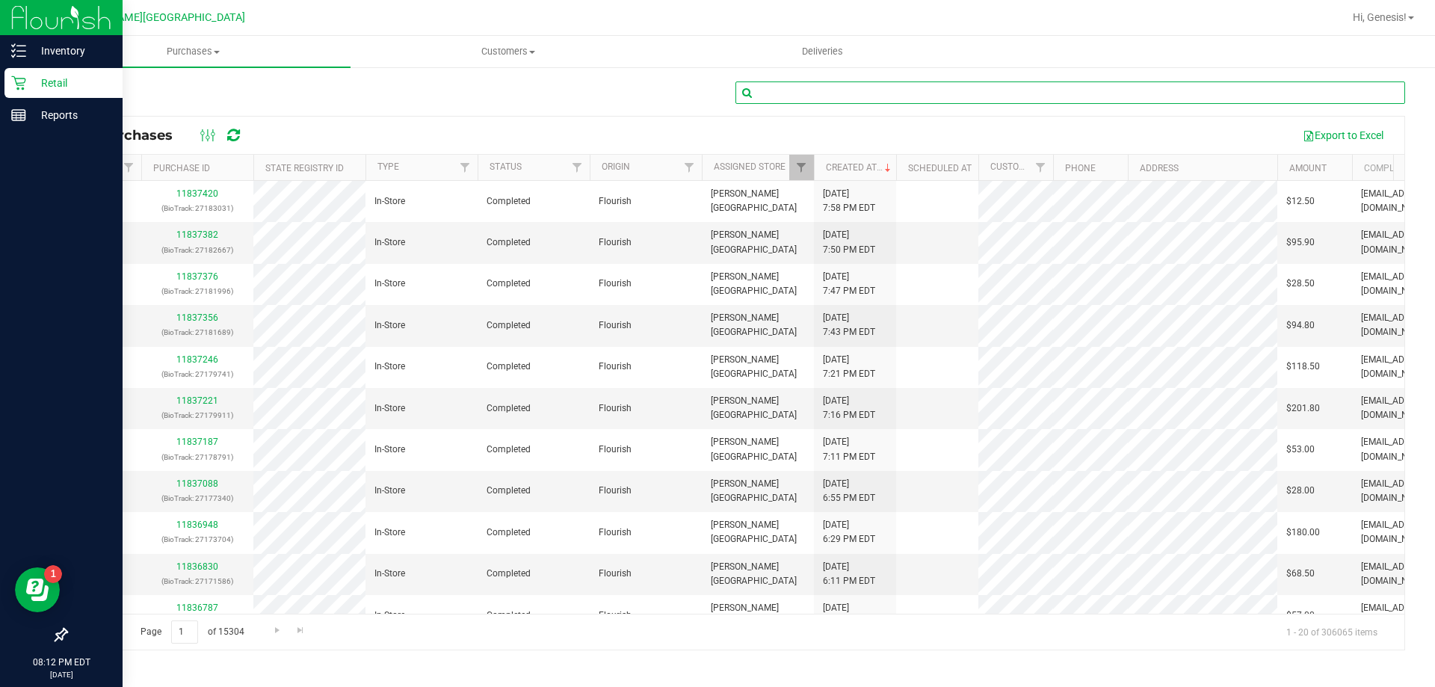
click at [812, 94] on input "text" at bounding box center [1070, 92] width 670 height 22
type input "11835600"
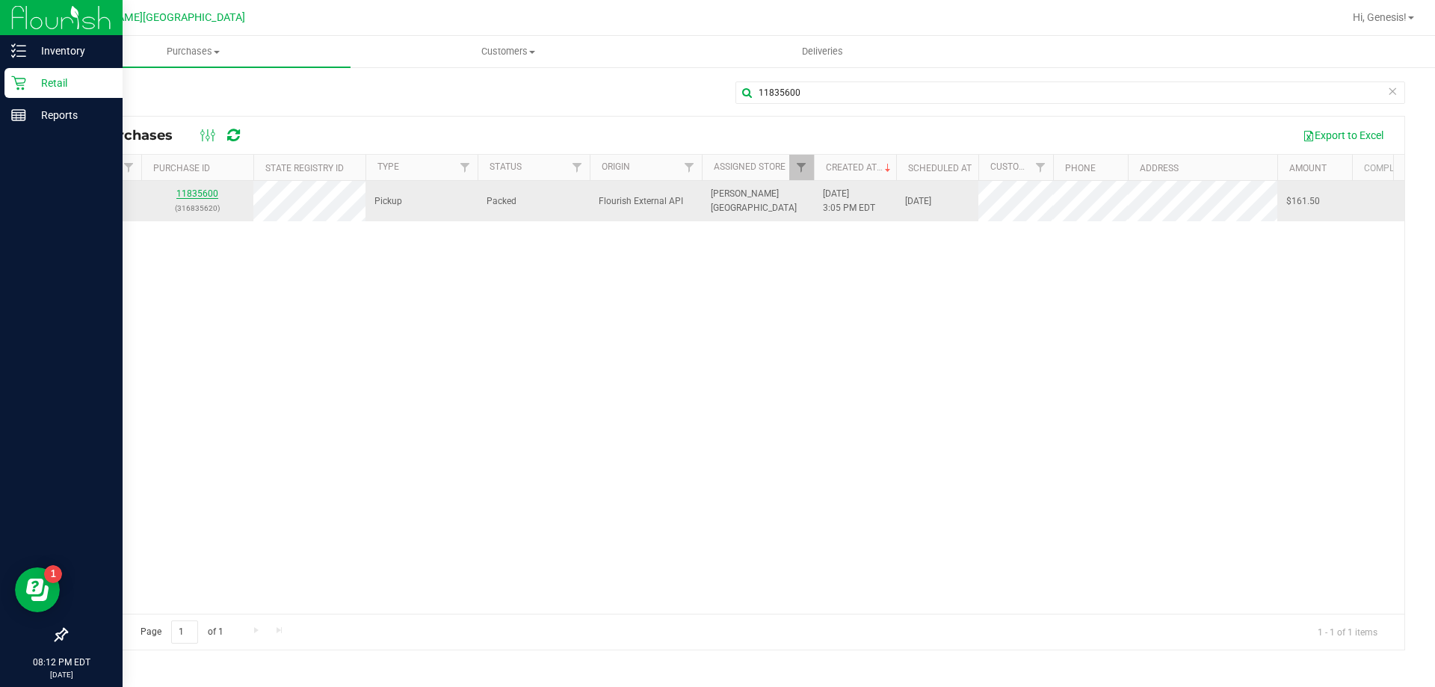
click at [194, 198] on link "11835600" at bounding box center [197, 193] width 42 height 10
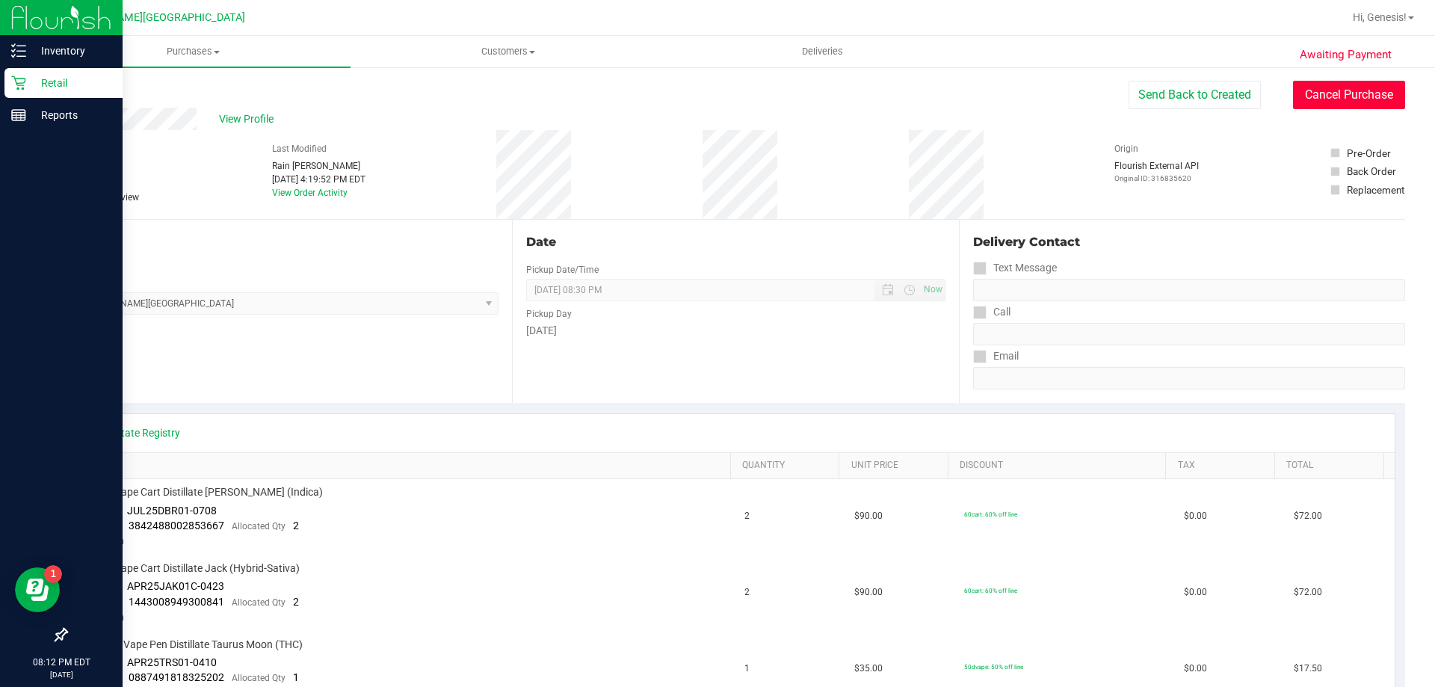
click at [1355, 93] on button "Cancel Purchase" at bounding box center [1349, 95] width 112 height 28
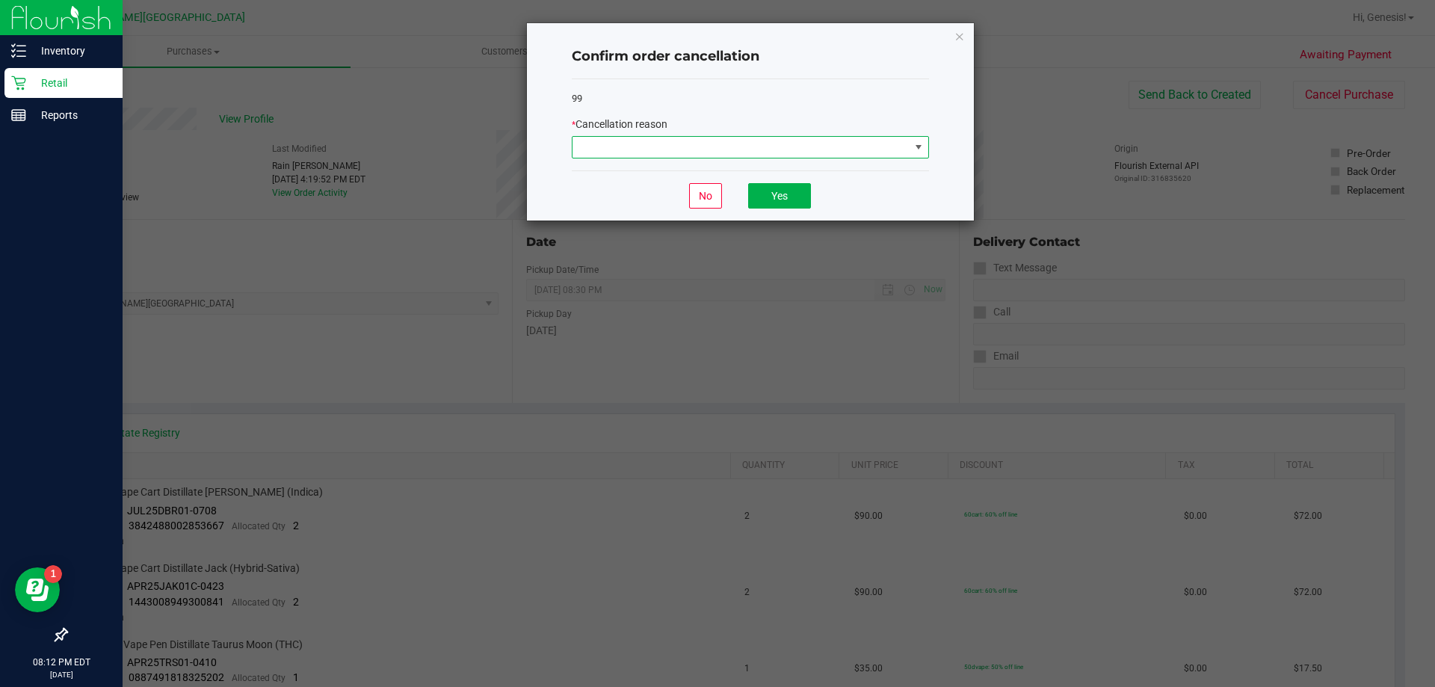
click at [880, 136] on span at bounding box center [750, 147] width 357 height 22
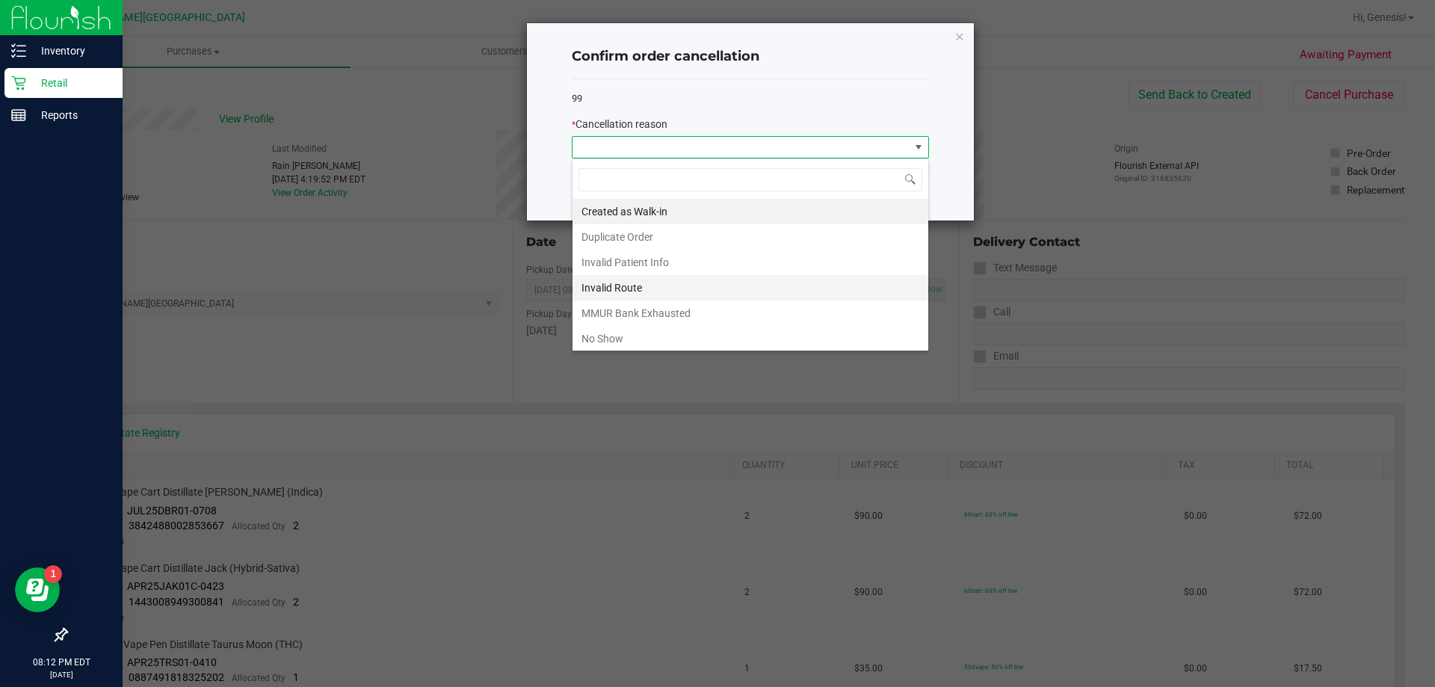
scroll to position [22, 357]
click at [624, 330] on li "No Show" at bounding box center [750, 338] width 356 height 25
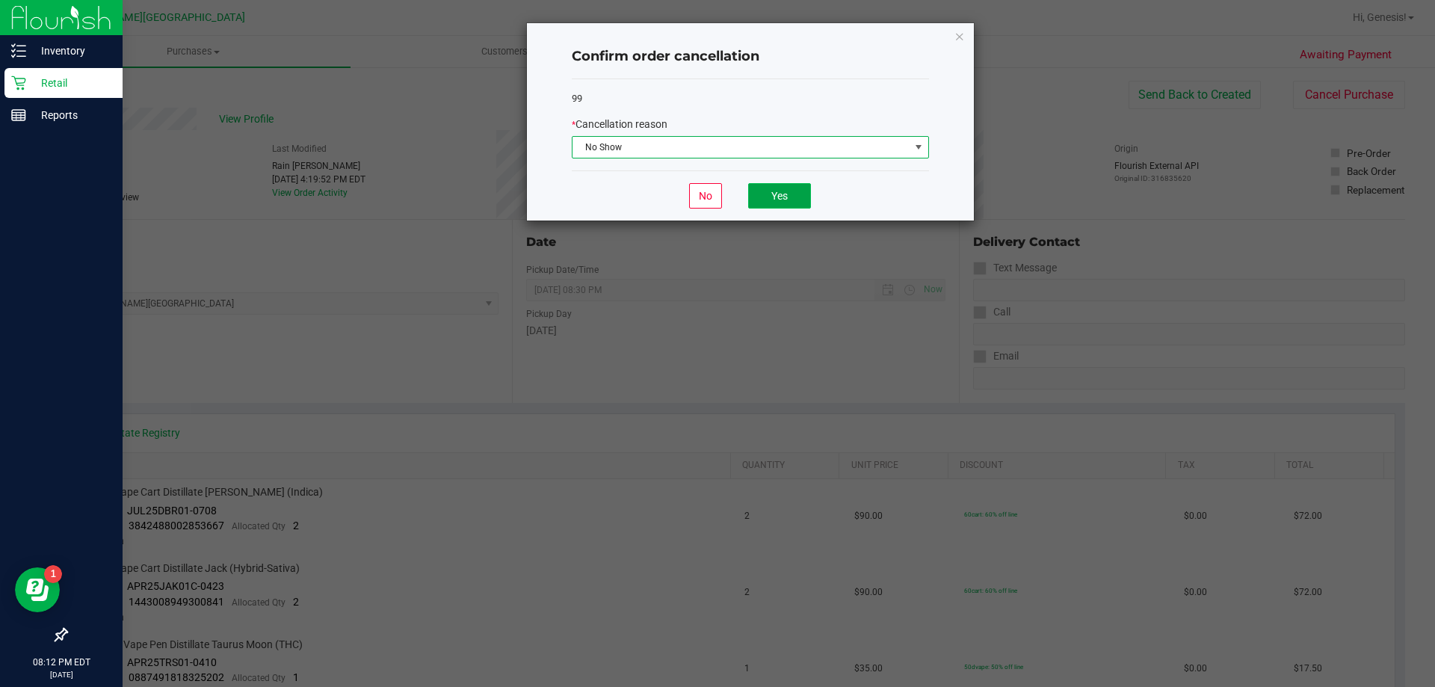
click at [771, 204] on button "Yes" at bounding box center [779, 195] width 63 height 25
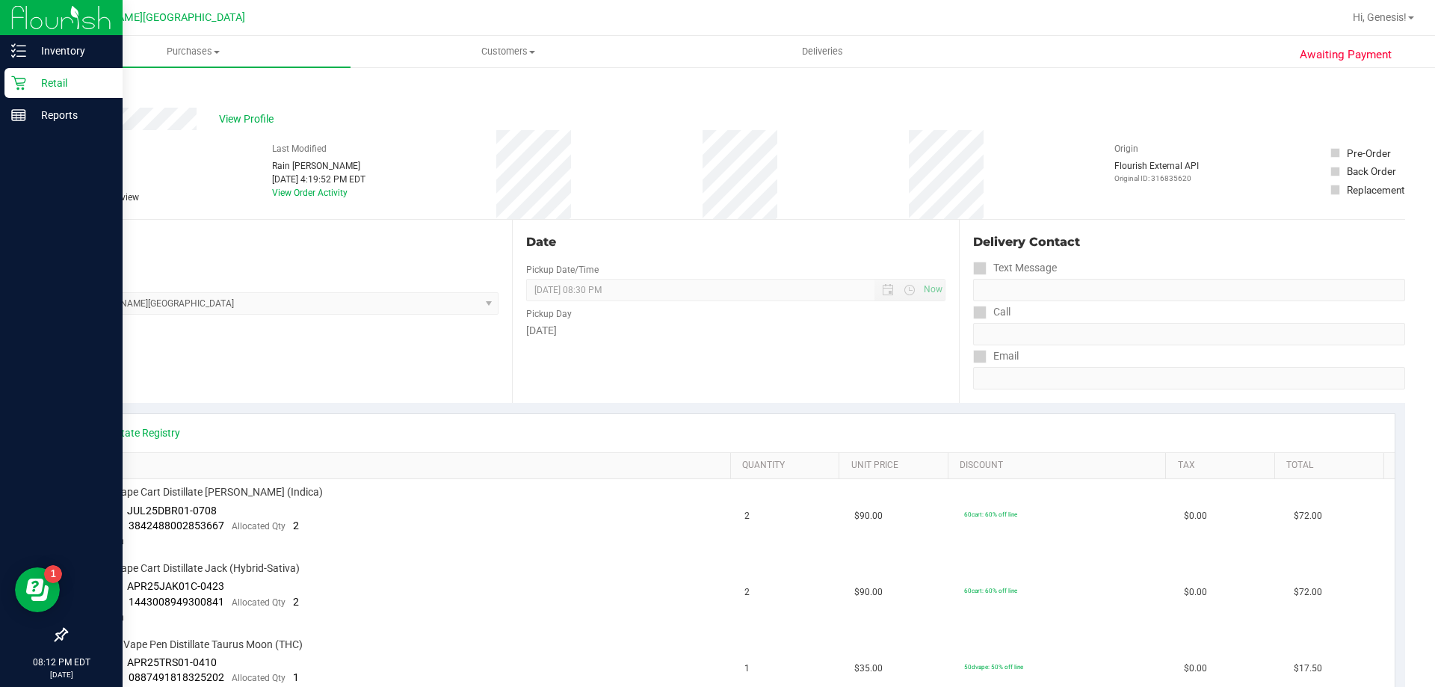
click at [49, 88] on p "Retail" at bounding box center [71, 83] width 90 height 18
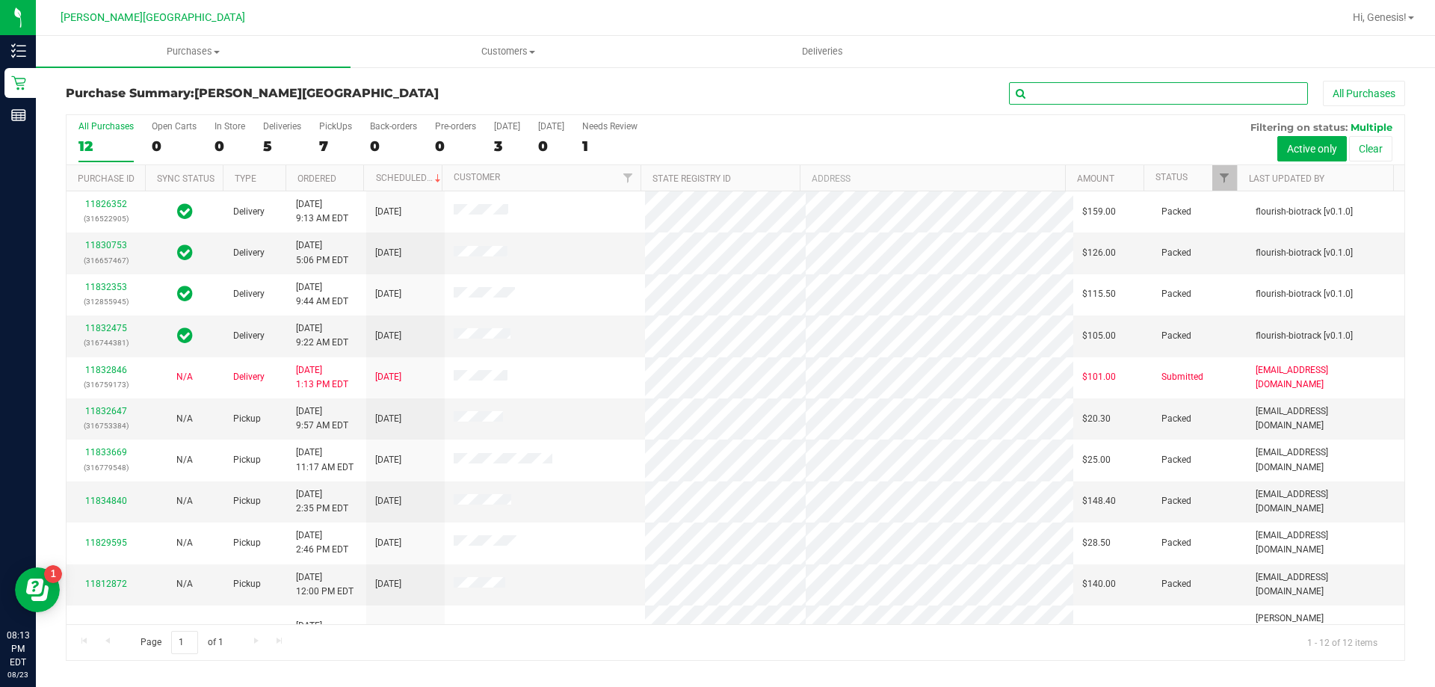
click at [1283, 94] on input "text" at bounding box center [1158, 93] width 299 height 22
type input "11834840"
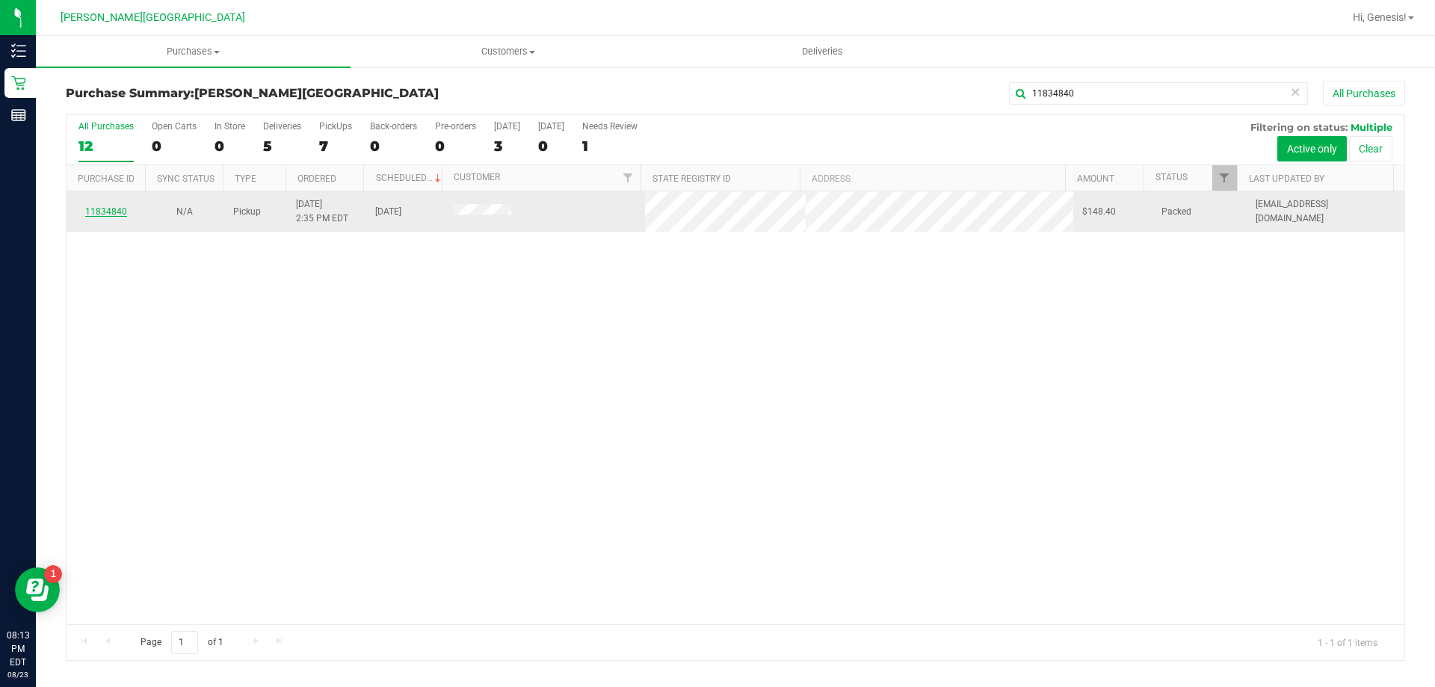
click at [108, 215] on link "11834840" at bounding box center [106, 211] width 42 height 10
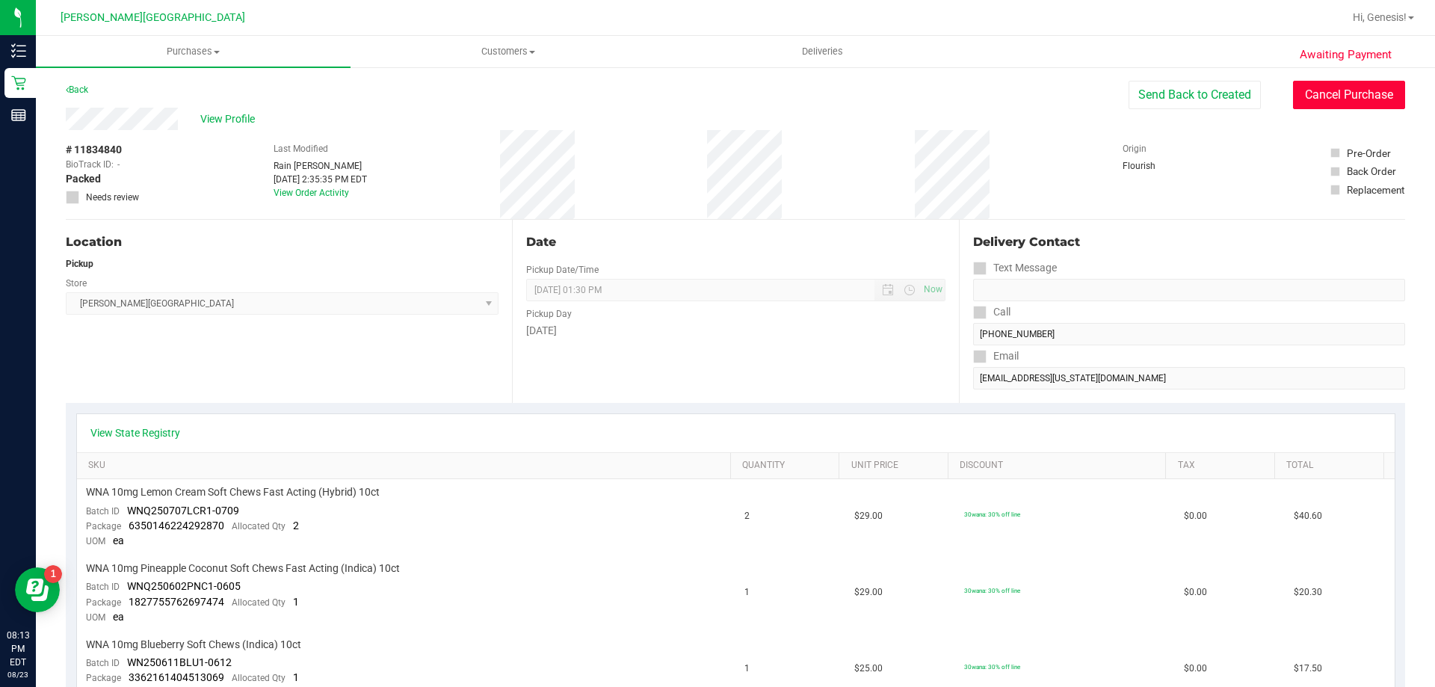
click at [1386, 101] on button "Cancel Purchase" at bounding box center [1349, 95] width 112 height 28
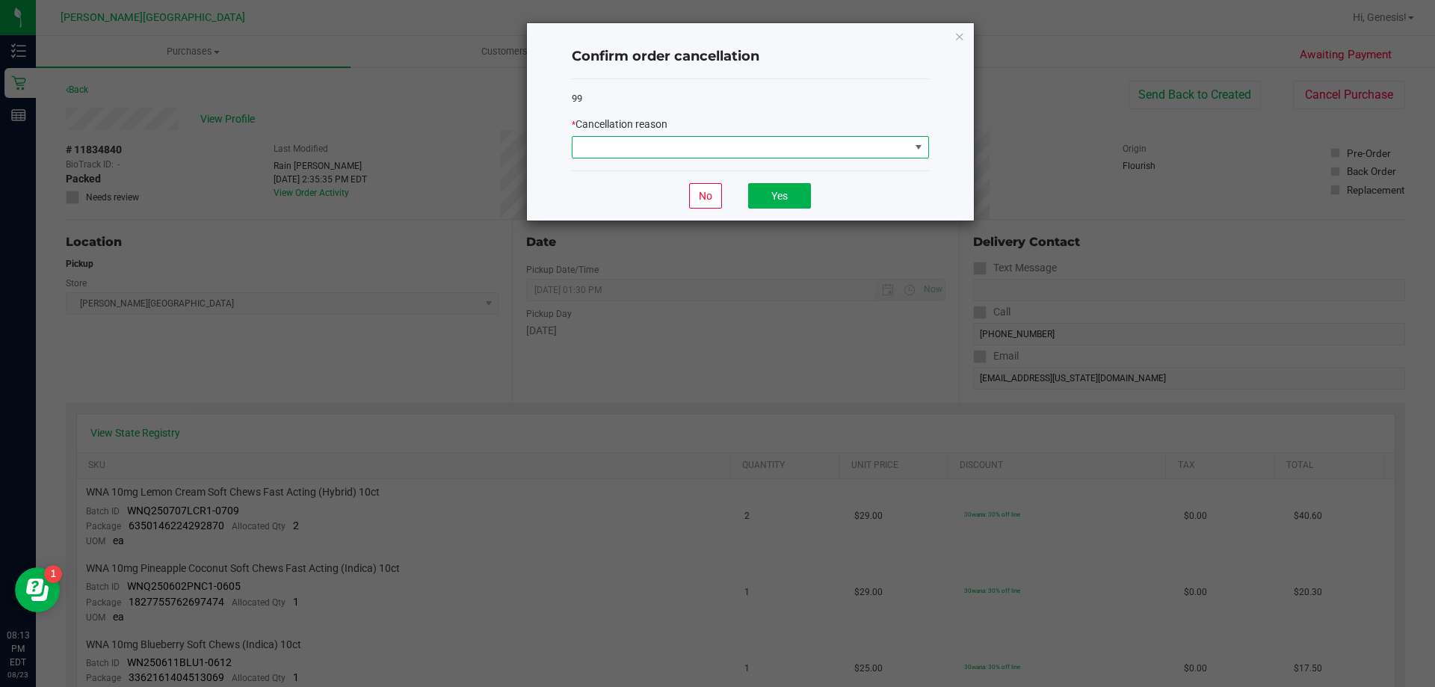
click at [714, 137] on span at bounding box center [740, 147] width 337 height 21
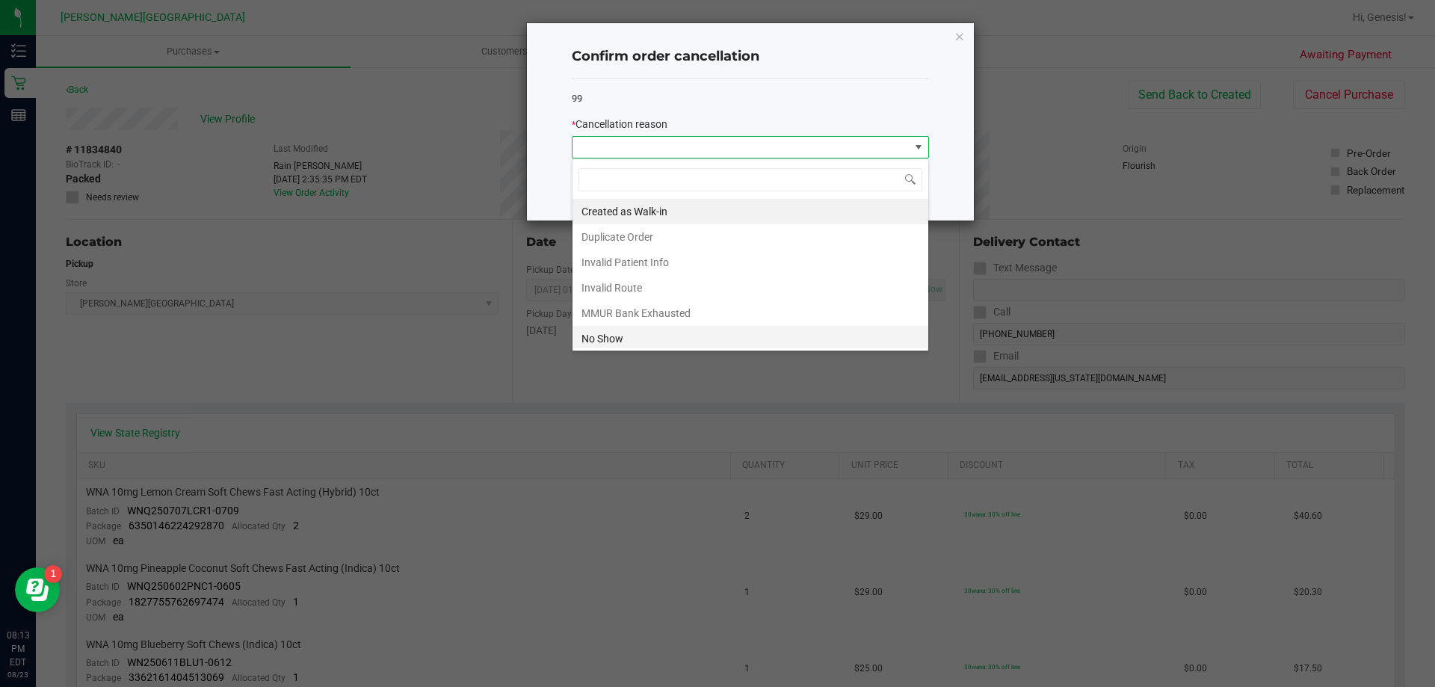
scroll to position [22, 357]
click at [673, 341] on li "No Show" at bounding box center [750, 338] width 356 height 25
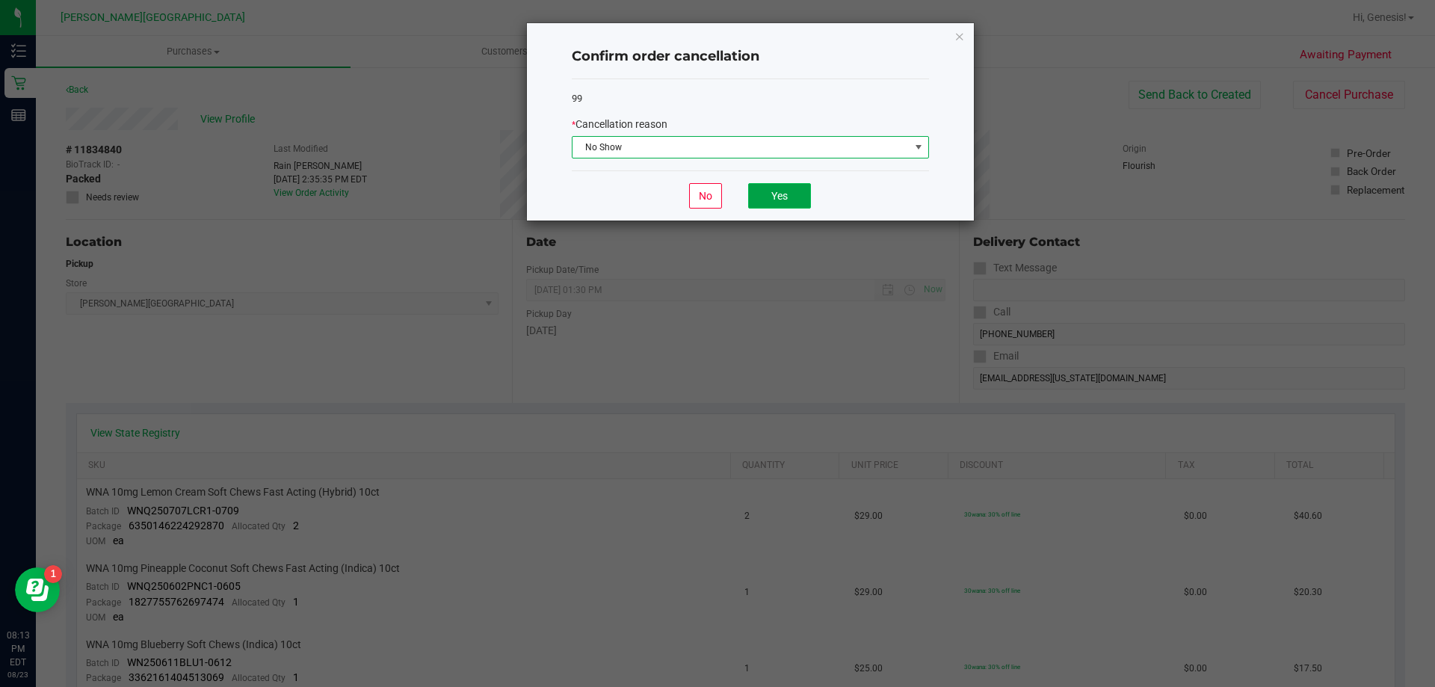
click at [790, 193] on button "Yes" at bounding box center [779, 195] width 63 height 25
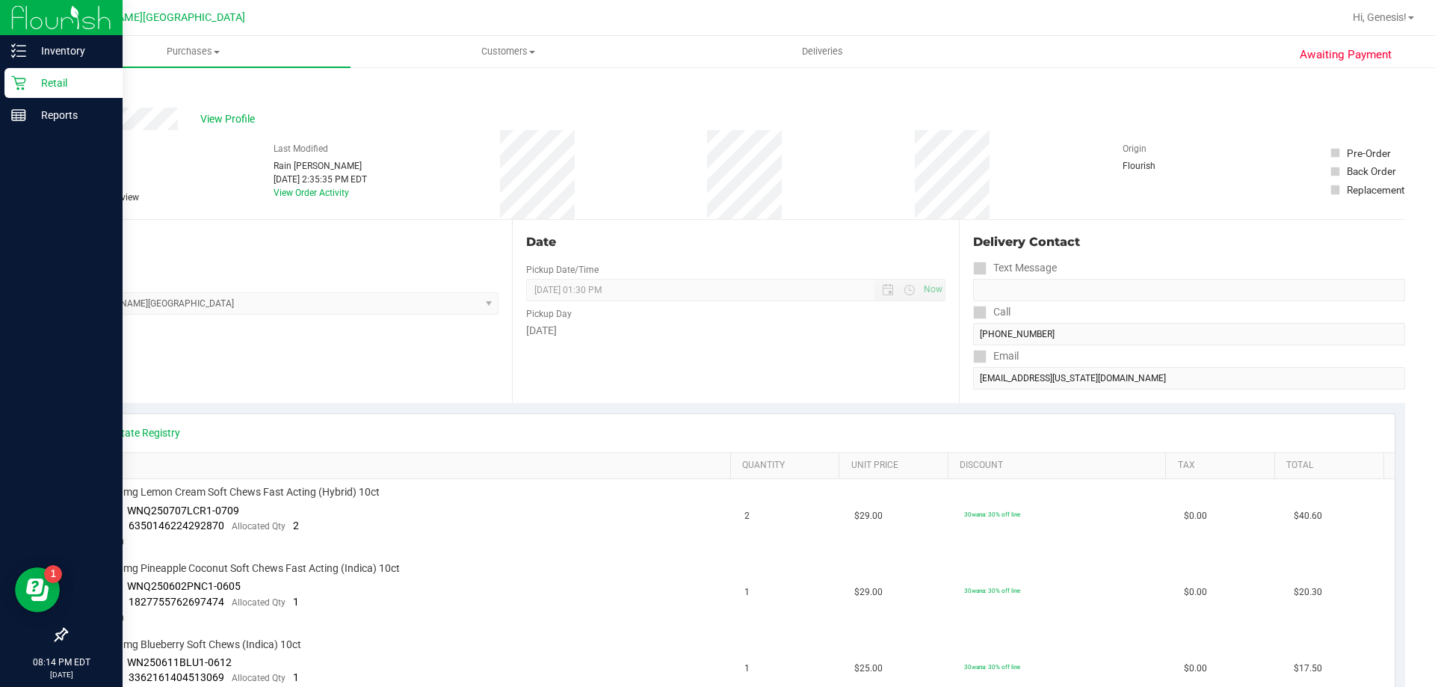
click at [40, 82] on p "Retail" at bounding box center [71, 83] width 90 height 18
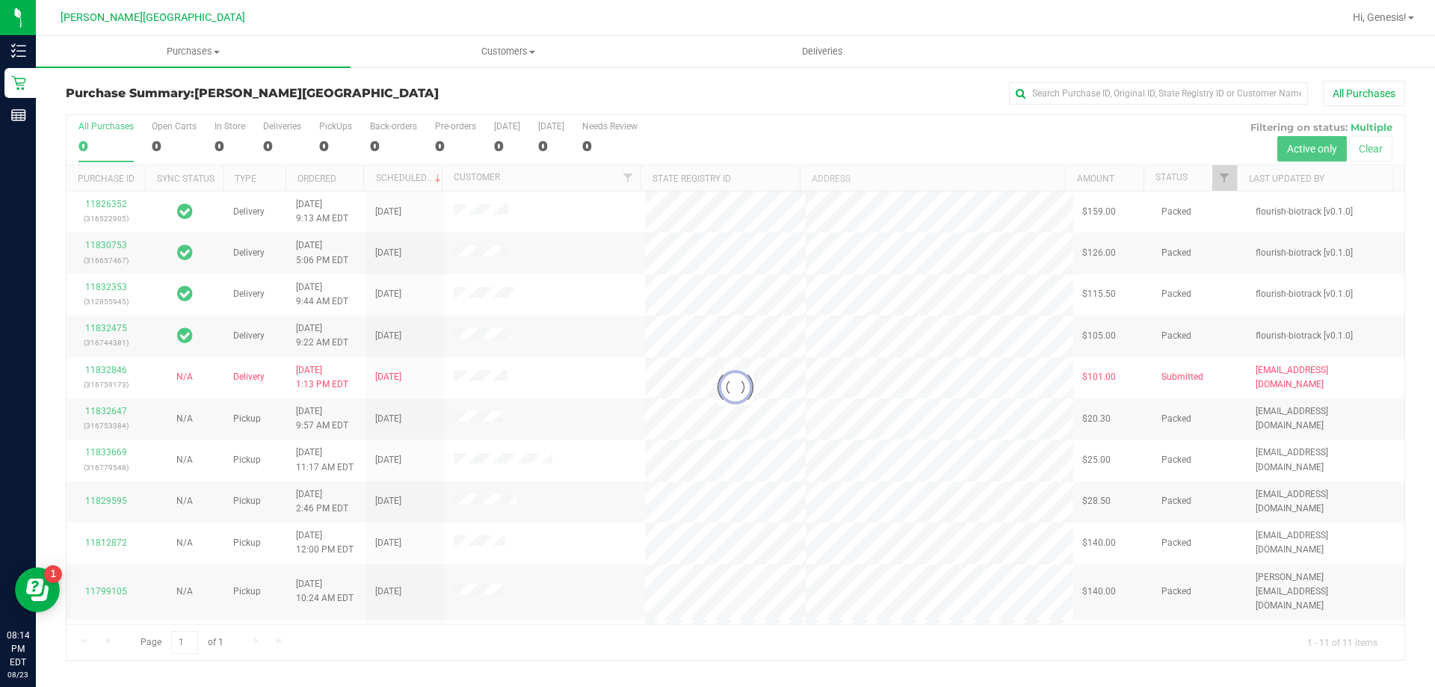
click at [319, 149] on div at bounding box center [736, 387] width 1338 height 545
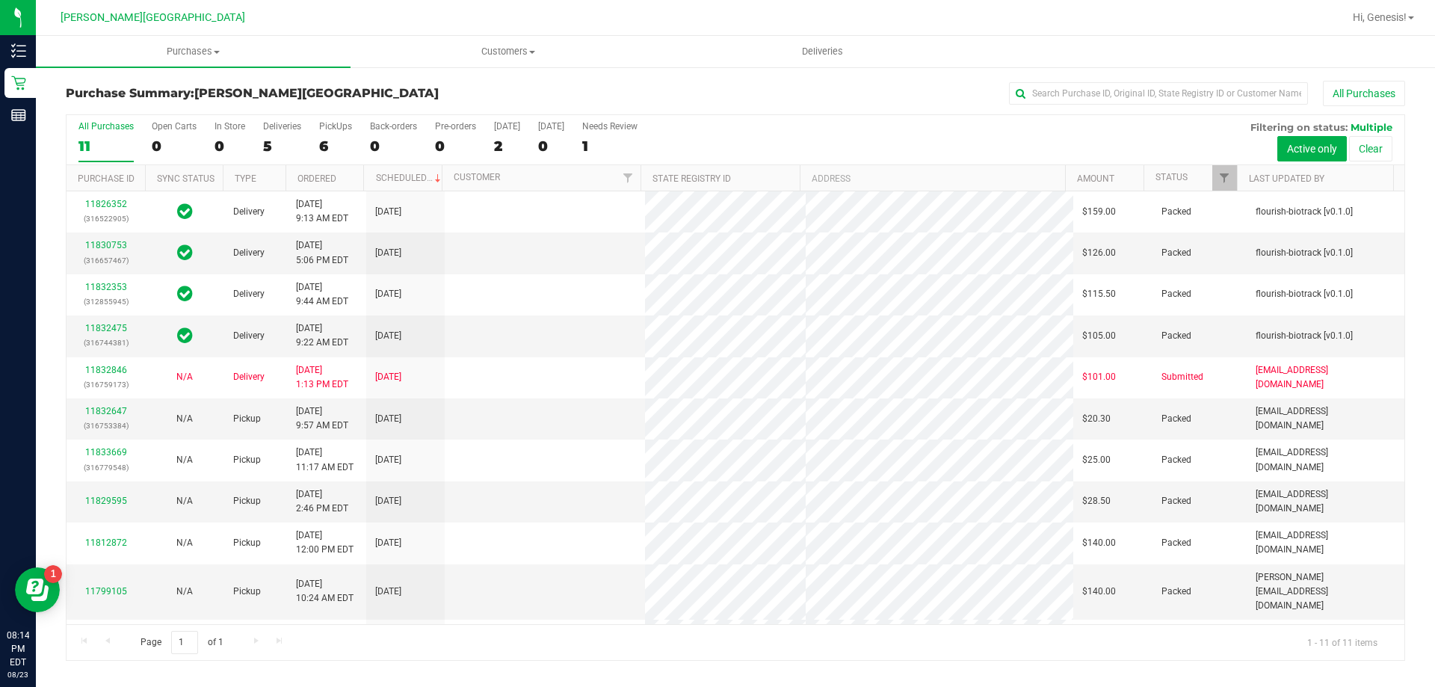
click at [319, 149] on div "6" at bounding box center [335, 146] width 33 height 17
click at [0, 0] on input "PickUps 6" at bounding box center [0, 0] width 0 height 0
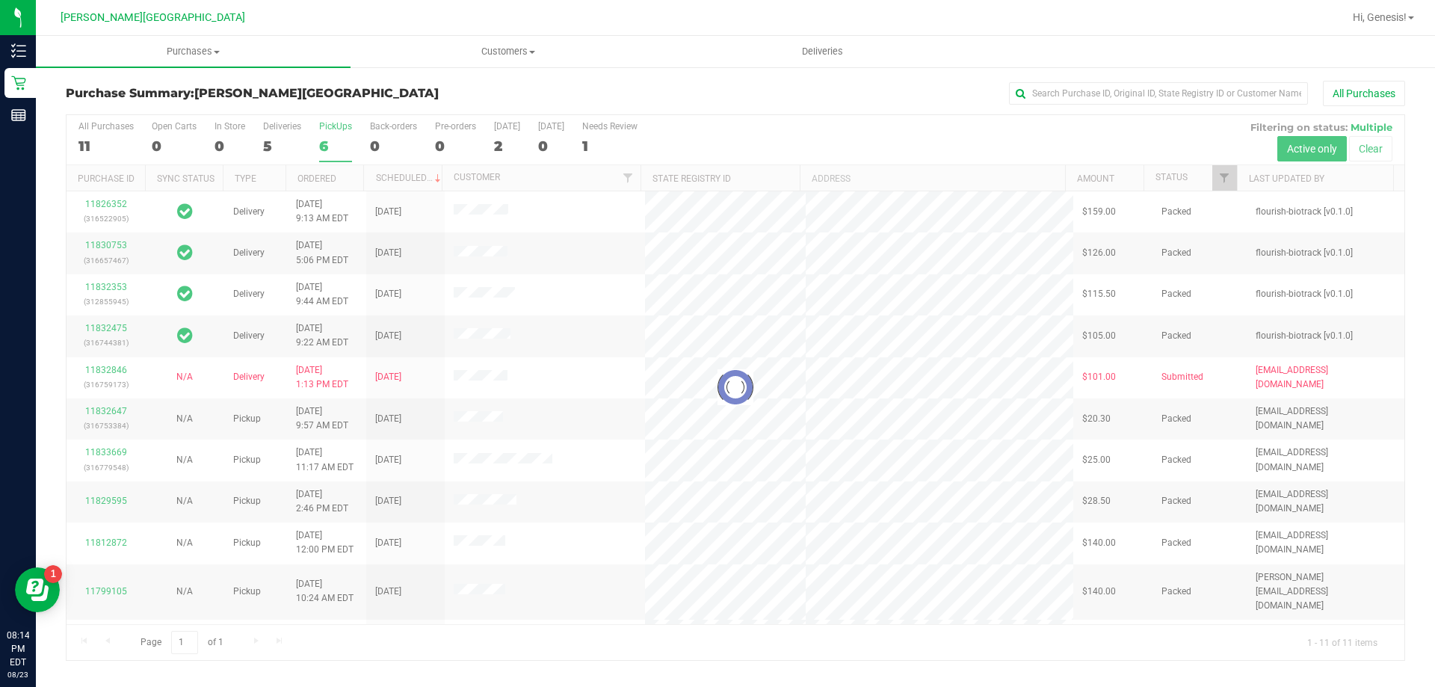
click at [319, 149] on div at bounding box center [736, 387] width 1338 height 545
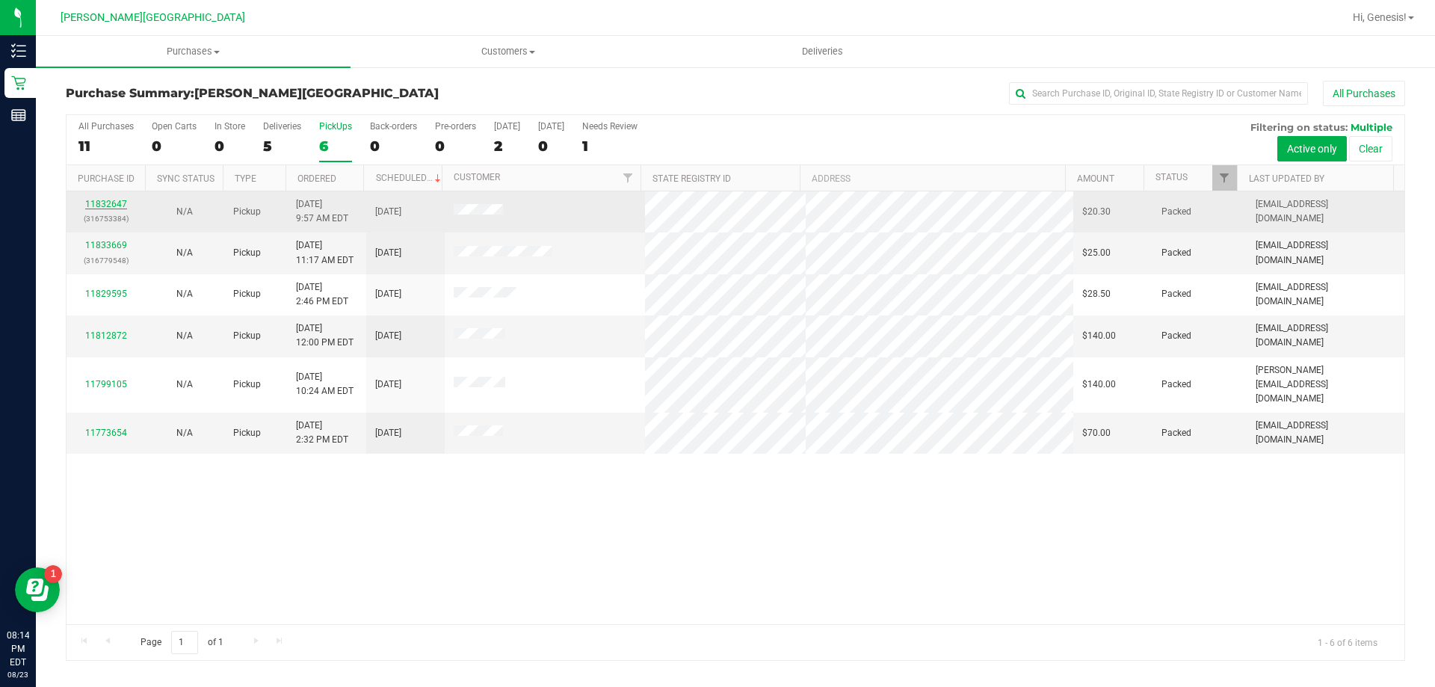
click at [109, 200] on link "11832647" at bounding box center [106, 204] width 42 height 10
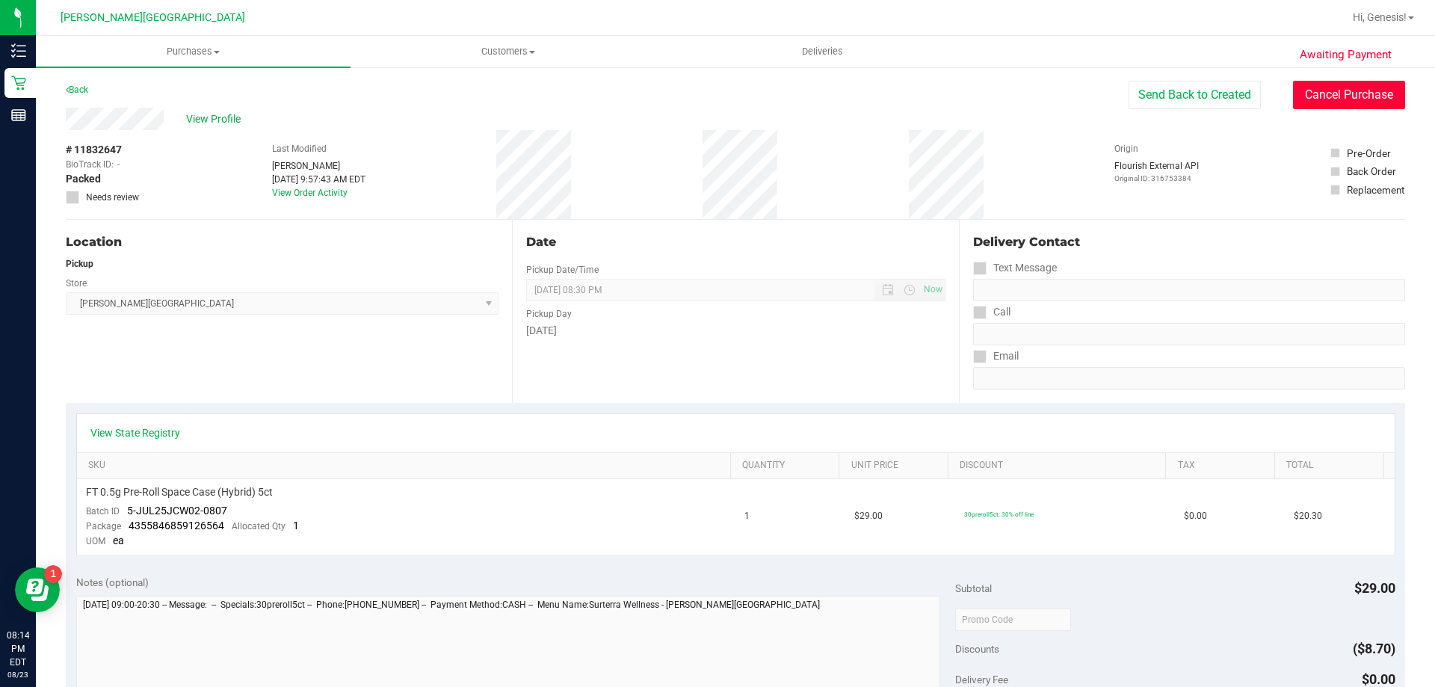
click at [1323, 99] on button "Cancel Purchase" at bounding box center [1349, 95] width 112 height 28
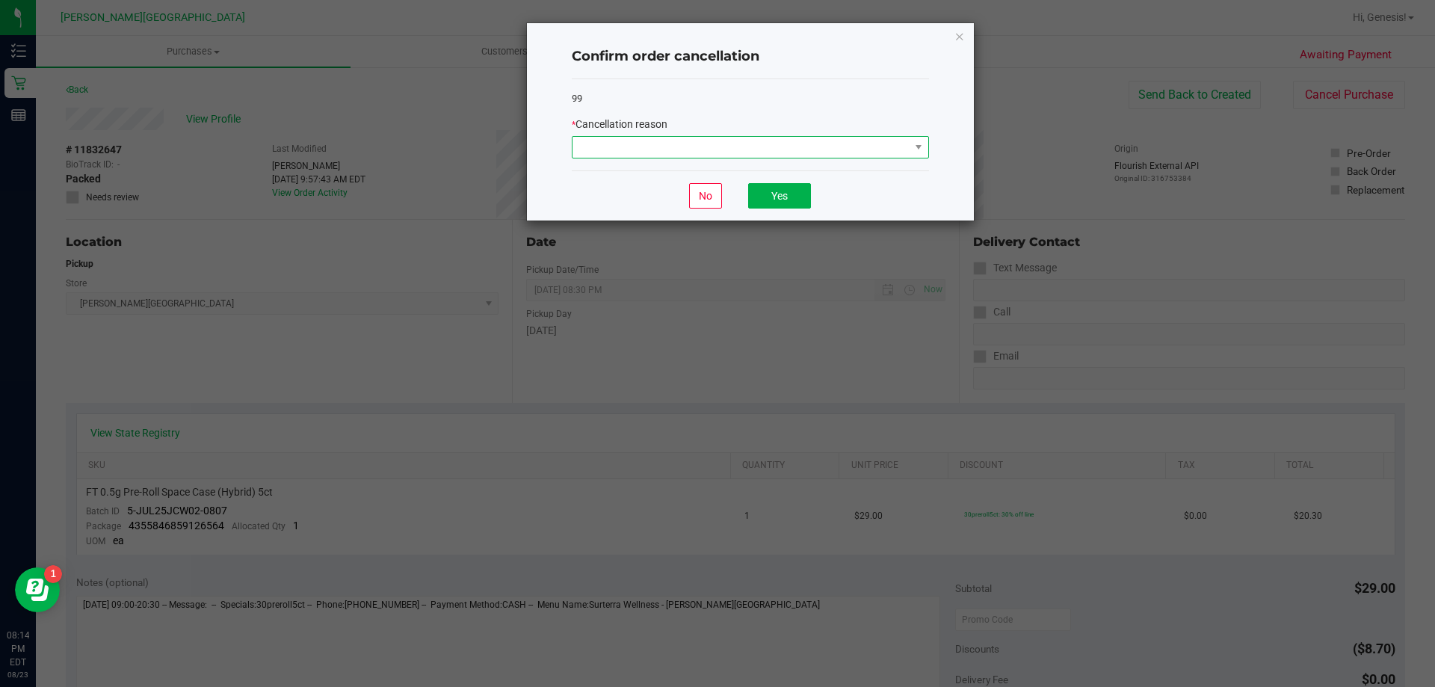
click at [652, 151] on span at bounding box center [740, 147] width 337 height 21
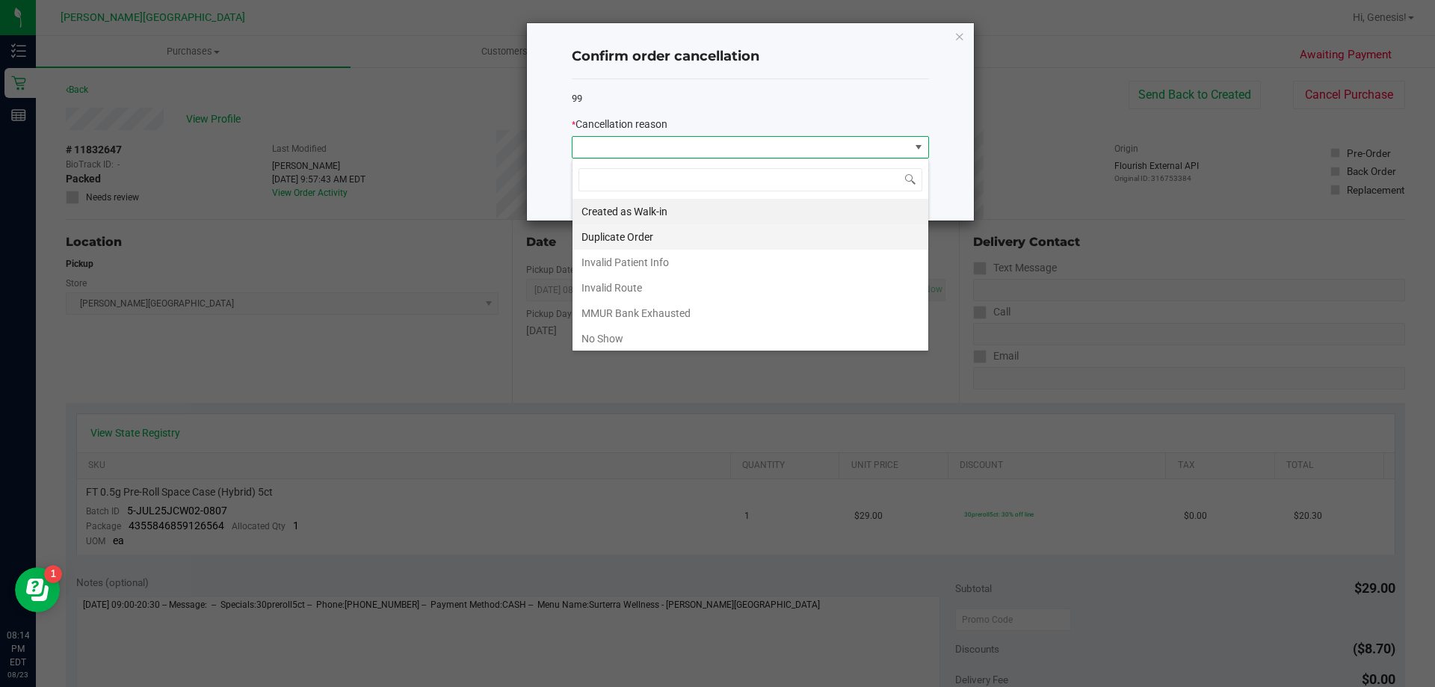
scroll to position [22, 357]
click at [668, 337] on li "No Show" at bounding box center [750, 338] width 356 height 25
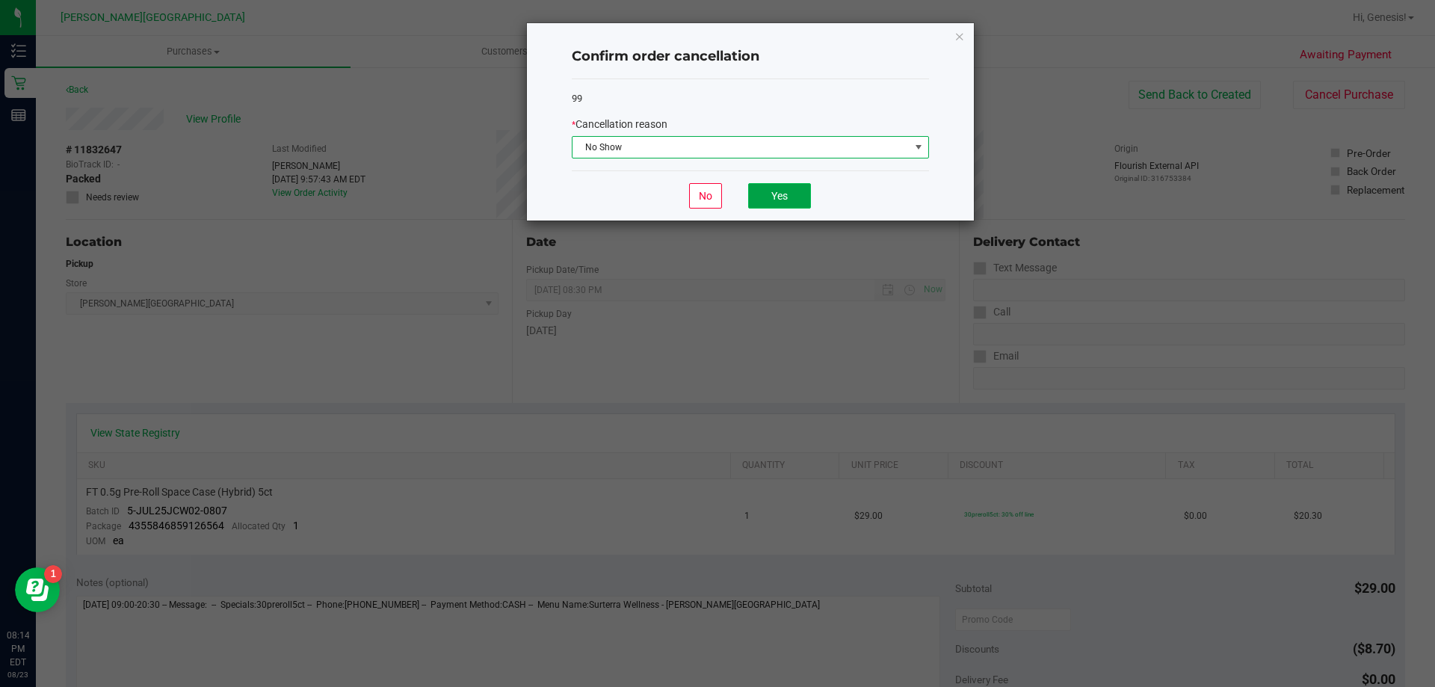
click at [790, 198] on button "Yes" at bounding box center [779, 195] width 63 height 25
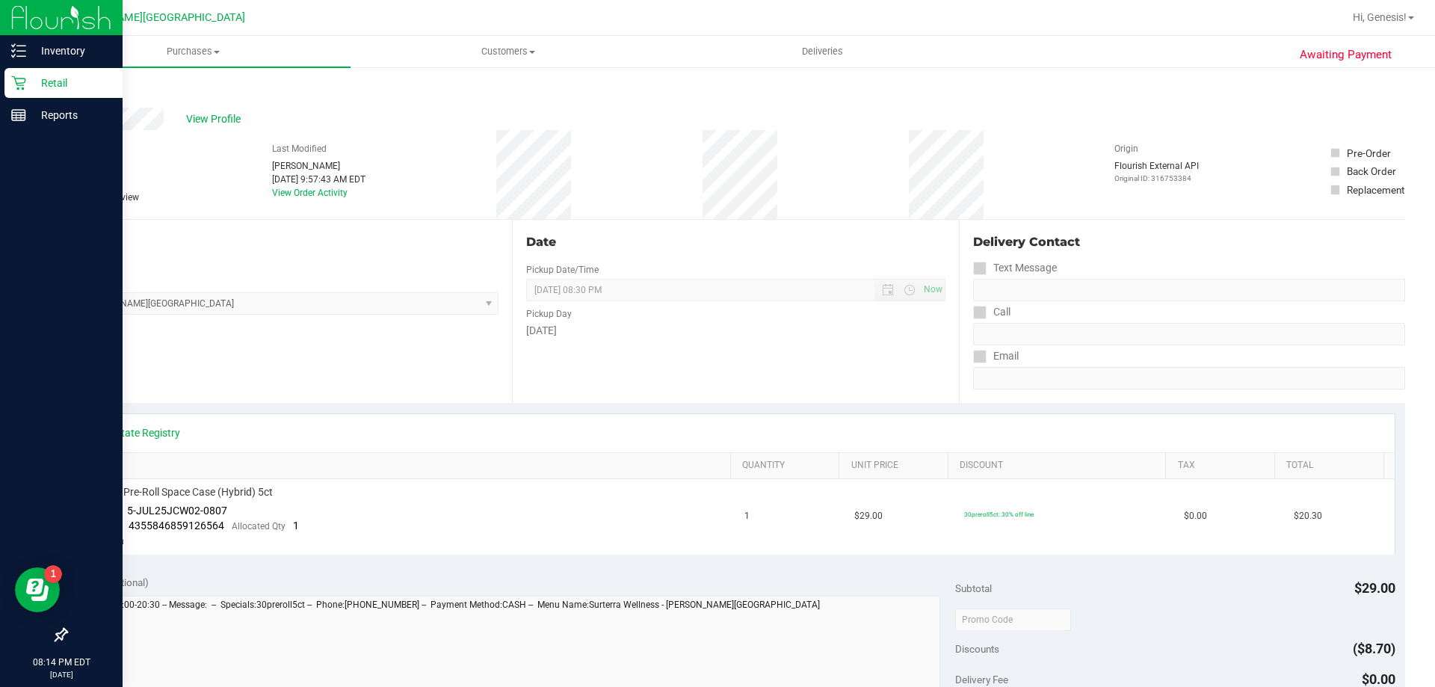
click at [22, 84] on icon at bounding box center [18, 82] width 15 height 15
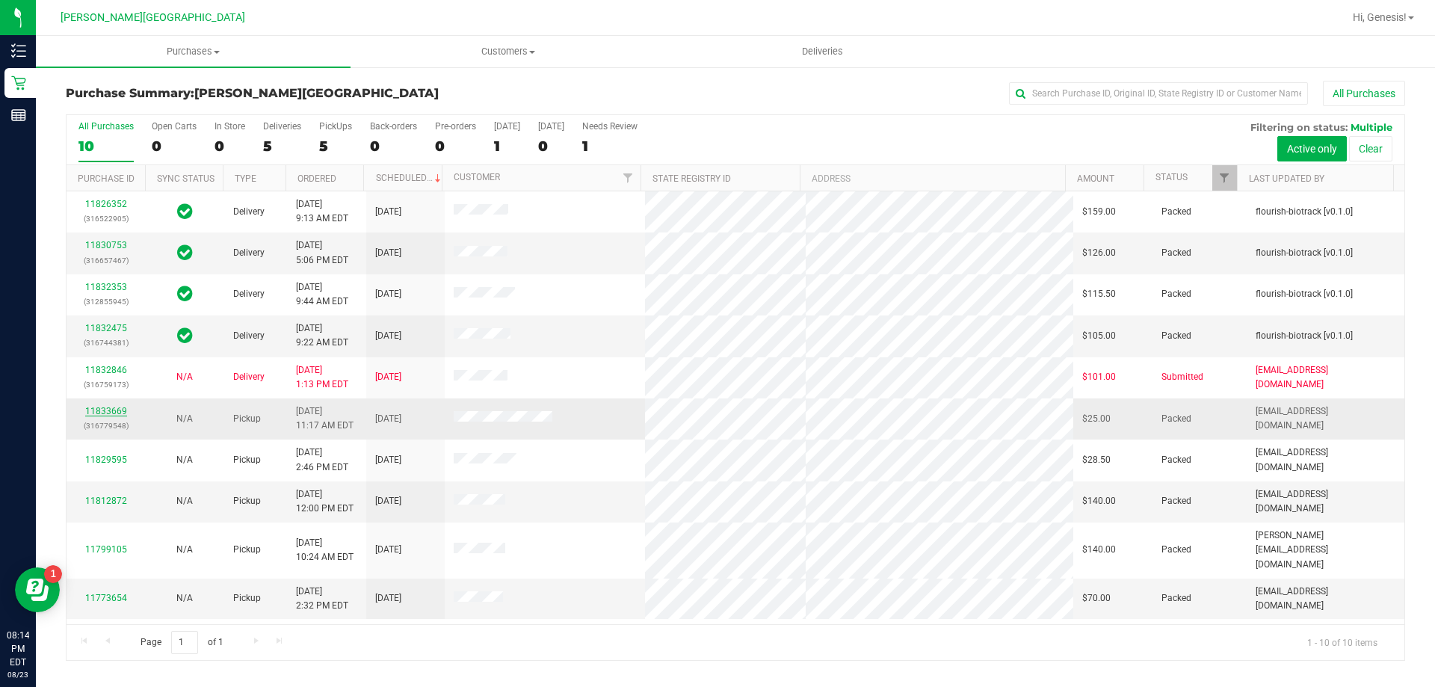
click at [118, 411] on link "11833669" at bounding box center [106, 411] width 42 height 10
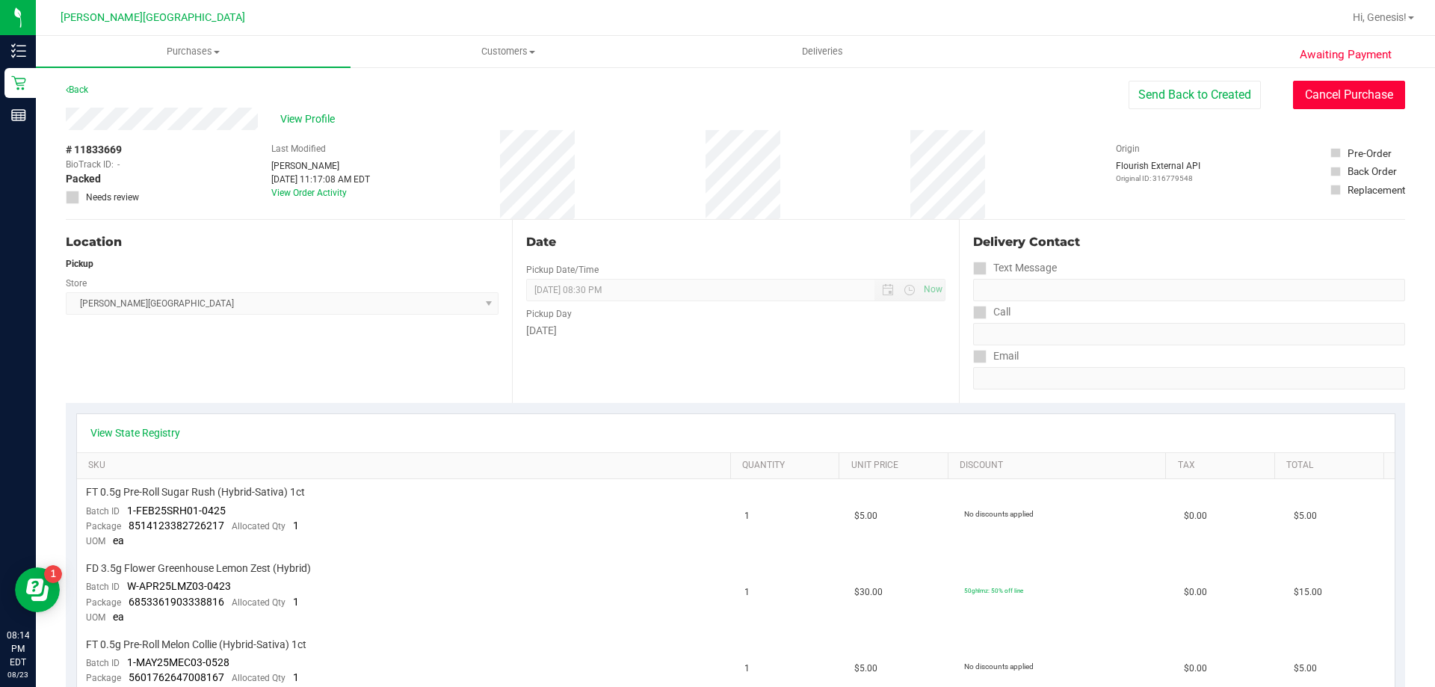
click at [1293, 104] on button "Cancel Purchase" at bounding box center [1349, 95] width 112 height 28
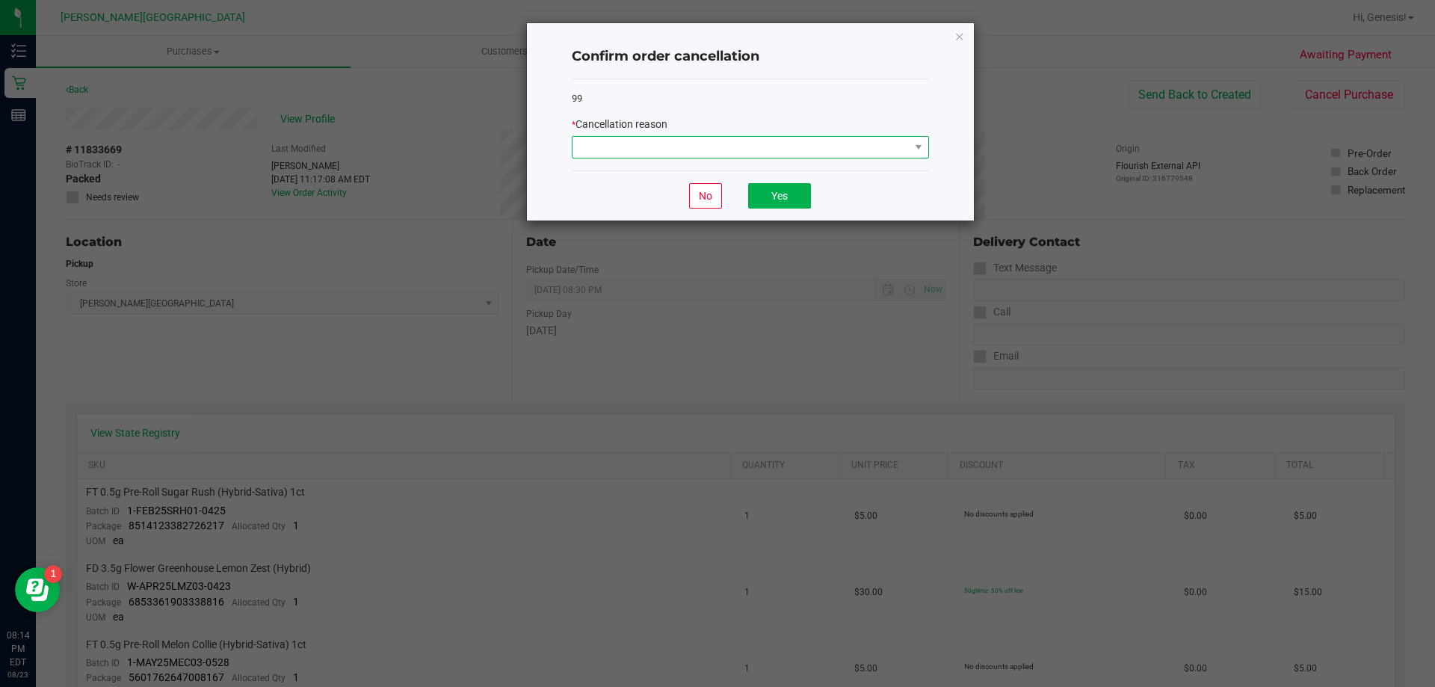
click at [897, 149] on span at bounding box center [740, 147] width 337 height 21
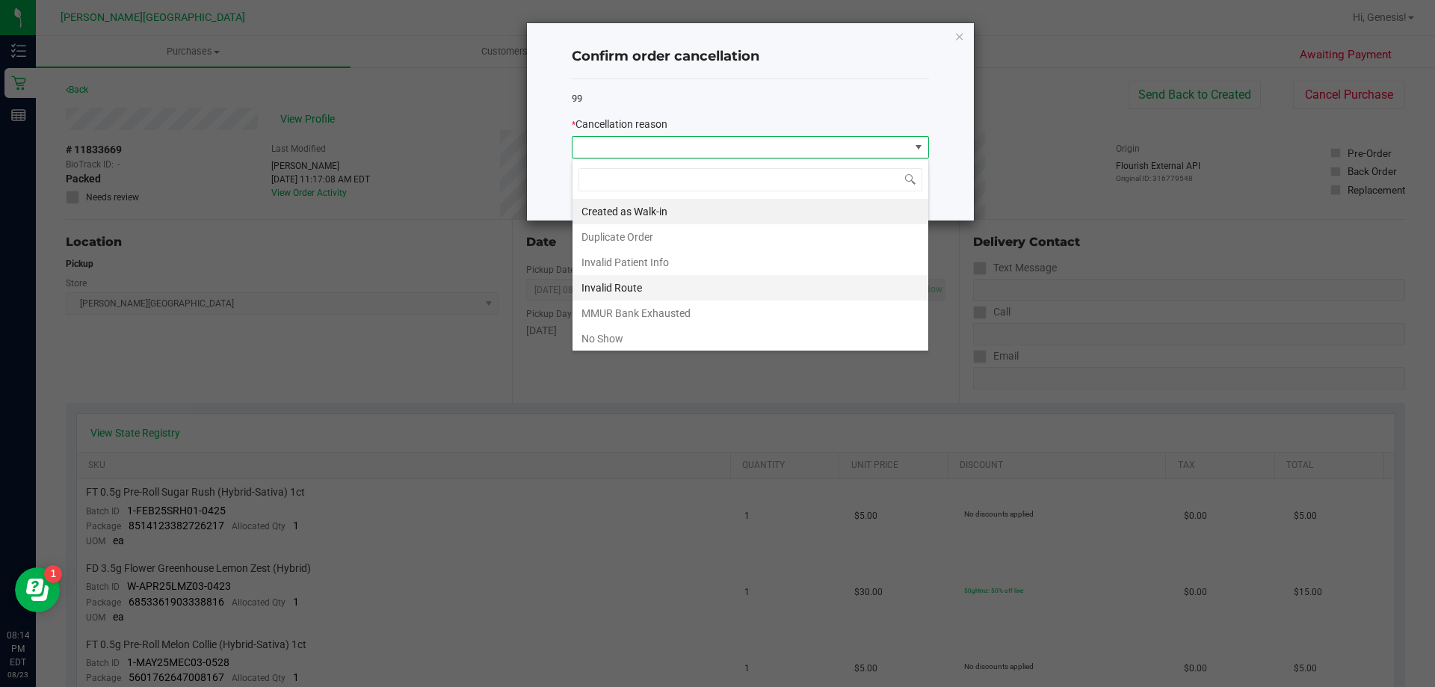
scroll to position [22, 357]
click at [656, 349] on div "Created as Walk-in Duplicate Order Invalid Patient Info Invalid Route MMUR Bank…" at bounding box center [750, 254] width 357 height 193
click at [634, 333] on li "No Show" at bounding box center [750, 338] width 356 height 25
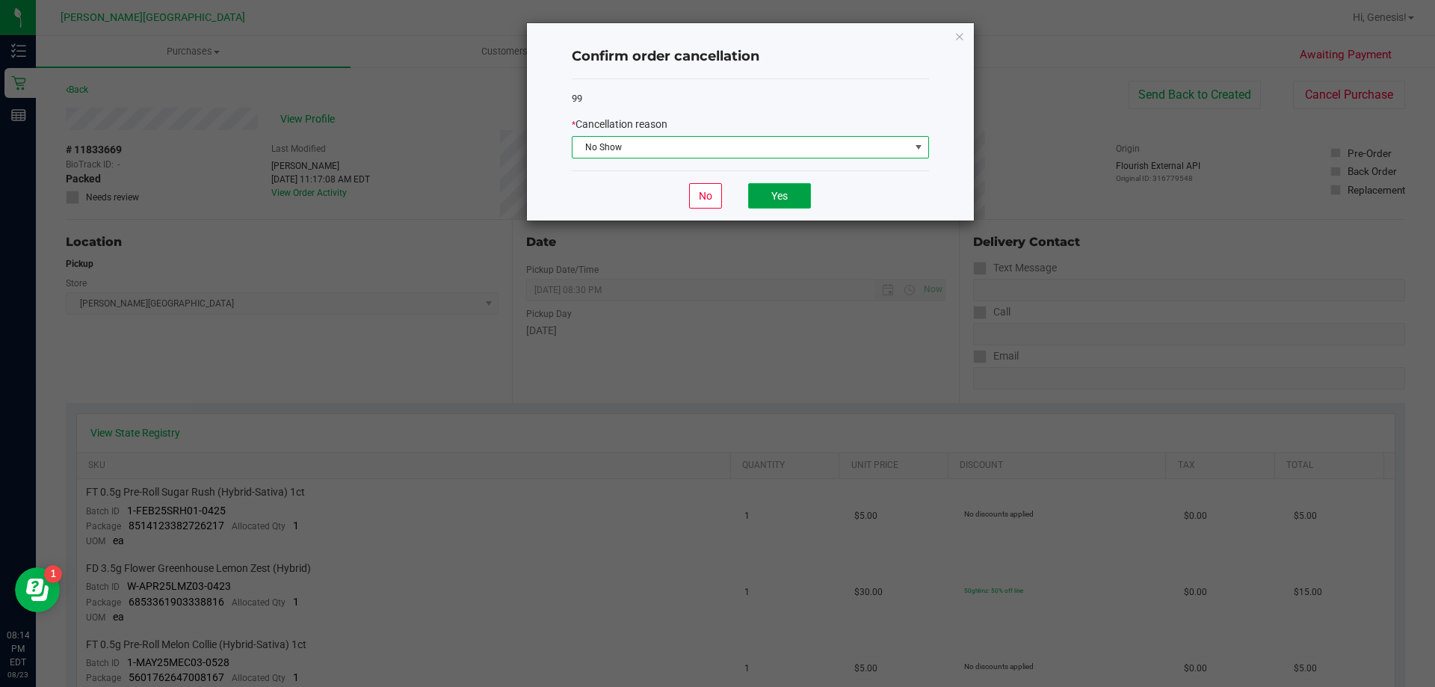
click at [798, 185] on button "Yes" at bounding box center [779, 195] width 63 height 25
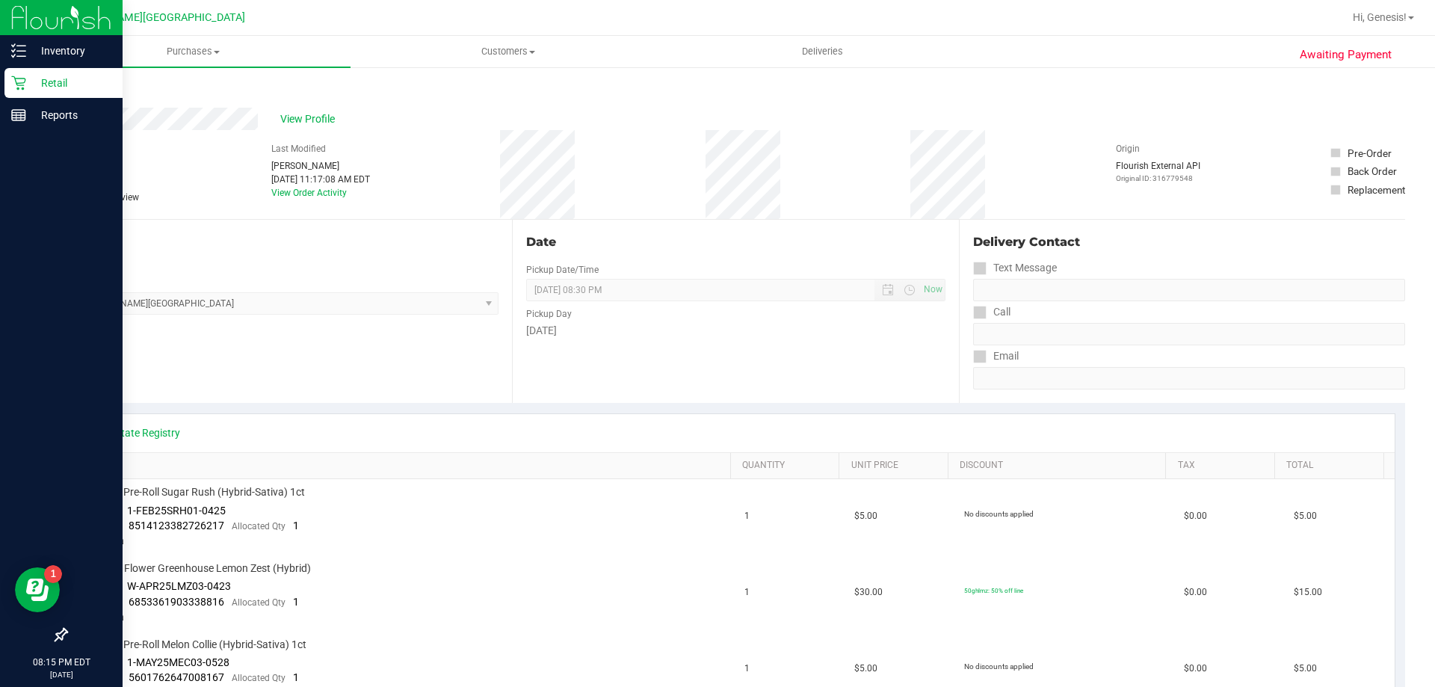
click at [50, 83] on p "Retail" at bounding box center [71, 83] width 90 height 18
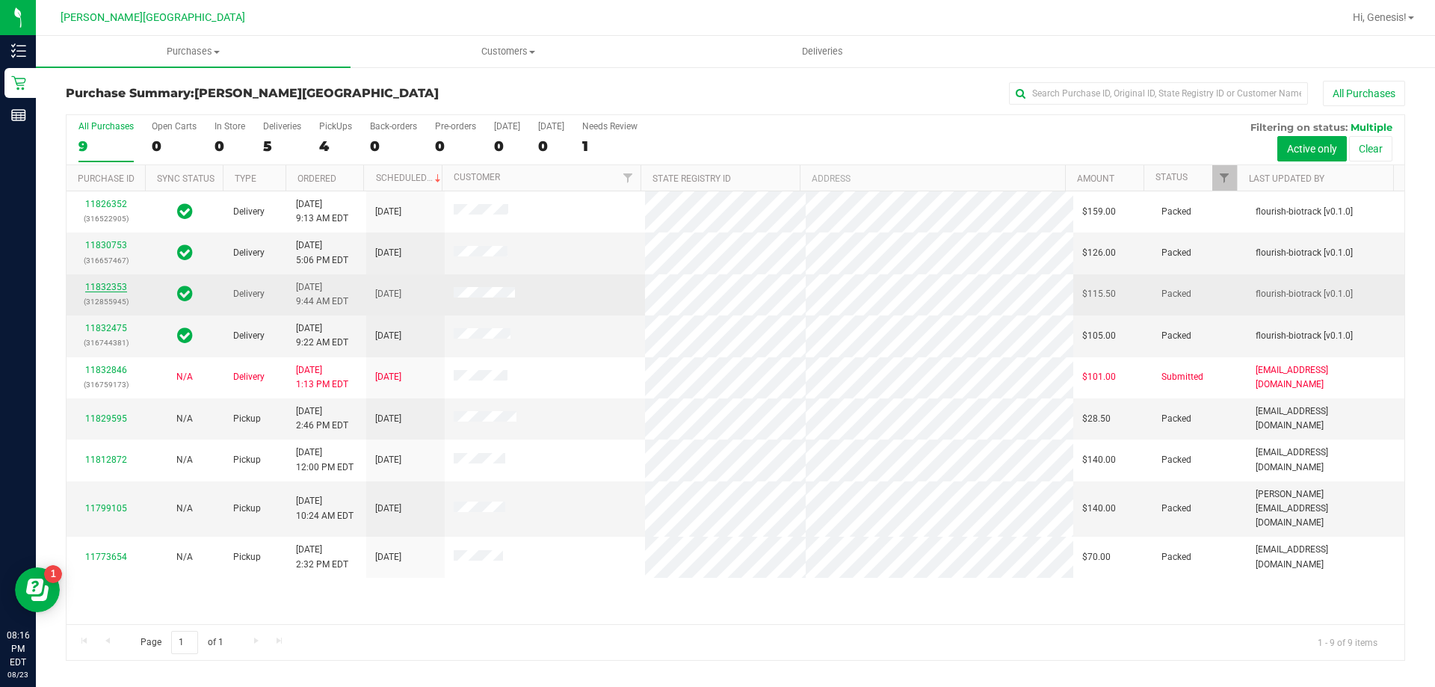
click at [107, 285] on link "11832353" at bounding box center [106, 287] width 42 height 10
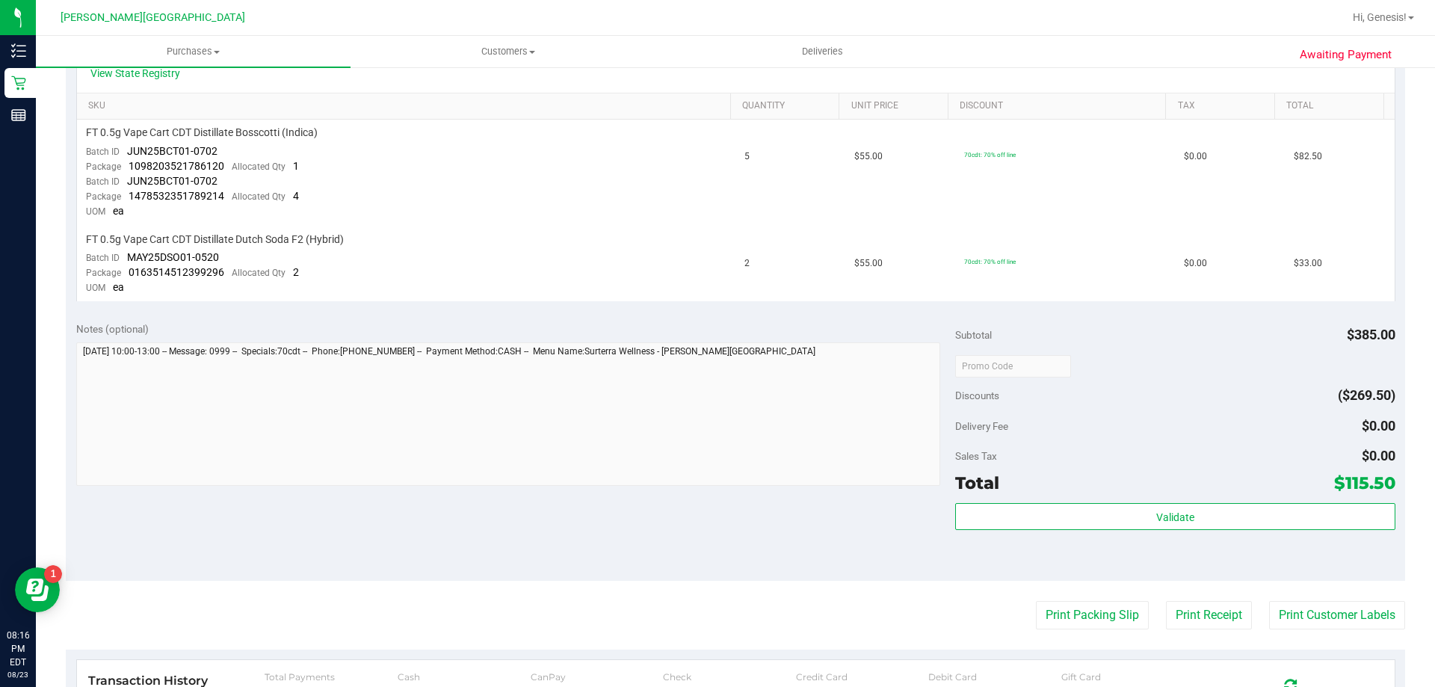
scroll to position [523, 0]
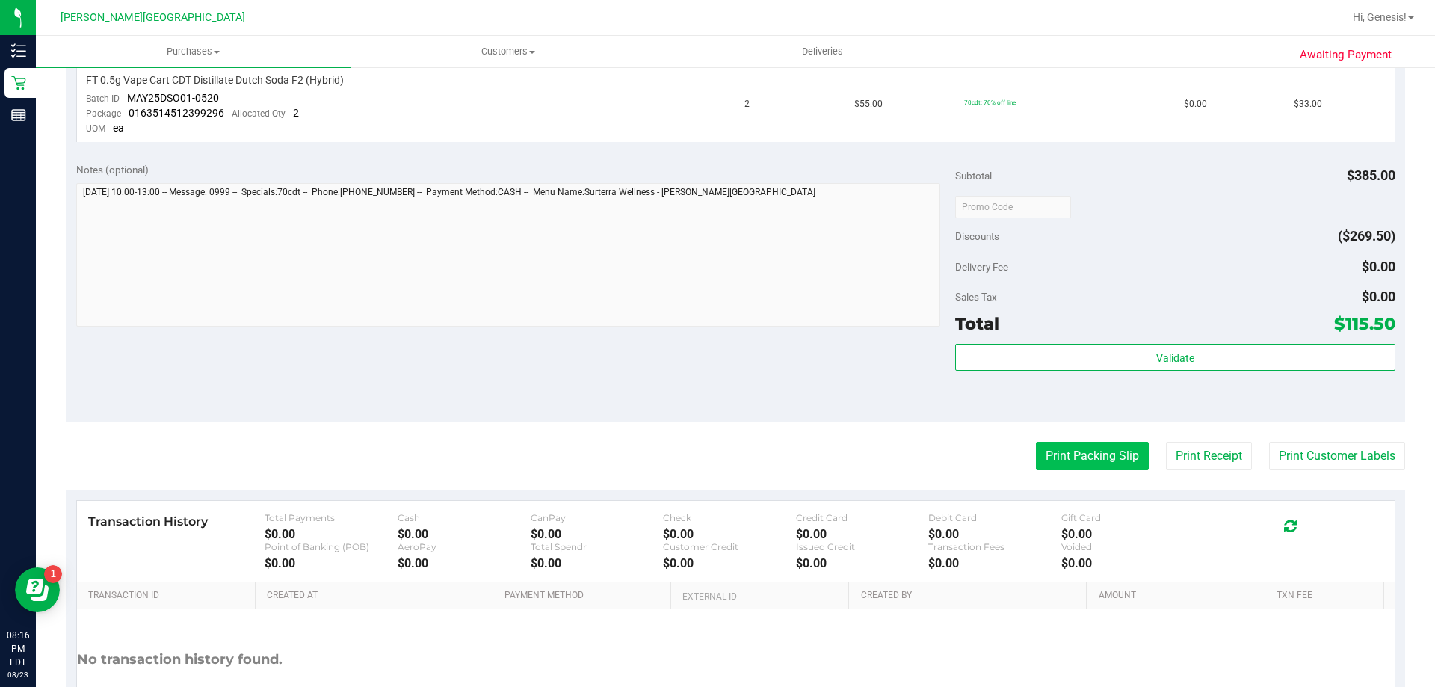
click at [1106, 457] on button "Print Packing Slip" at bounding box center [1092, 456] width 113 height 28
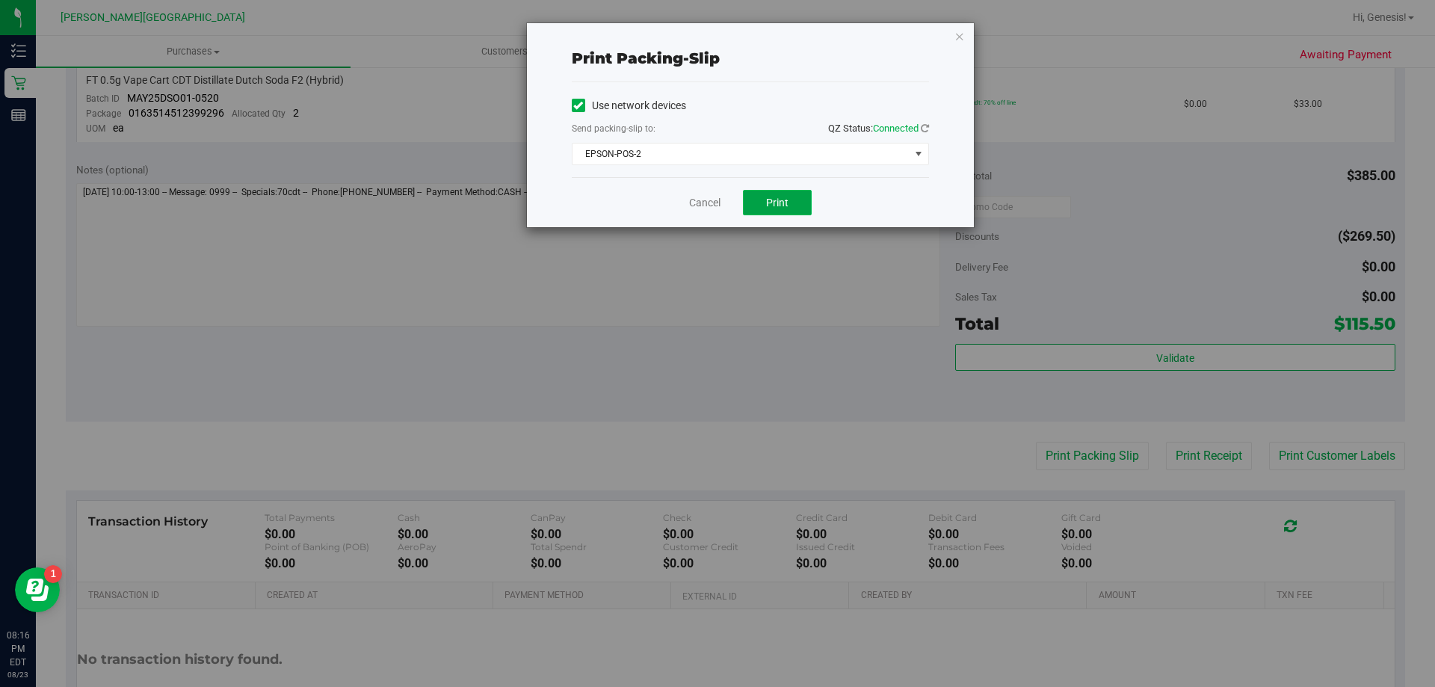
click at [787, 200] on span "Print" at bounding box center [777, 203] width 22 height 12
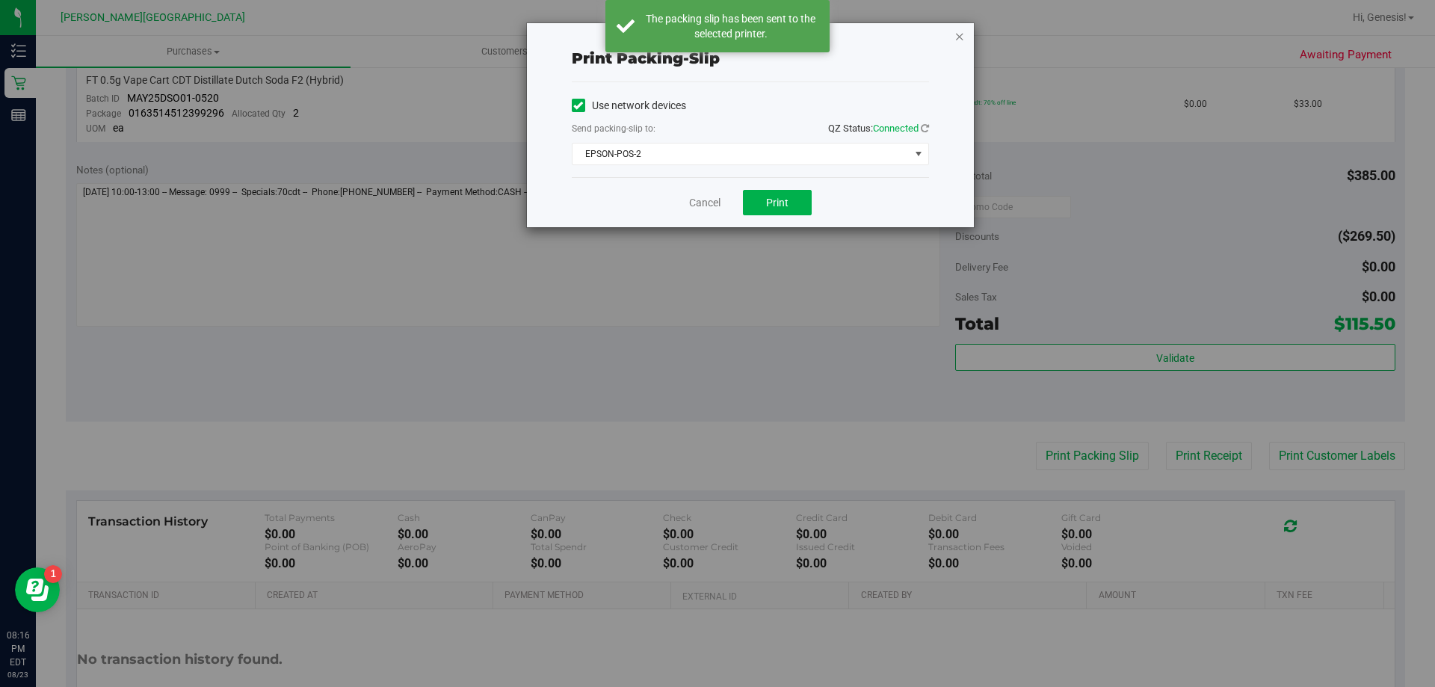
click at [957, 33] on icon "button" at bounding box center [959, 36] width 10 height 18
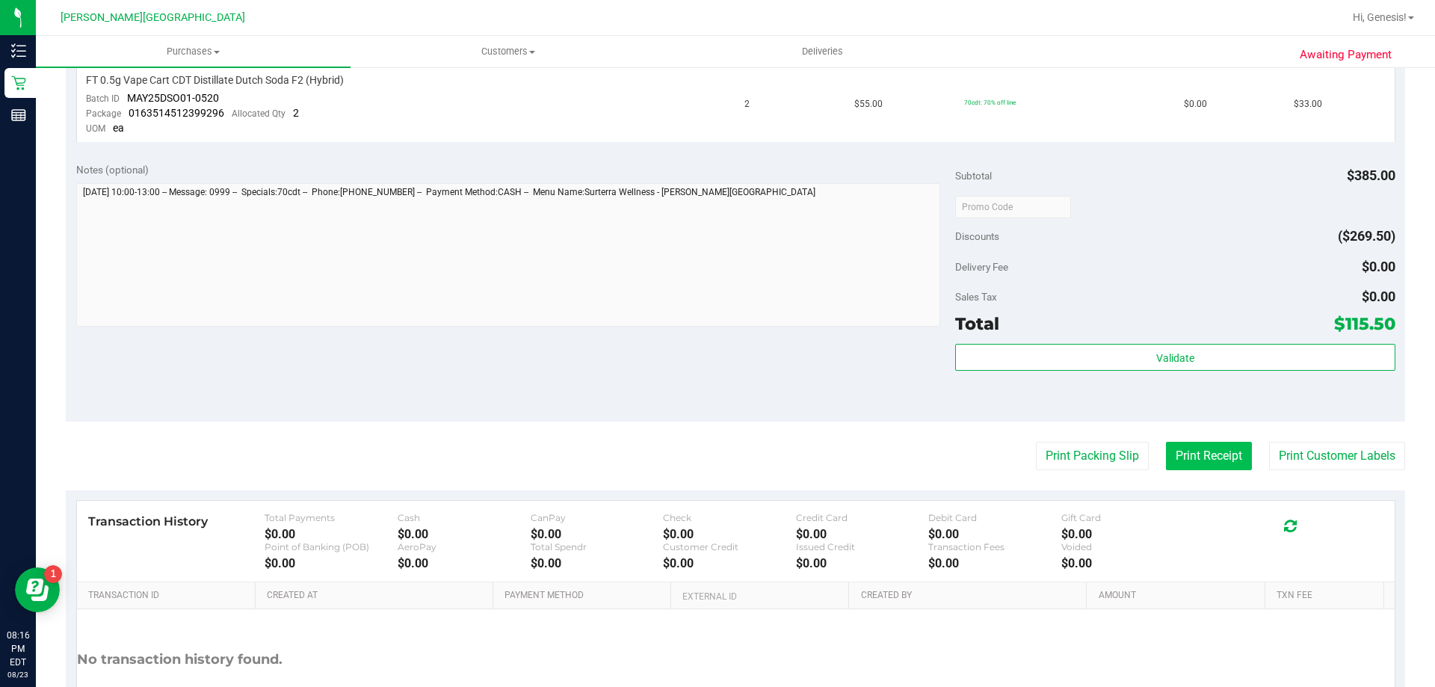
click at [1212, 462] on button "Print Receipt" at bounding box center [1209, 456] width 86 height 28
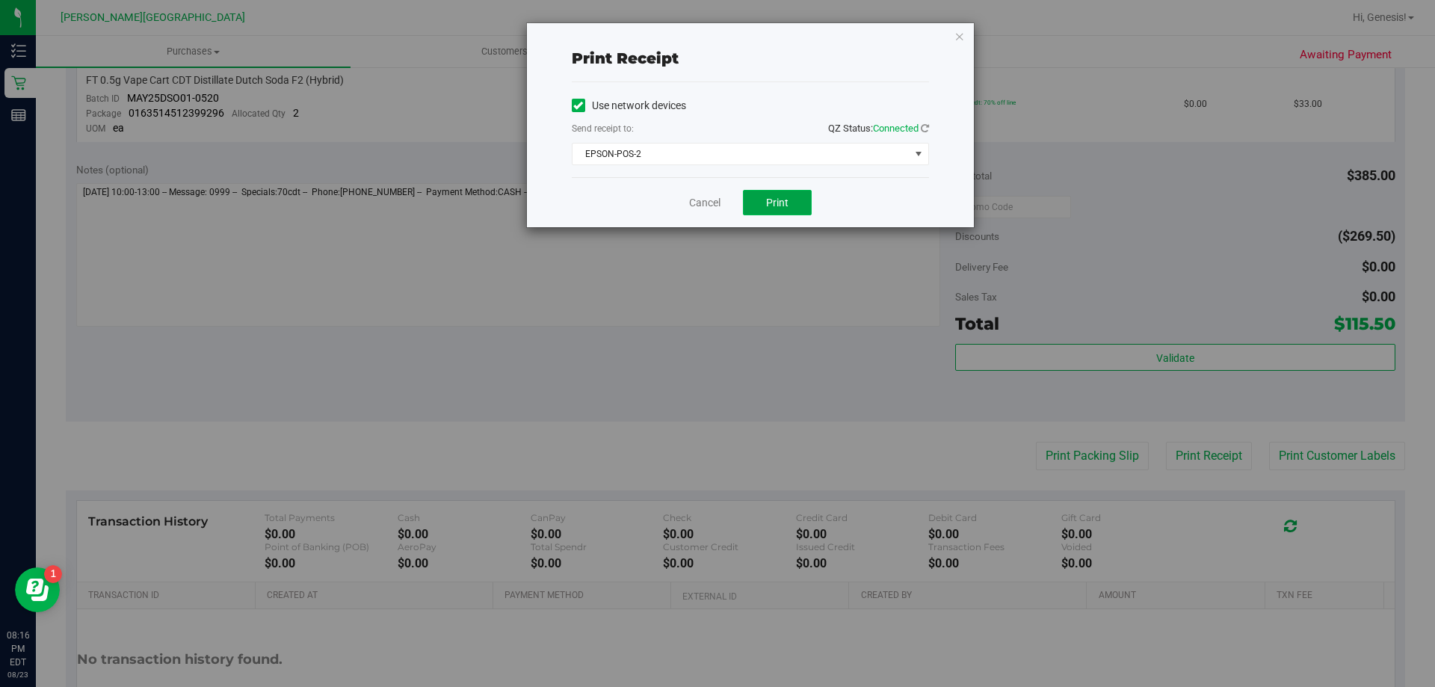
click at [782, 208] on span "Print" at bounding box center [777, 203] width 22 height 12
click at [796, 207] on button "Print" at bounding box center [777, 202] width 69 height 25
click at [960, 35] on icon "button" at bounding box center [959, 36] width 10 height 18
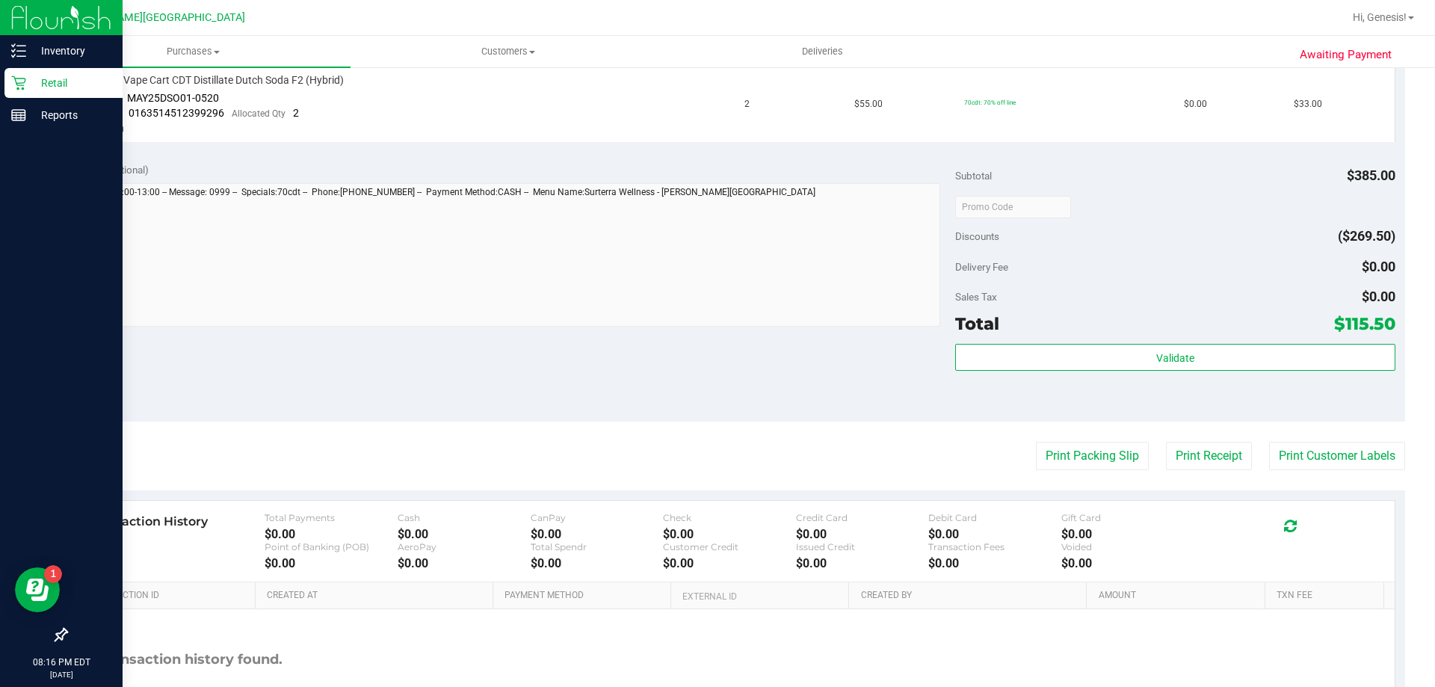
click at [61, 87] on p "Retail" at bounding box center [71, 83] width 90 height 18
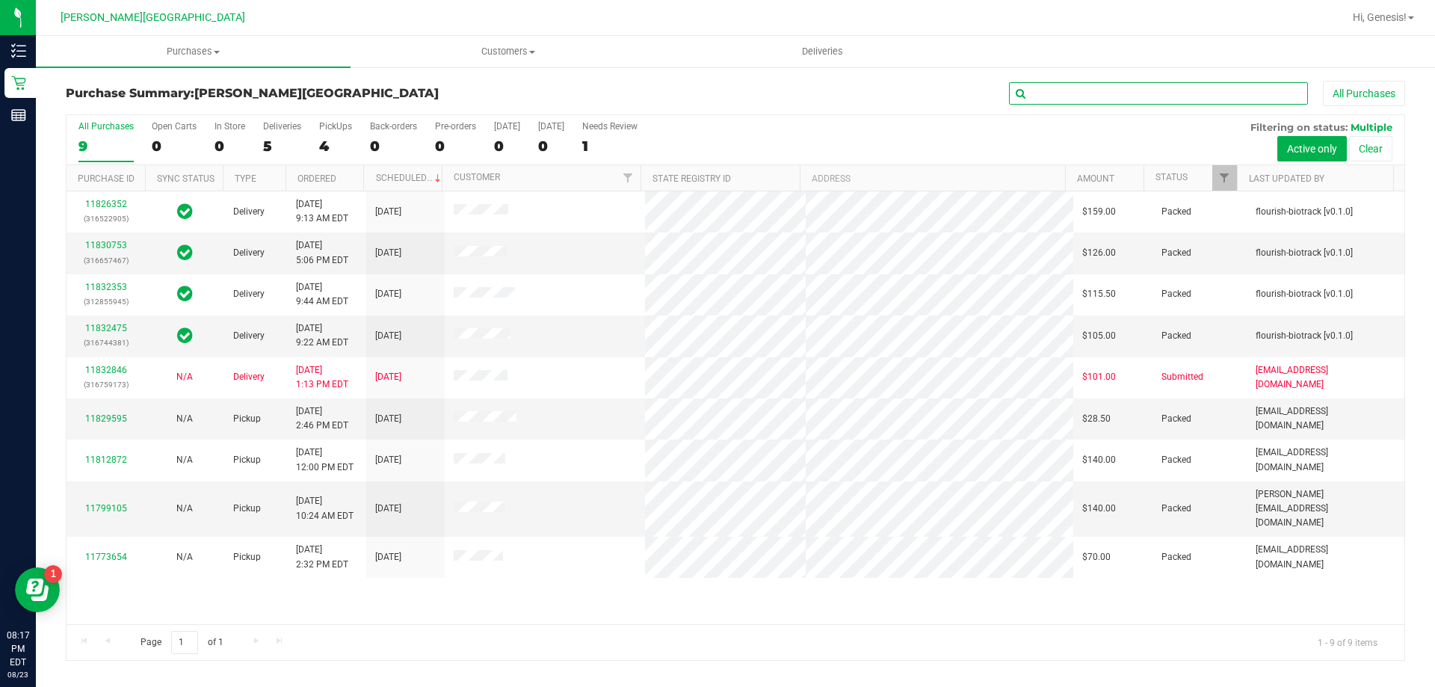
click at [1109, 92] on input "text" at bounding box center [1158, 93] width 299 height 22
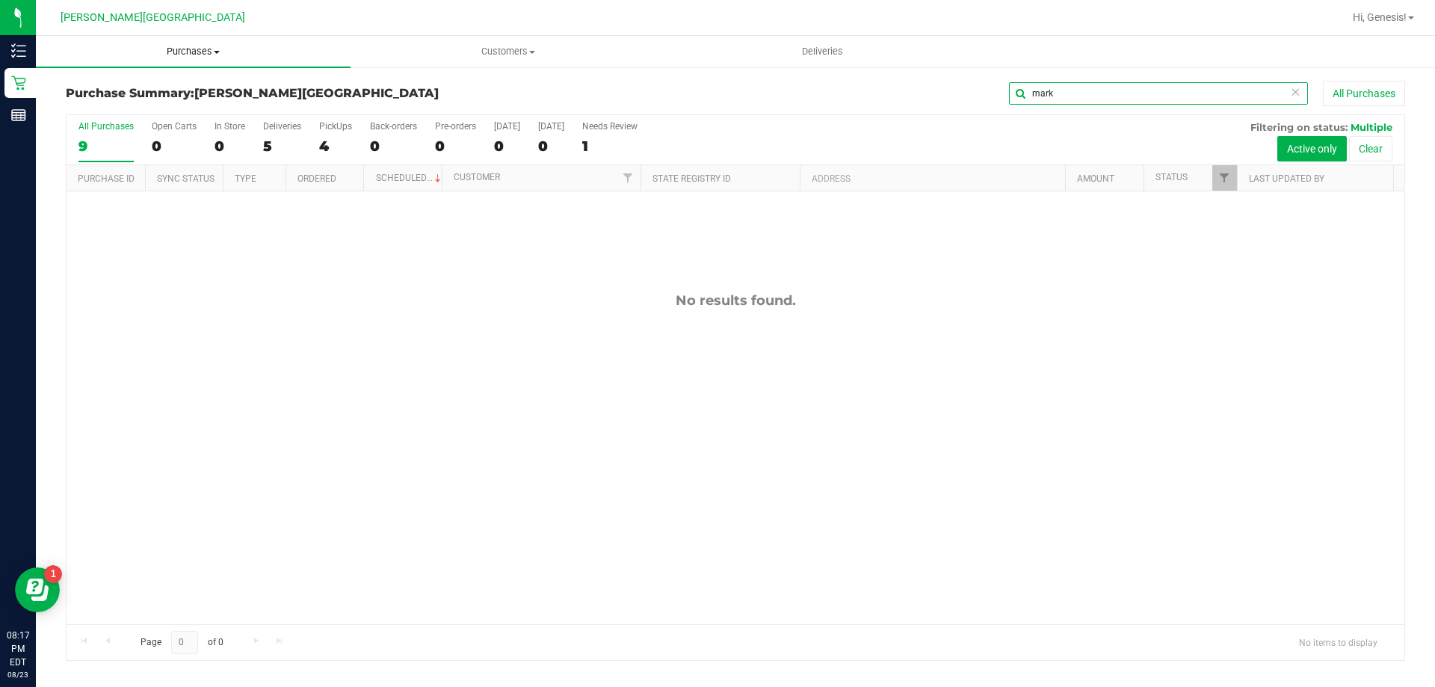
type input "mark"
click at [212, 44] on uib-tab-heading "Purchases Summary of purchases Fulfillment All purchases" at bounding box center [193, 51] width 315 height 31
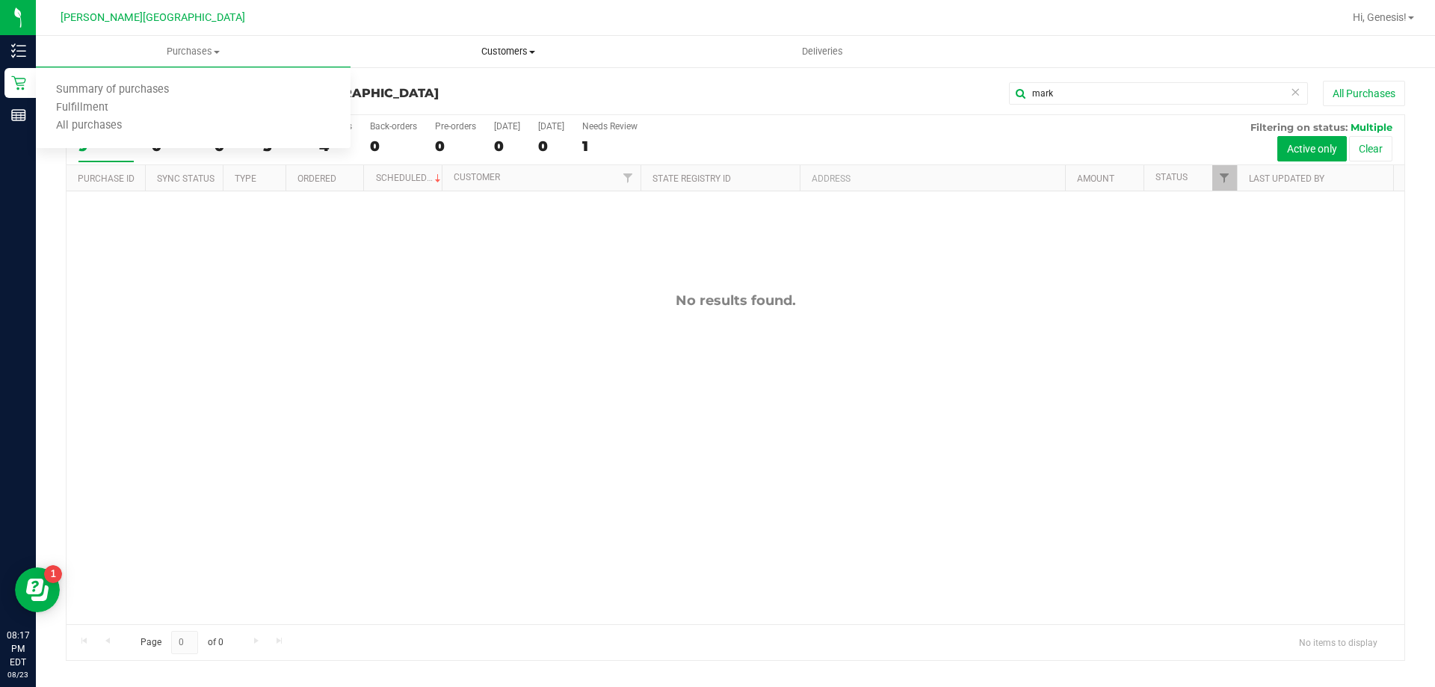
click at [454, 57] on span "Customers" at bounding box center [507, 51] width 313 height 13
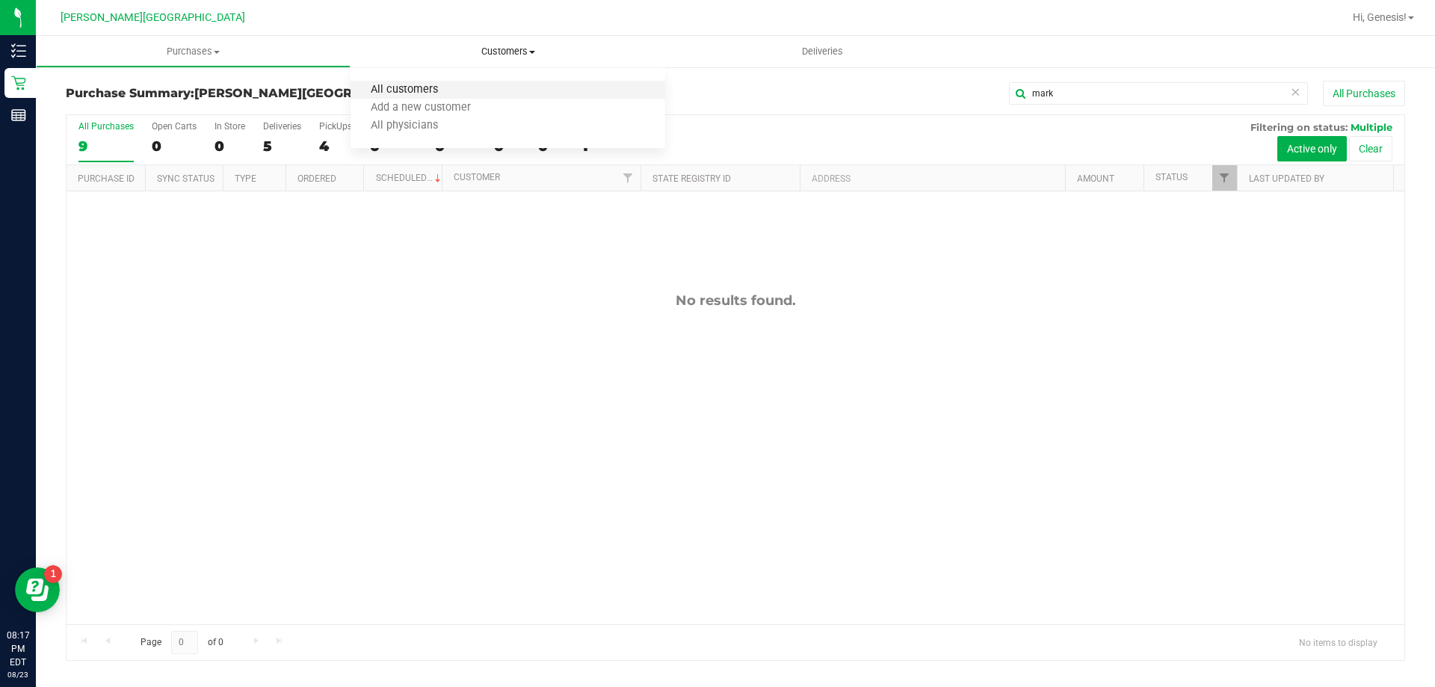
click at [442, 94] on span "All customers" at bounding box center [405, 90] width 108 height 13
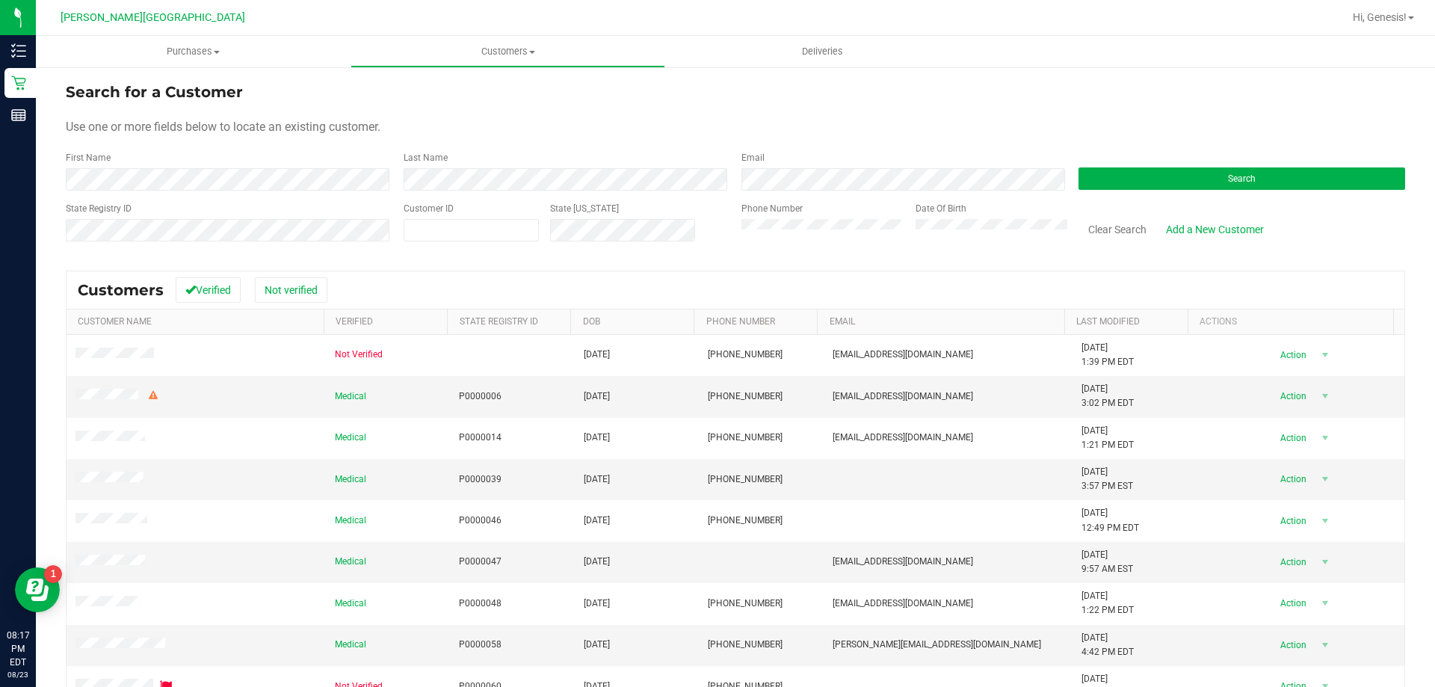
click at [131, 167] on div "First Name" at bounding box center [229, 171] width 327 height 40
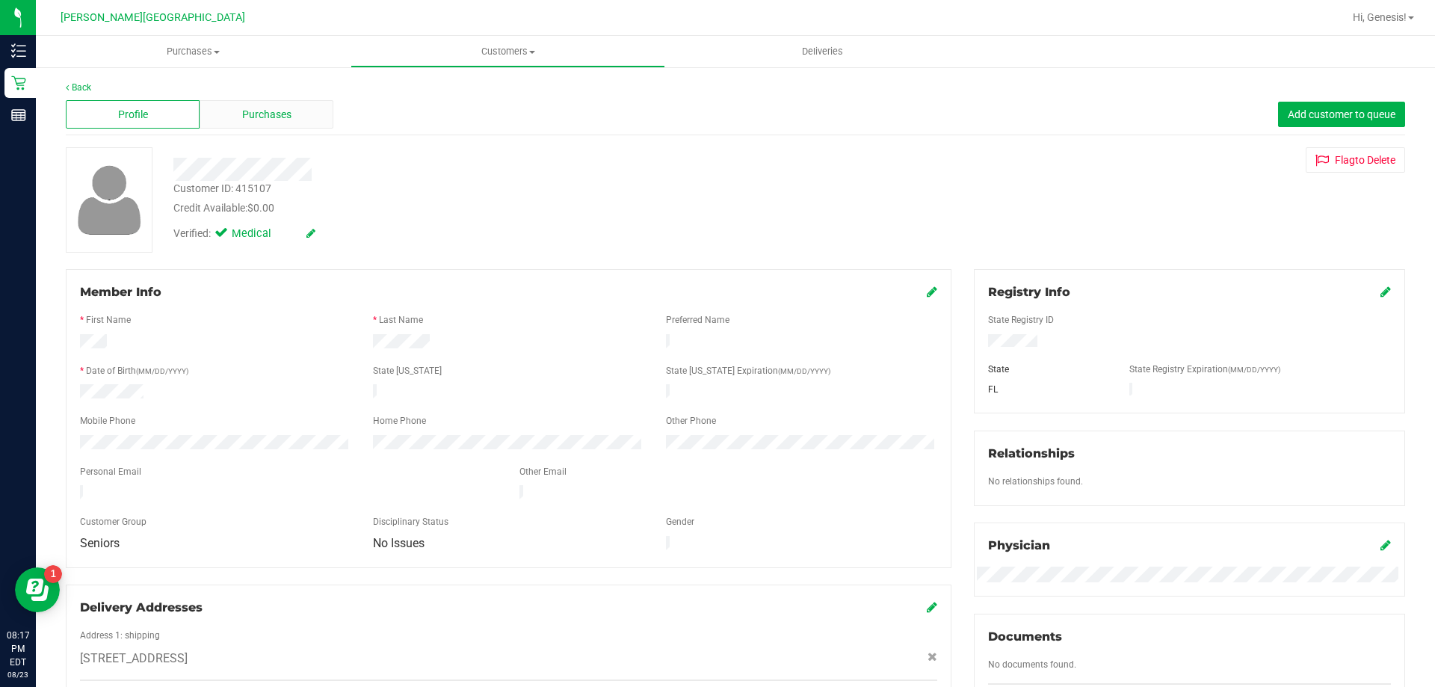
drag, startPoint x: 209, startPoint y: 94, endPoint x: 225, endPoint y: 108, distance: 21.7
click at [212, 94] on div "Profile Purchases Add customer to queue" at bounding box center [735, 114] width 1339 height 41
click at [228, 109] on div "Purchases" at bounding box center [267, 114] width 134 height 28
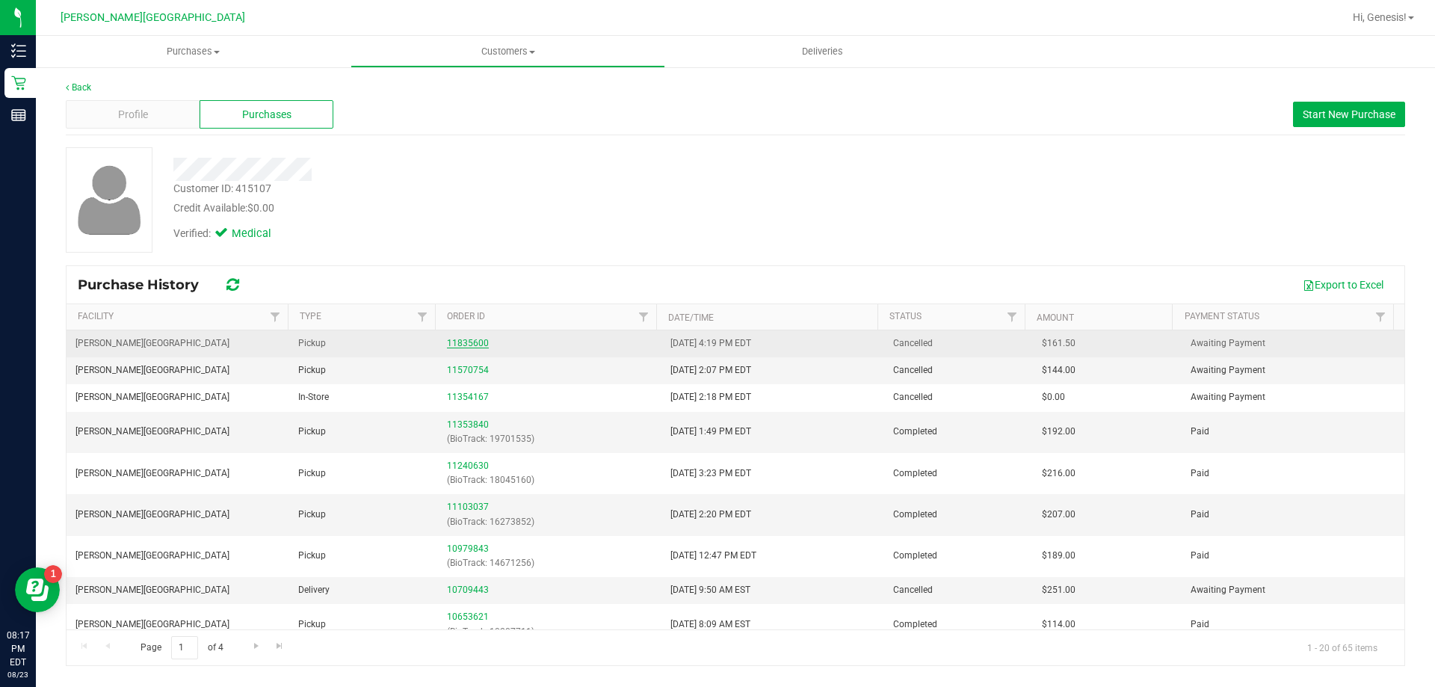
click at [471, 340] on link "11835600" at bounding box center [468, 343] width 42 height 10
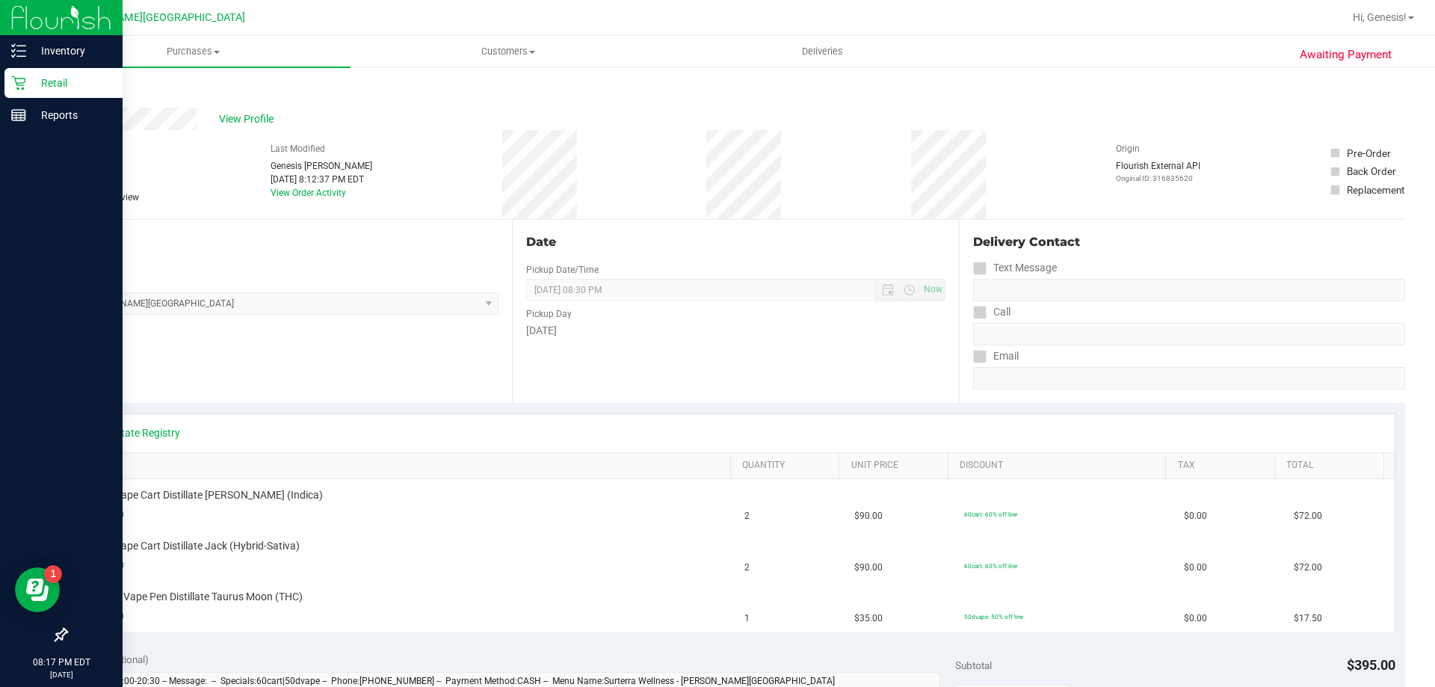
click at [56, 83] on p "Retail" at bounding box center [71, 83] width 90 height 18
